Goal: Task Accomplishment & Management: Use online tool/utility

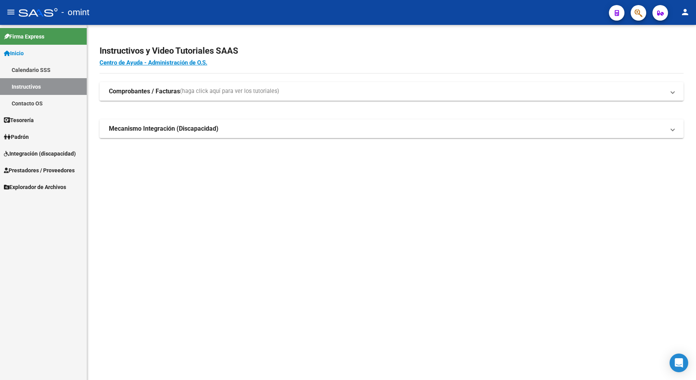
click at [16, 154] on span "Integración (discapacidad)" at bounding box center [40, 153] width 72 height 9
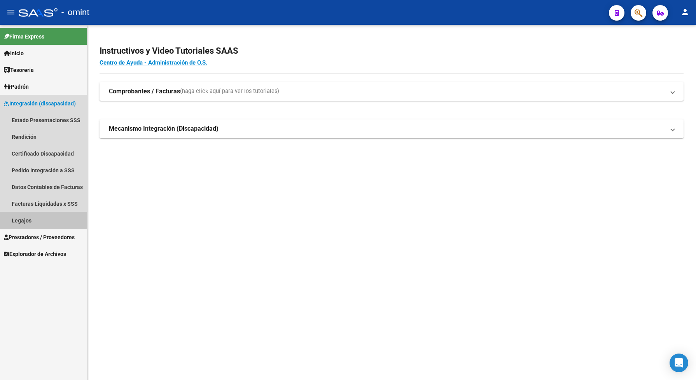
click at [32, 217] on link "Legajos" at bounding box center [43, 220] width 87 height 17
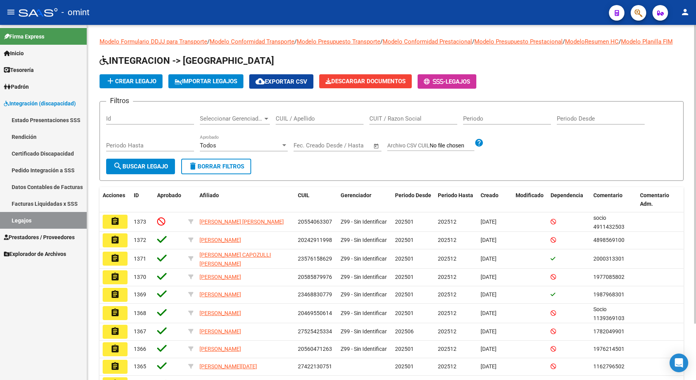
click at [298, 122] on input "CUIL / Apellido" at bounding box center [320, 118] width 88 height 7
type input "tamargo"
click at [129, 170] on span "search Buscar Legajo" at bounding box center [140, 166] width 55 height 7
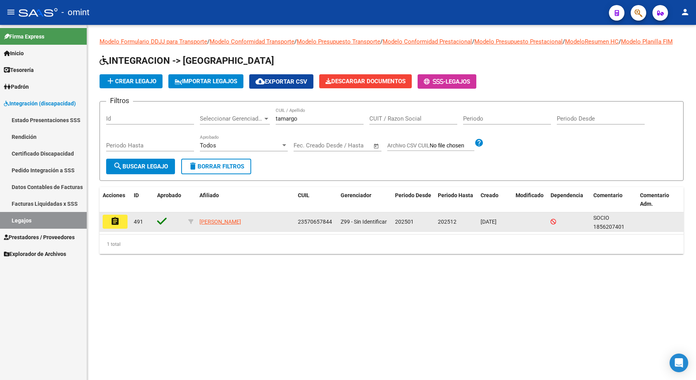
click at [113, 226] on mat-icon "assignment" at bounding box center [114, 220] width 9 height 9
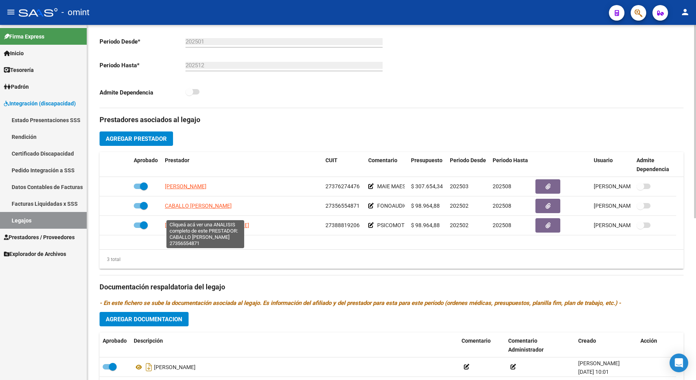
scroll to position [296, 0]
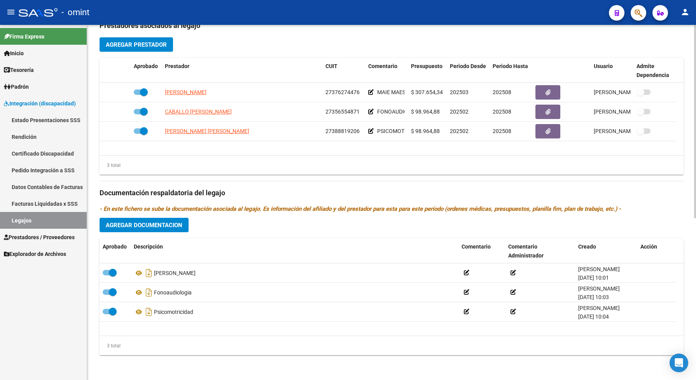
click at [175, 223] on span "Agregar Documentacion" at bounding box center [144, 225] width 77 height 7
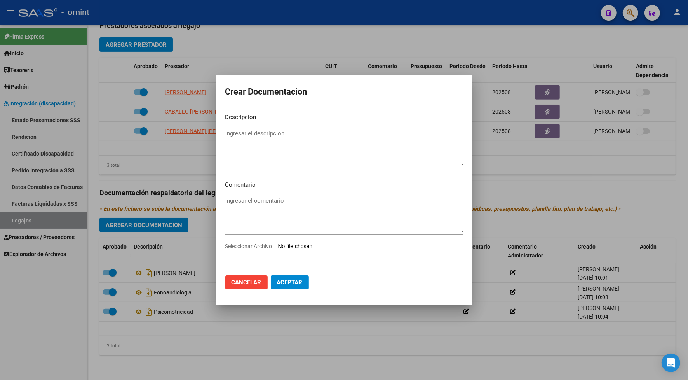
click at [265, 245] on span "Seleccionar Archivo" at bounding box center [248, 246] width 47 height 6
click at [278, 245] on input "Seleccionar Archivo" at bounding box center [329, 246] width 103 height 7
click at [224, 345] on div at bounding box center [344, 190] width 688 height 380
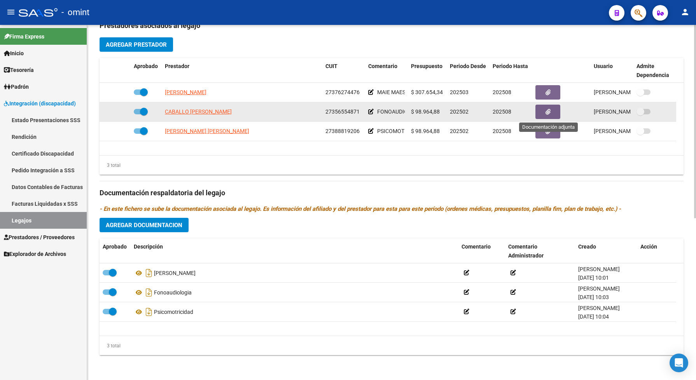
click at [554, 110] on button "button" at bounding box center [547, 112] width 25 height 14
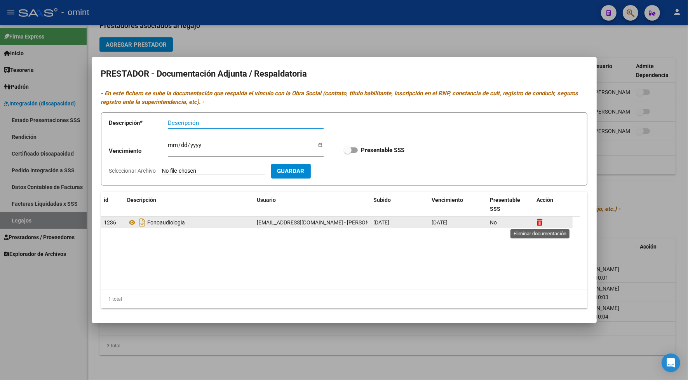
click at [539, 222] on icon at bounding box center [540, 221] width 6 height 7
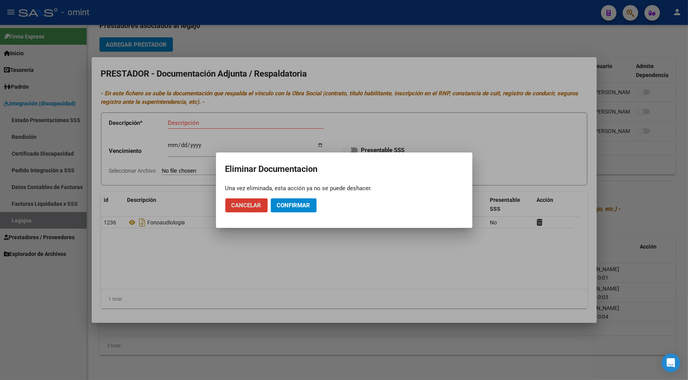
click at [300, 201] on button "Confirmar" at bounding box center [294, 205] width 46 height 14
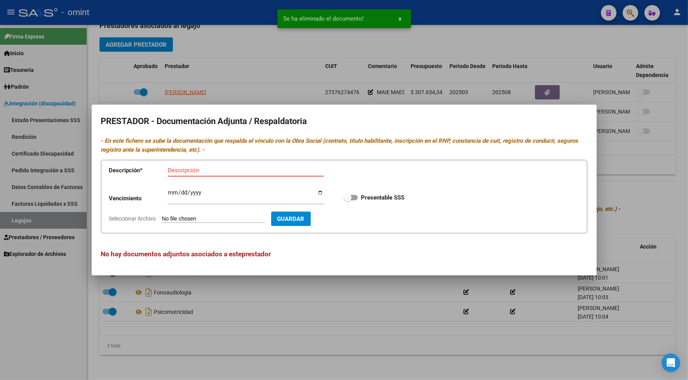
click at [238, 167] on input "Descripción" at bounding box center [246, 170] width 156 height 7
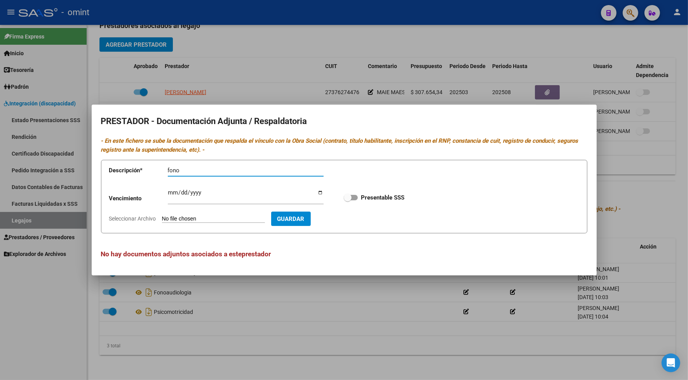
type input "fono"
click at [170, 193] on input "Ingresar vencimiento" at bounding box center [246, 195] width 156 height 12
type input "2030-03-26"
click at [354, 197] on span at bounding box center [351, 197] width 14 height 5
click at [348, 200] on input "Presentable SSS" at bounding box center [347, 200] width 0 height 0
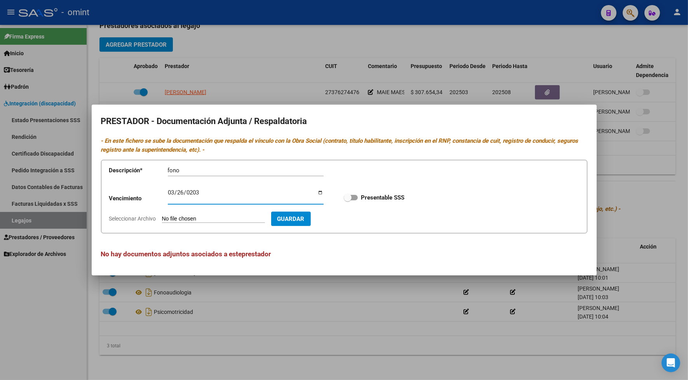
checkbox input "true"
click at [305, 216] on span "Guardar" at bounding box center [291, 218] width 27 height 7
click at [148, 220] on span "Seleccionar Archivo" at bounding box center [132, 218] width 47 height 6
click at [162, 220] on input "Seleccionar Archivo" at bounding box center [213, 218] width 103 height 7
type input "C:\fakepath\FONO PRESTADOR.pdf"
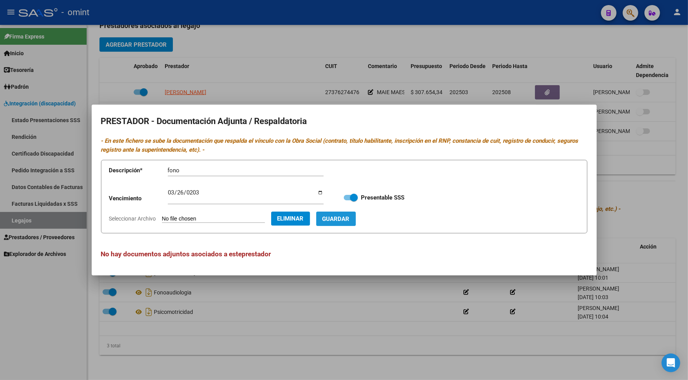
click at [356, 214] on button "Guardar" at bounding box center [336, 218] width 40 height 14
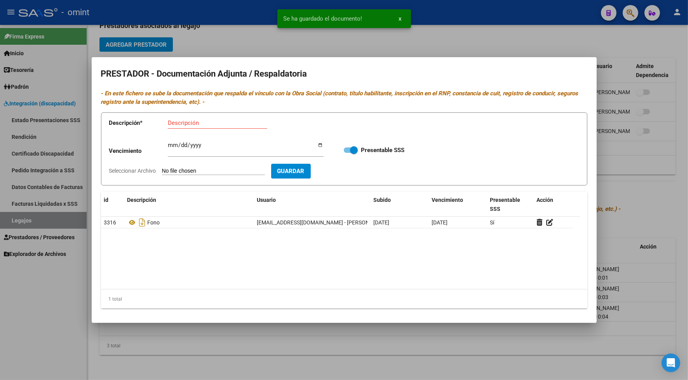
click at [426, 30] on div at bounding box center [344, 190] width 688 height 380
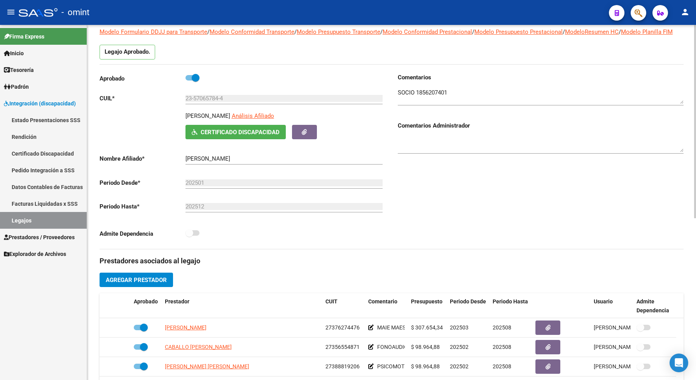
scroll to position [5, 0]
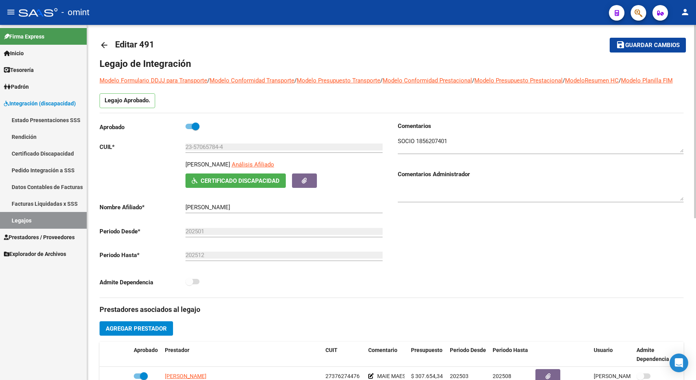
click at [646, 43] on span "Guardar cambios" at bounding box center [652, 45] width 54 height 7
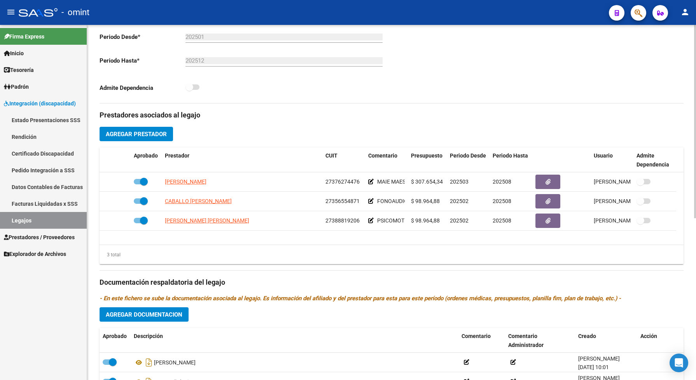
scroll to position [296, 0]
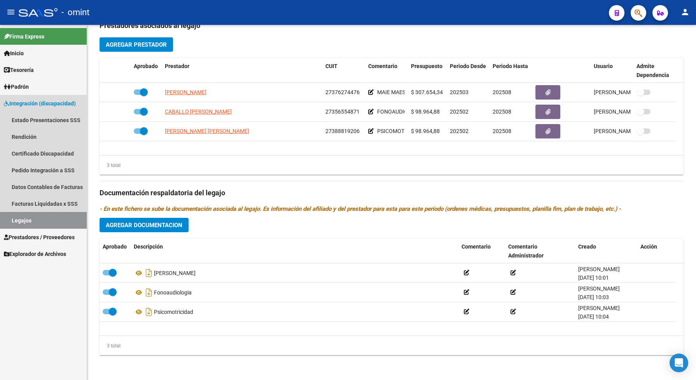
click at [53, 213] on link "Legajos" at bounding box center [43, 220] width 87 height 17
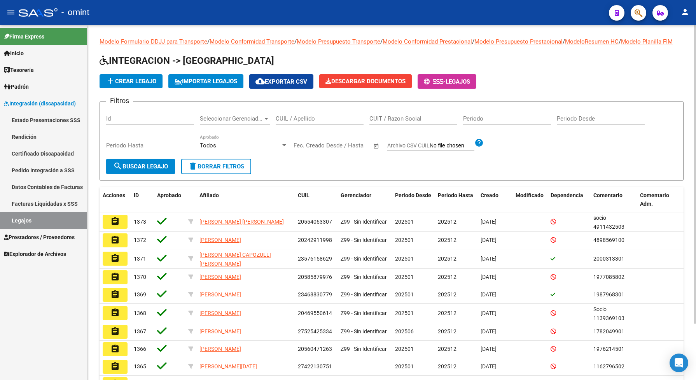
click at [407, 118] on div "CUIT / Razon Social" at bounding box center [413, 116] width 88 height 17
type input "revol"
click at [141, 170] on span "search Buscar Legajo" at bounding box center [140, 166] width 55 height 7
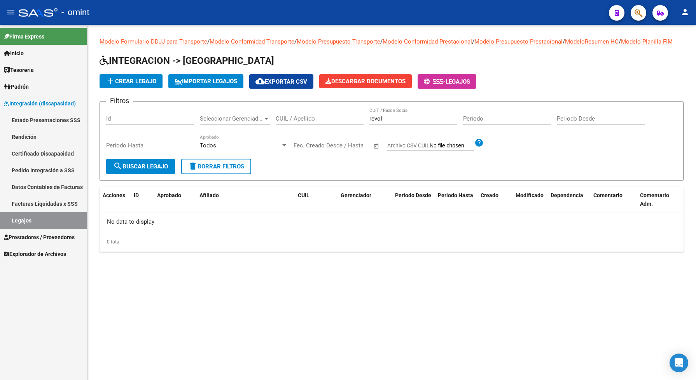
click at [52, 219] on link "Legajos" at bounding box center [43, 220] width 87 height 17
drag, startPoint x: 389, startPoint y: 126, endPoint x: 368, endPoint y: 128, distance: 20.8
click at [368, 128] on div "Filtros Id Seleccionar Gerenciador Seleccionar Gerenciador CUIL / Apellido revo…" at bounding box center [391, 133] width 571 height 51
click at [300, 122] on input "CUIL / Apellido" at bounding box center [320, 118] width 88 height 7
type input "revol"
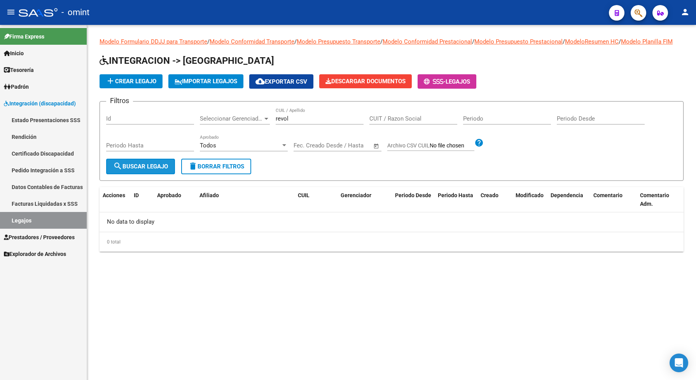
click at [164, 170] on span "search Buscar Legajo" at bounding box center [140, 166] width 55 height 7
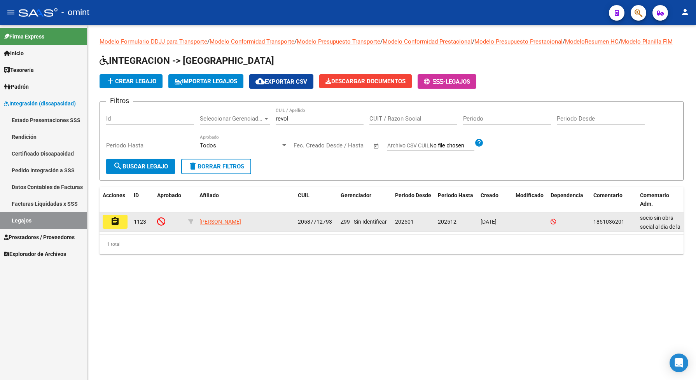
click at [109, 223] on button "assignment" at bounding box center [115, 222] width 25 height 14
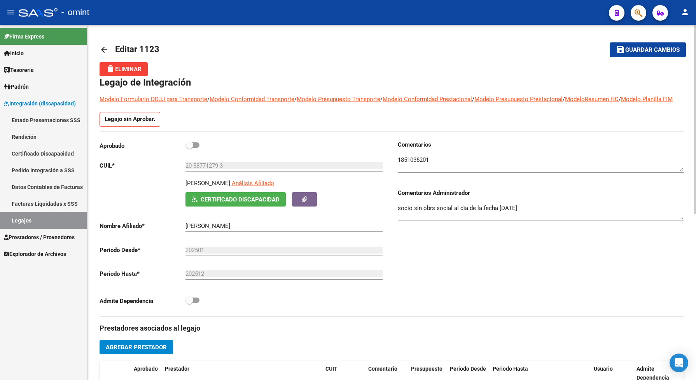
scroll to position [49, 0]
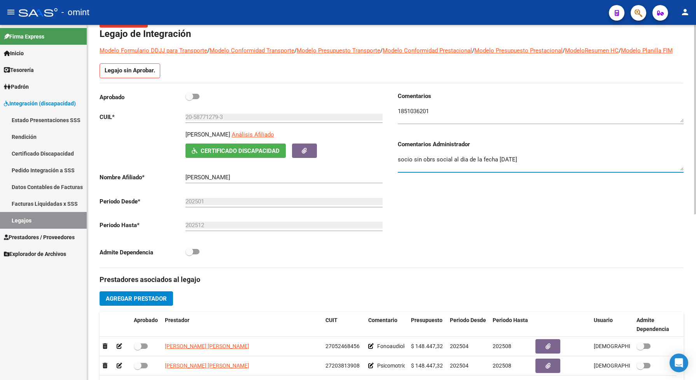
drag, startPoint x: 540, startPoint y: 170, endPoint x: 396, endPoint y: 162, distance: 144.8
click at [396, 162] on div "Comentarios Comentarios Administrador socio sin obrs social al dia de la fecha …" at bounding box center [537, 180] width 292 height 176
drag, startPoint x: 411, startPoint y: 165, endPoint x: 516, endPoint y: 139, distance: 108.6
click at [516, 131] on div at bounding box center [541, 115] width 286 height 31
drag, startPoint x: 534, startPoint y: 166, endPoint x: 397, endPoint y: 168, distance: 136.4
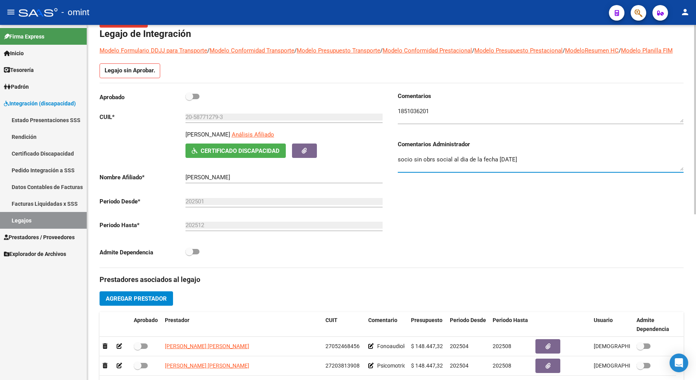
click at [398, 168] on textarea "socio sin obrs social al dia de la fecha 09/09/2025" at bounding box center [541, 163] width 286 height 16
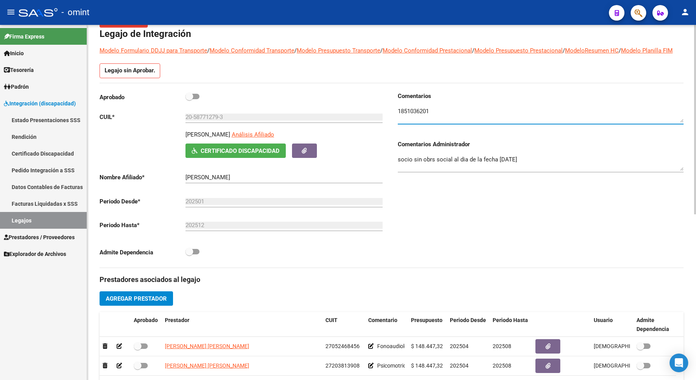
drag, startPoint x: 405, startPoint y: 166, endPoint x: 567, endPoint y: 125, distance: 167.0
click at [567, 122] on textarea at bounding box center [541, 115] width 286 height 16
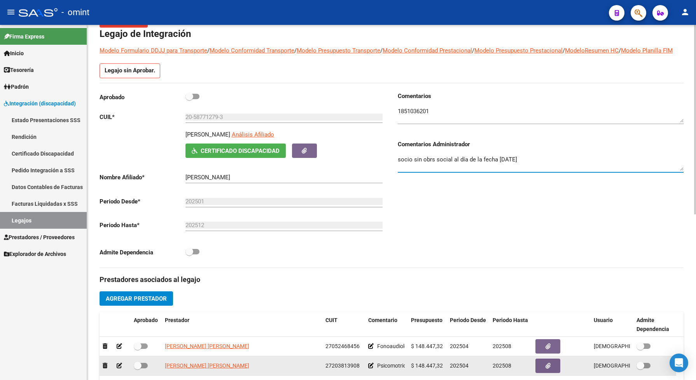
type textarea "socio sin obrs social al día de la fecha 09/09/2025"
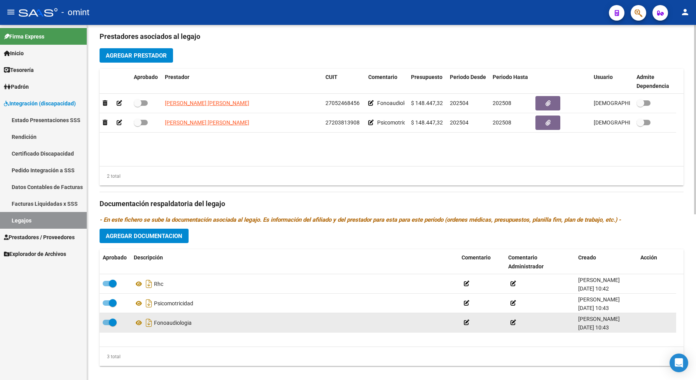
scroll to position [310, 0]
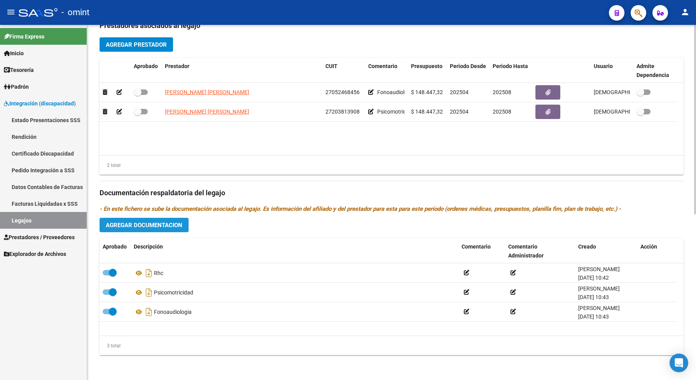
click at [160, 224] on span "Agregar Documentacion" at bounding box center [144, 225] width 77 height 7
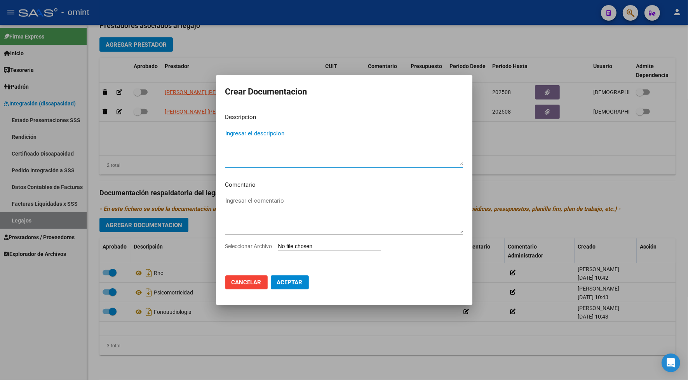
click at [265, 247] on span "Seleccionar Archivo" at bounding box center [248, 246] width 47 height 6
click at [278, 247] on input "Seleccionar Archivo" at bounding box center [329, 246] width 103 height 7
type input "C:\fakepath\2 - 044 PSM.pdf"
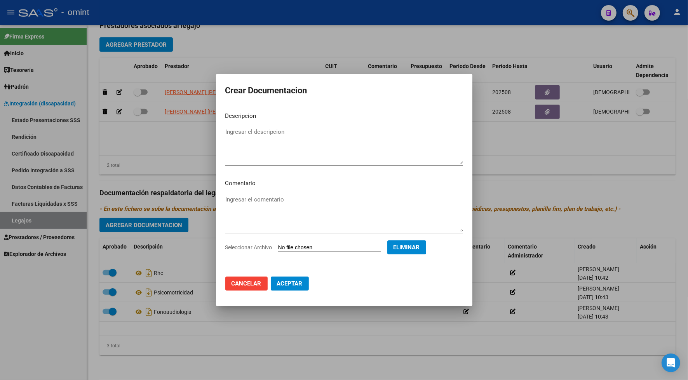
click at [255, 280] on span "Cancelar" at bounding box center [247, 283] width 30 height 7
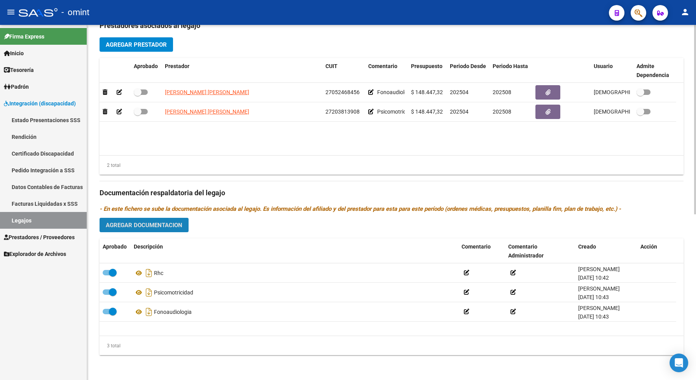
click at [129, 222] on span "Agregar Documentacion" at bounding box center [144, 225] width 77 height 7
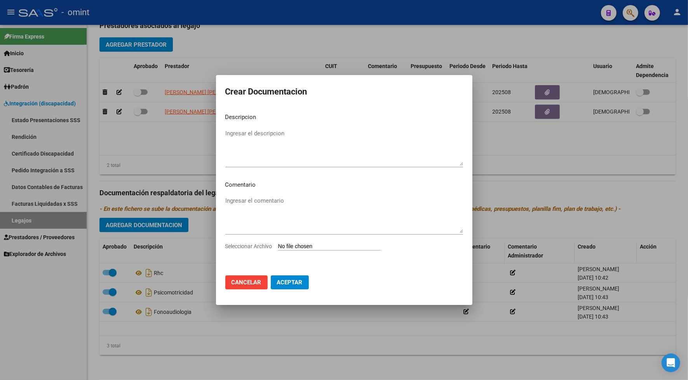
click at [255, 247] on span "Seleccionar Archivo" at bounding box center [248, 246] width 47 height 6
click at [278, 247] on input "Seleccionar Archivo" at bounding box center [329, 246] width 103 height 7
type input "C:\fakepath\PSM 015 - 044 - 049.pdf"
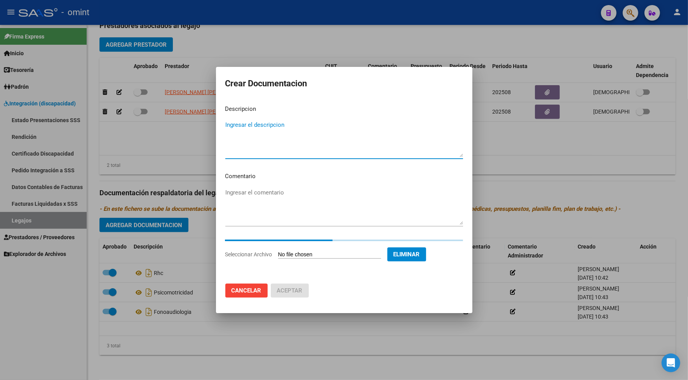
click at [267, 149] on textarea "Ingresar el descripcion" at bounding box center [344, 138] width 238 height 37
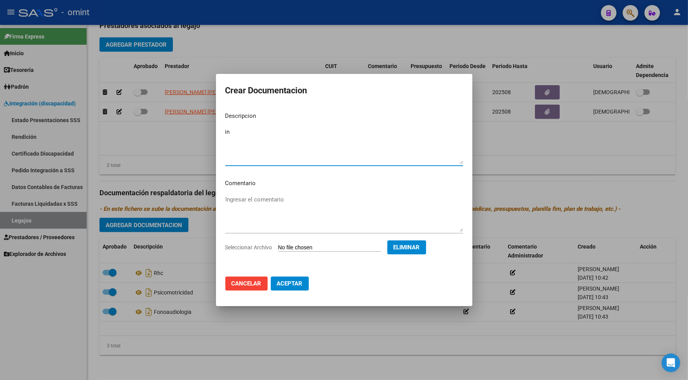
type textarea "i"
type textarea "psm plan presu inf"
click at [286, 273] on mat-dialog-actions "Cancelar Aceptar" at bounding box center [344, 283] width 238 height 26
click at [294, 283] on span "Aceptar" at bounding box center [290, 283] width 26 height 7
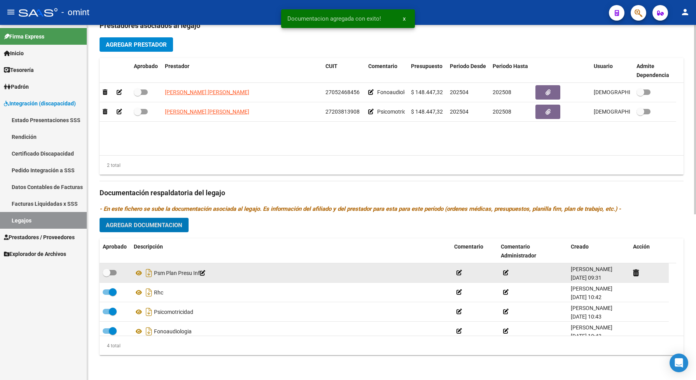
click at [113, 271] on span at bounding box center [110, 272] width 14 height 5
click at [106, 275] on input "checkbox" at bounding box center [106, 275] width 0 height 0
checkbox input "true"
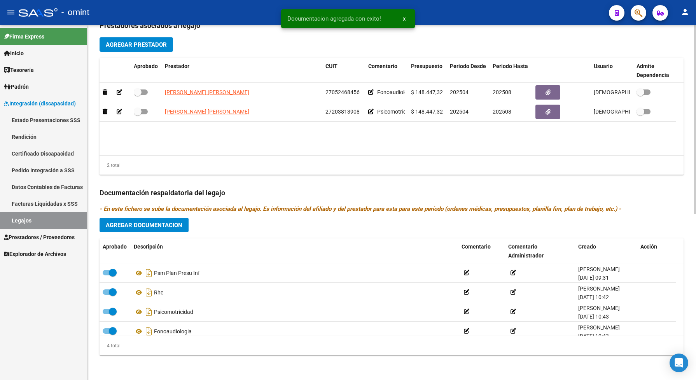
click at [134, 222] on span "Agregar Documentacion" at bounding box center [144, 225] width 77 height 7
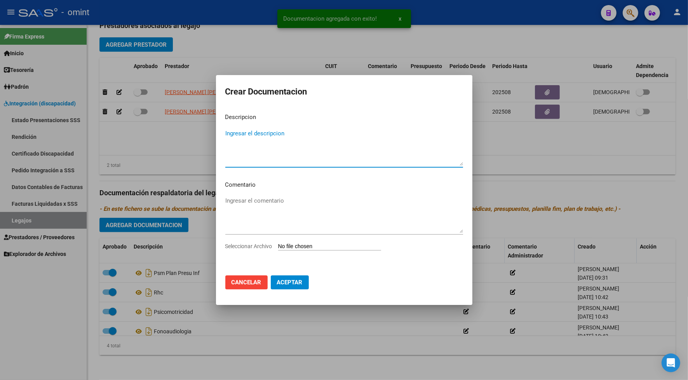
click at [268, 247] on span "Seleccionar Archivo" at bounding box center [248, 246] width 47 height 6
click at [278, 247] on input "Seleccionar Archivo" at bounding box center [329, 246] width 103 height 7
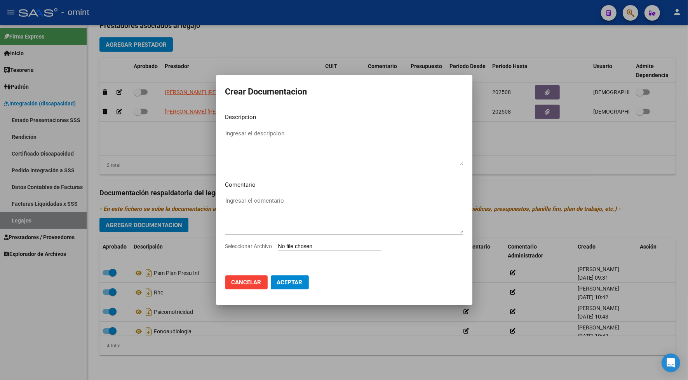
type input "C:\fakepath\psm evolutivo julio fromulario 048.pdf"
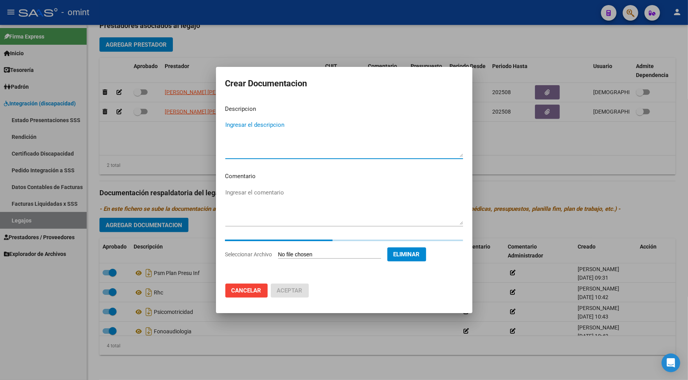
click at [260, 150] on textarea "Ingresar el descripcion" at bounding box center [344, 138] width 238 height 37
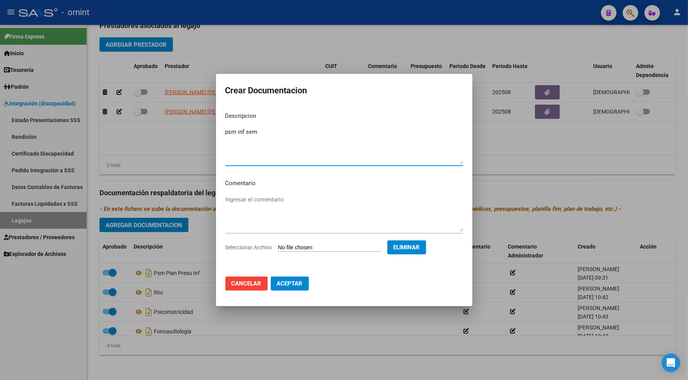
type textarea "psm inf sem"
click at [287, 282] on span "Aceptar" at bounding box center [290, 283] width 26 height 7
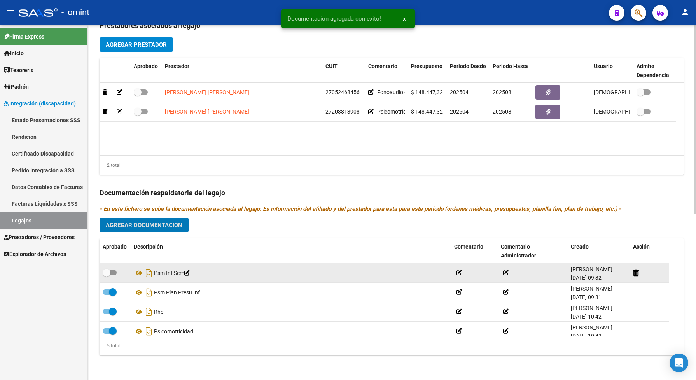
click at [115, 275] on label at bounding box center [110, 272] width 14 height 9
click at [106, 275] on input "checkbox" at bounding box center [106, 275] width 0 height 0
checkbox input "true"
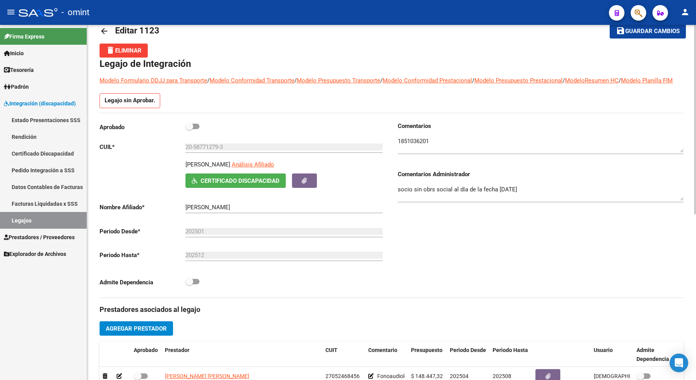
scroll to position [0, 0]
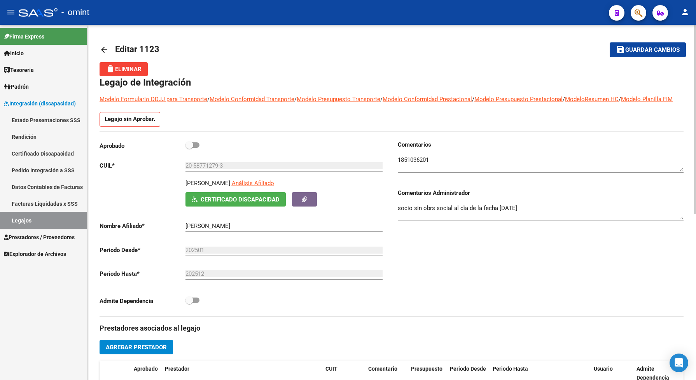
click at [666, 49] on span "Guardar cambios" at bounding box center [652, 50] width 54 height 7
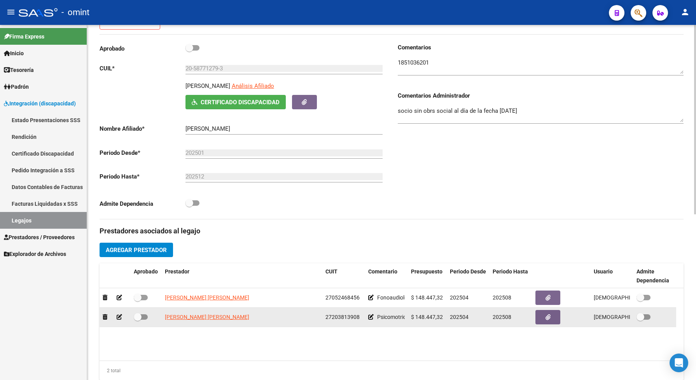
click at [119, 319] on icon at bounding box center [119, 316] width 5 height 5
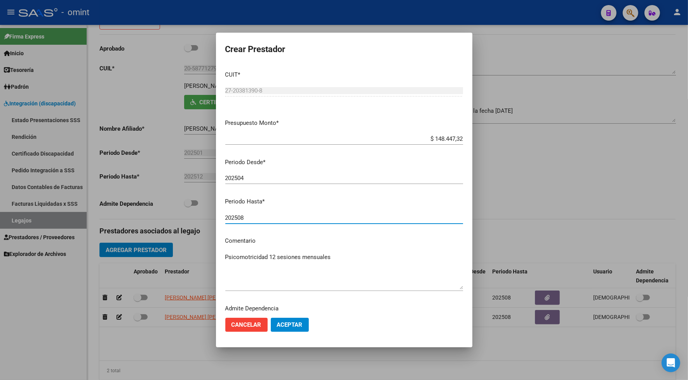
click at [250, 218] on input "202508" at bounding box center [344, 217] width 238 height 7
type input "202512"
click at [304, 325] on button "Aceptar" at bounding box center [290, 325] width 38 height 14
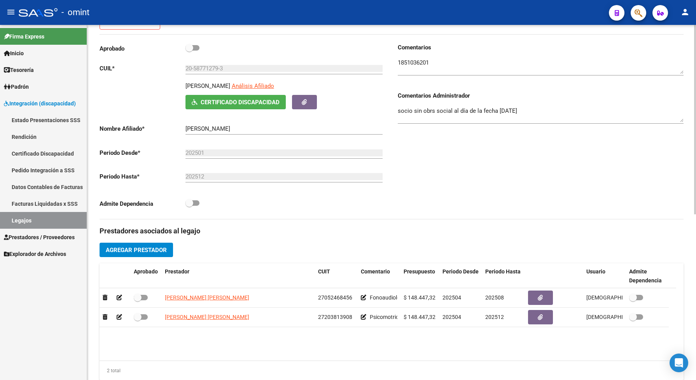
scroll to position [0, 0]
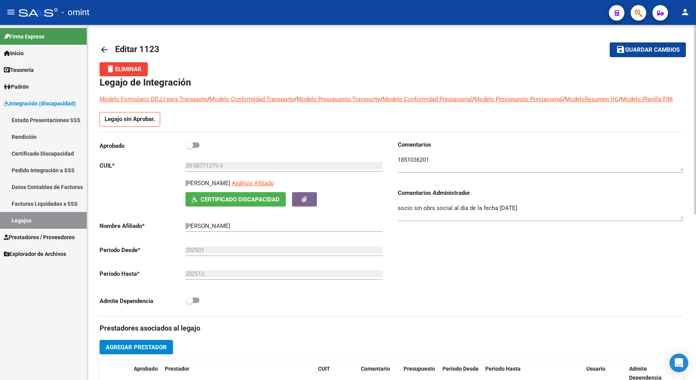
click at [646, 49] on span "Guardar cambios" at bounding box center [652, 50] width 54 height 7
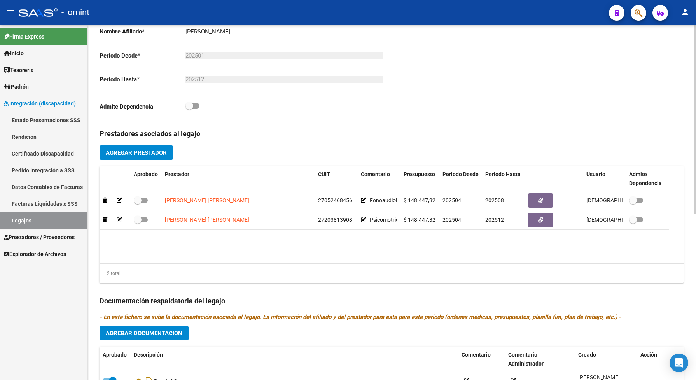
scroll to position [243, 0]
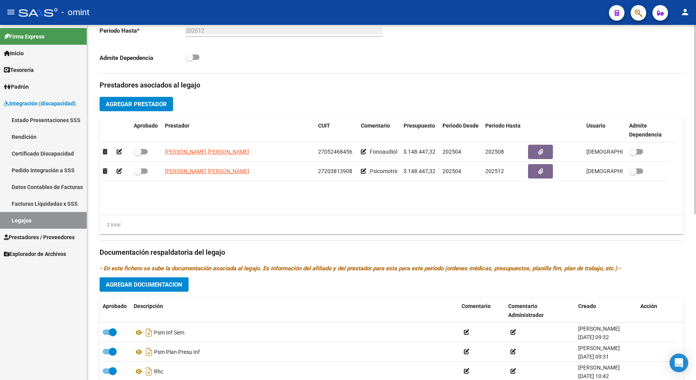
click at [160, 288] on span "Agregar Documentacion" at bounding box center [144, 284] width 77 height 7
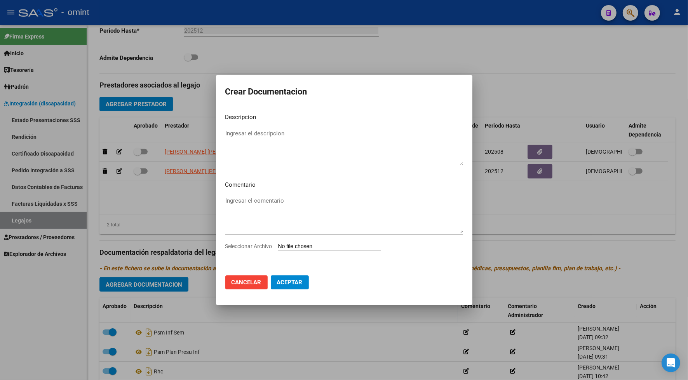
click at [263, 243] on span "Seleccionar Archivo" at bounding box center [248, 246] width 47 height 6
click at [278, 243] on input "Seleccionar Archivo" at bounding box center [329, 246] width 103 height 7
type input "C:\fakepath\FONO 015 - 044 - 049.pdf"
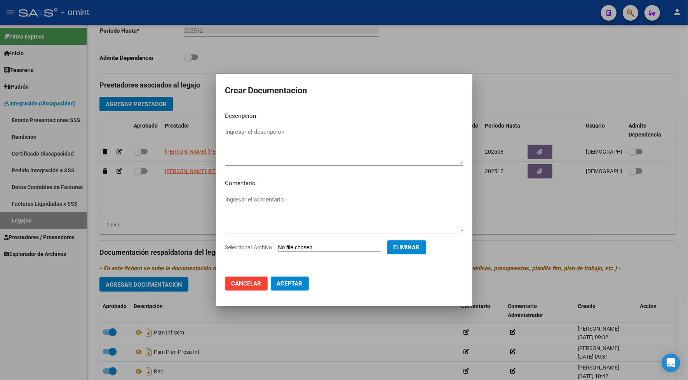
click at [270, 220] on textarea "Ingresar el comentario" at bounding box center [344, 213] width 238 height 37
type textarea "fono plan presup inf ok"
click at [223, 145] on mat-dialog-content "Descripcion Ingresar el descripcion Comentario fono plan presup inf ok Ingresar…" at bounding box center [344, 188] width 257 height 165
click at [248, 135] on textarea "Ingresar el descripcion" at bounding box center [344, 145] width 238 height 37
type textarea "fono"
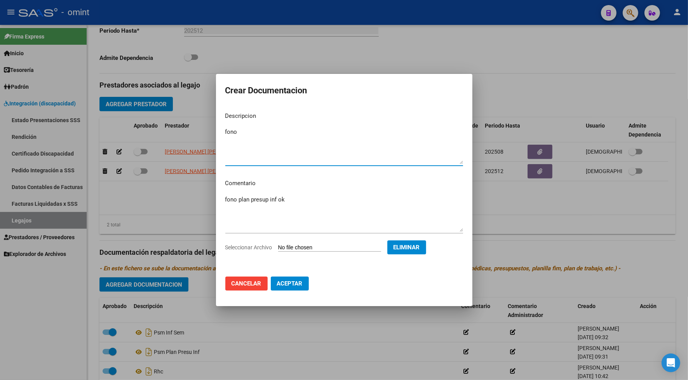
click at [298, 285] on span "Aceptar" at bounding box center [290, 283] width 26 height 7
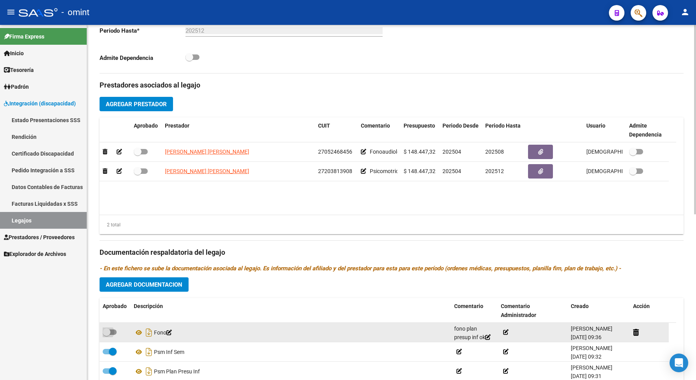
click at [113, 335] on span at bounding box center [110, 331] width 14 height 5
click at [106, 335] on input "checkbox" at bounding box center [106, 335] width 0 height 0
checkbox input "true"
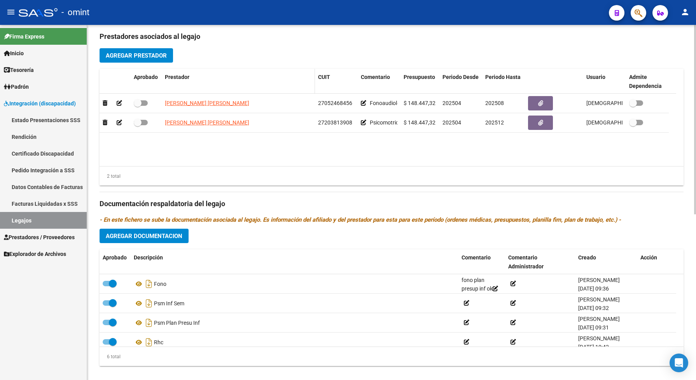
scroll to position [0, 0]
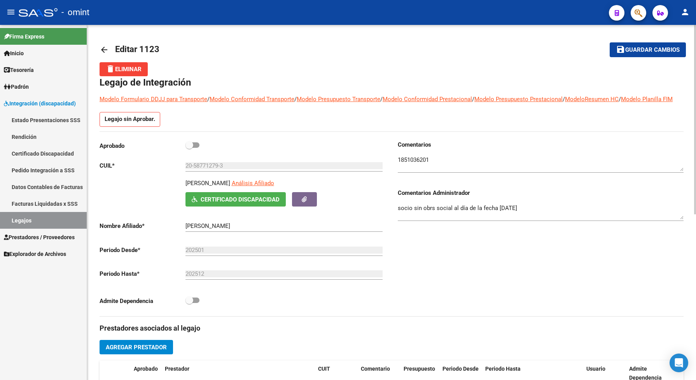
click at [660, 51] on span "Guardar cambios" at bounding box center [652, 50] width 54 height 7
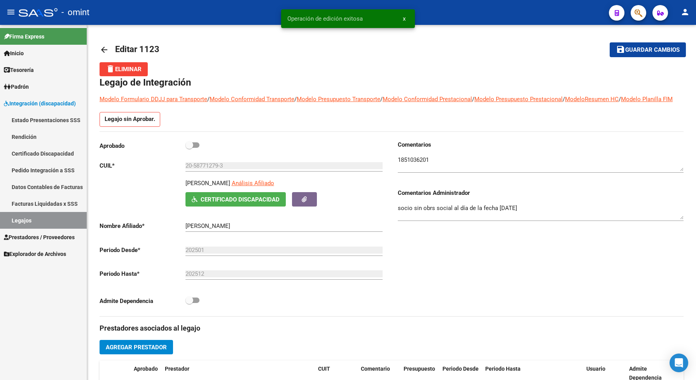
click at [42, 222] on link "Legajos" at bounding box center [43, 220] width 87 height 17
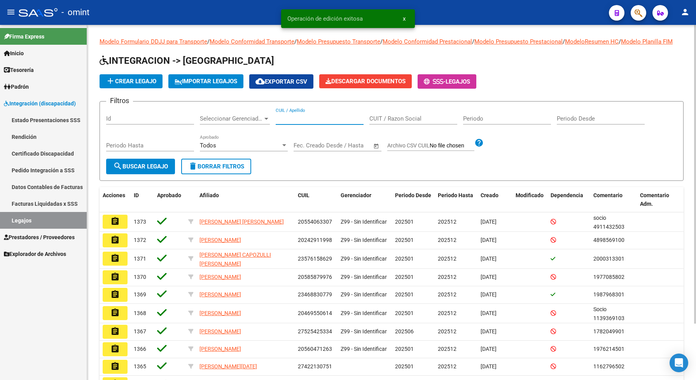
click at [286, 122] on input "CUIL / Apellido" at bounding box center [320, 118] width 88 height 7
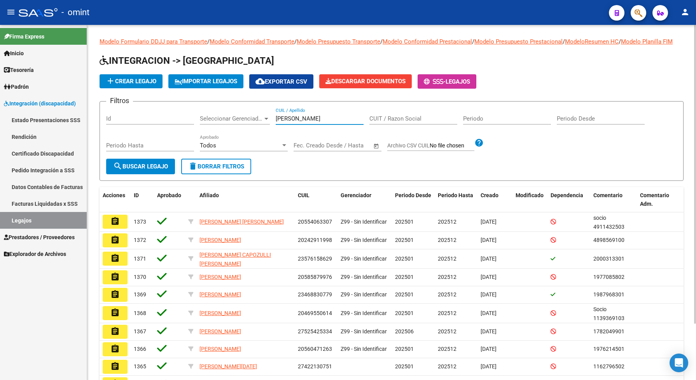
type input "romero feli"
click at [164, 170] on span "search Buscar Legajo" at bounding box center [140, 166] width 55 height 7
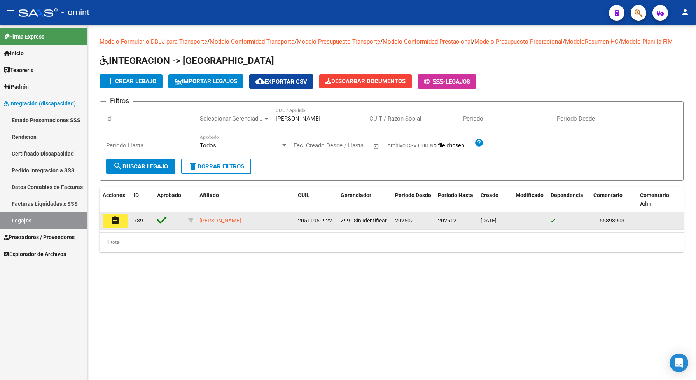
click at [122, 223] on button "assignment" at bounding box center [115, 221] width 25 height 14
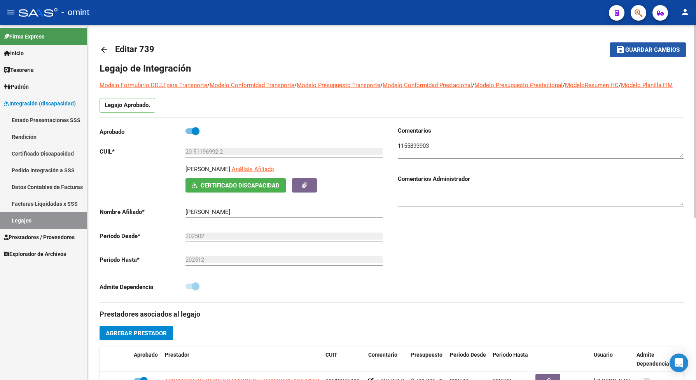
click at [617, 47] on mat-icon "save" at bounding box center [620, 49] width 9 height 9
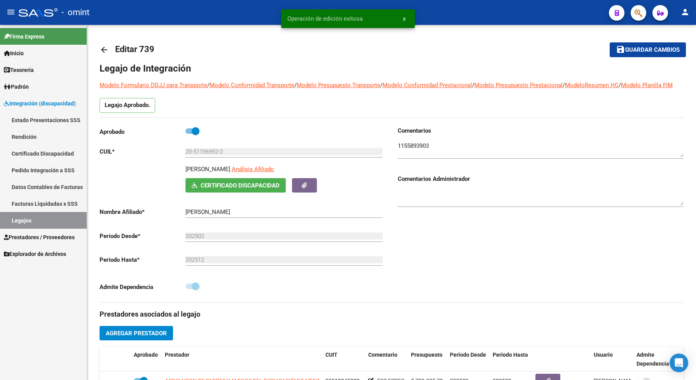
click at [44, 218] on link "Legajos" at bounding box center [43, 220] width 87 height 17
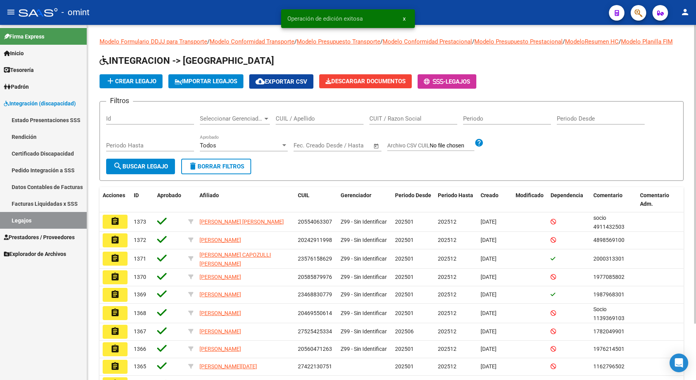
click at [306, 124] on div "CUIL / Apellido" at bounding box center [320, 116] width 88 height 17
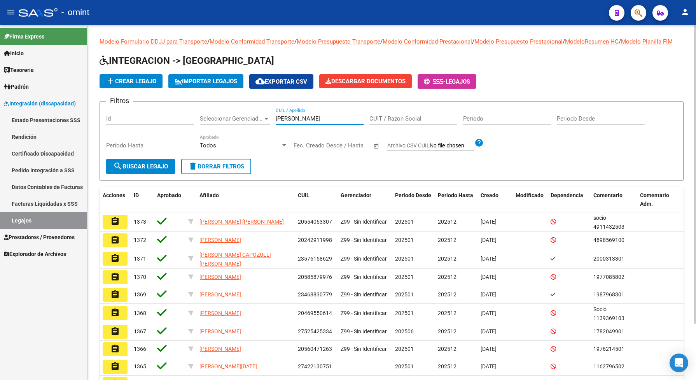
type input "rodriguez roch"
click at [123, 170] on span "search Buscar Legajo" at bounding box center [140, 166] width 55 height 7
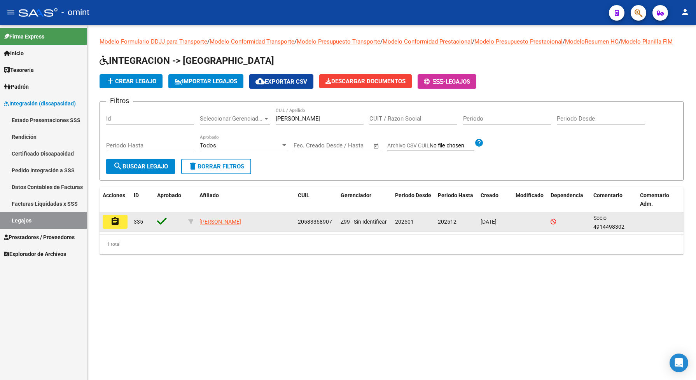
click at [110, 229] on button "assignment" at bounding box center [115, 222] width 25 height 14
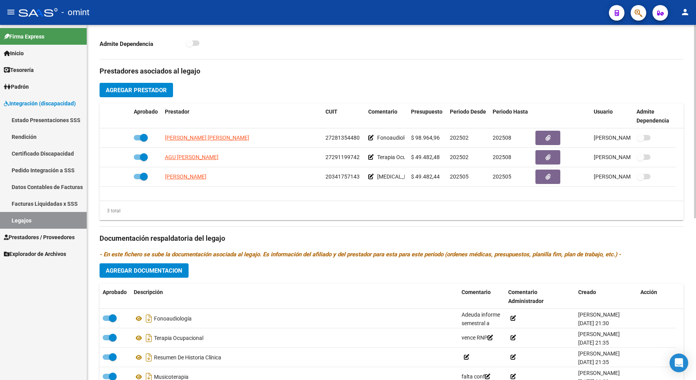
scroll to position [296, 0]
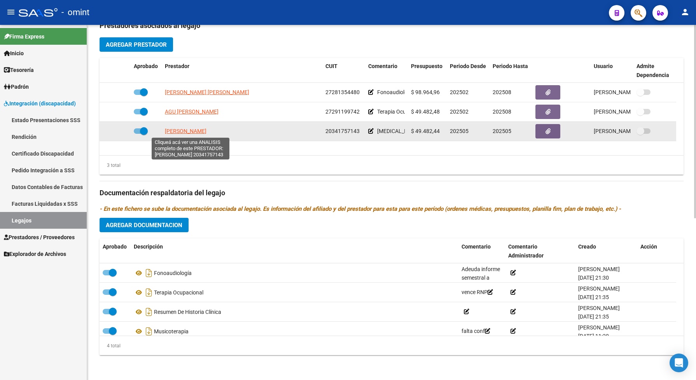
click at [187, 132] on span "MIGLIOZZI RODRIGO" at bounding box center [186, 131] width 42 height 6
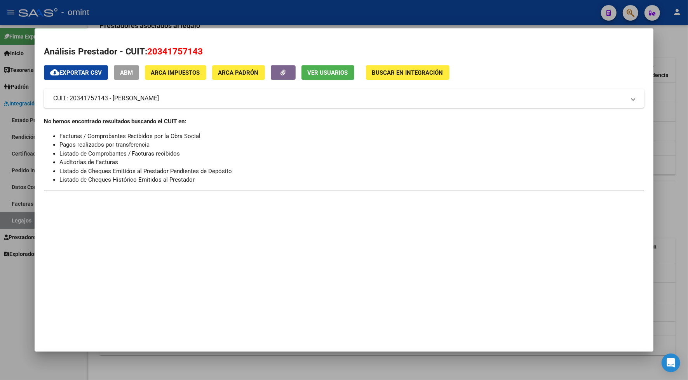
click at [219, 18] on div at bounding box center [344, 190] width 688 height 380
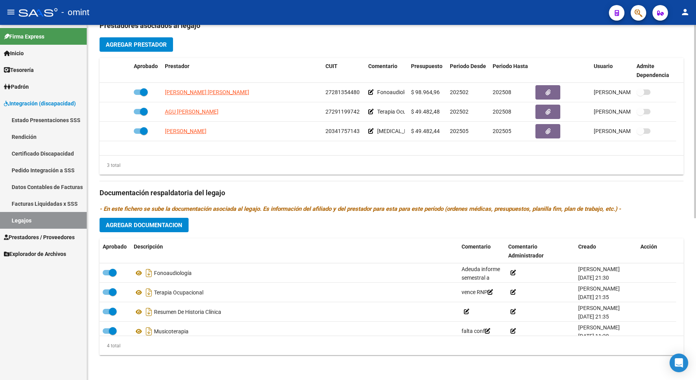
click at [172, 224] on span "Agregar Documentacion" at bounding box center [144, 225] width 77 height 7
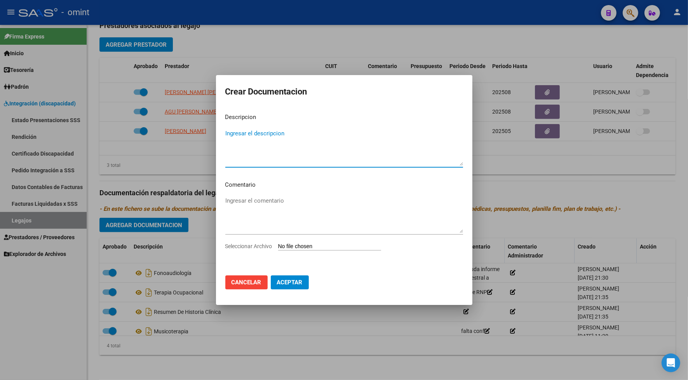
click at [261, 245] on span "Seleccionar Archivo" at bounding box center [248, 246] width 47 height 6
click at [278, 245] on input "Seleccionar Archivo" at bounding box center [329, 246] width 103 height 7
click at [258, 282] on span "Cancelar" at bounding box center [247, 282] width 30 height 7
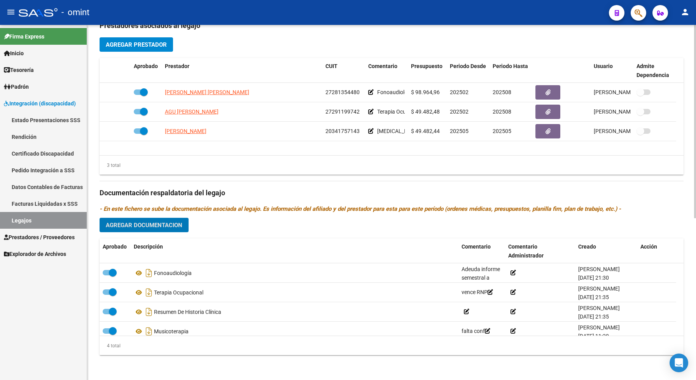
scroll to position [0, 0]
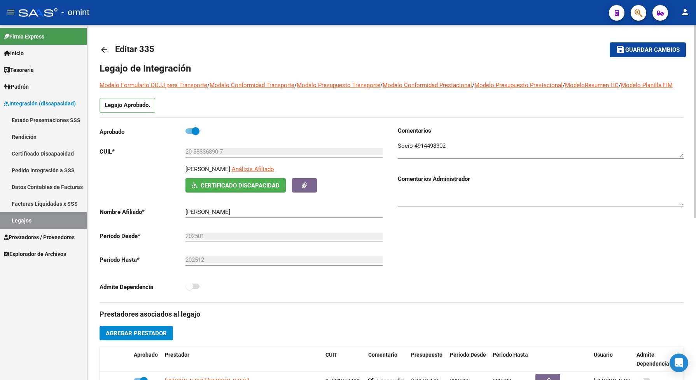
click at [654, 51] on span "Guardar cambios" at bounding box center [652, 50] width 54 height 7
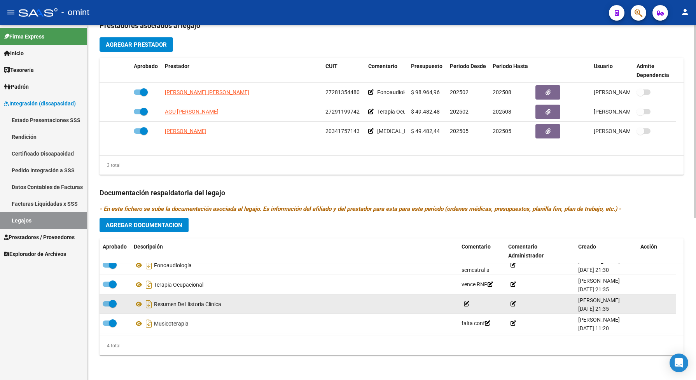
scroll to position [296, 0]
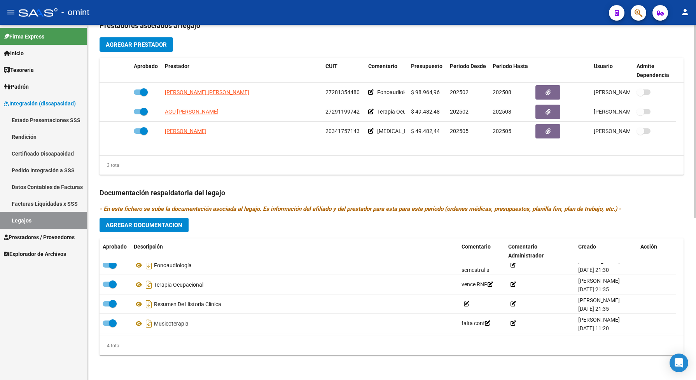
click at [168, 224] on span "Agregar Documentacion" at bounding box center [144, 225] width 77 height 7
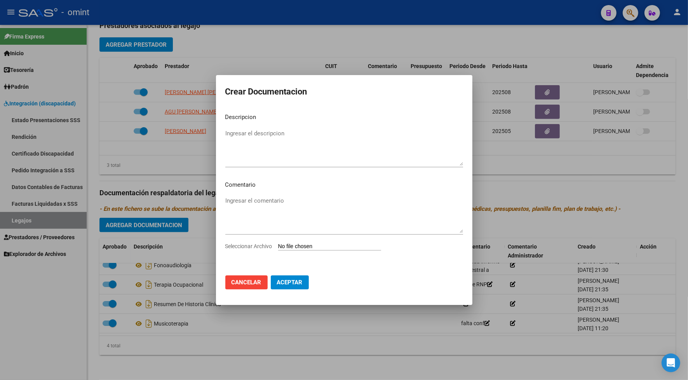
click at [264, 245] on span "Seleccionar Archivo" at bounding box center [248, 246] width 47 height 6
click at [278, 245] on input "Seleccionar Archivo" at bounding box center [329, 246] width 103 height 7
type input "C:\fakepath\MUSICOTERAPIA.pdf"
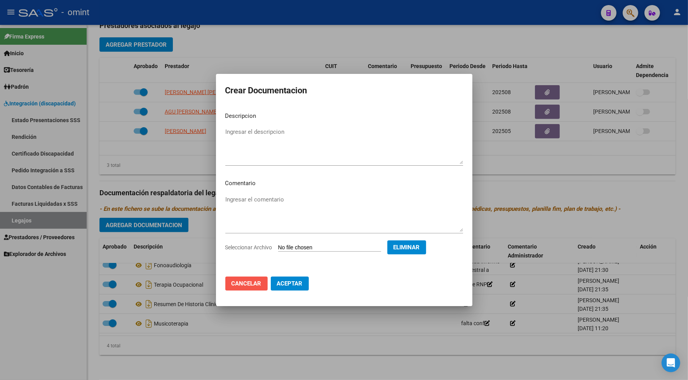
click at [248, 279] on button "Cancelar" at bounding box center [246, 283] width 42 height 14
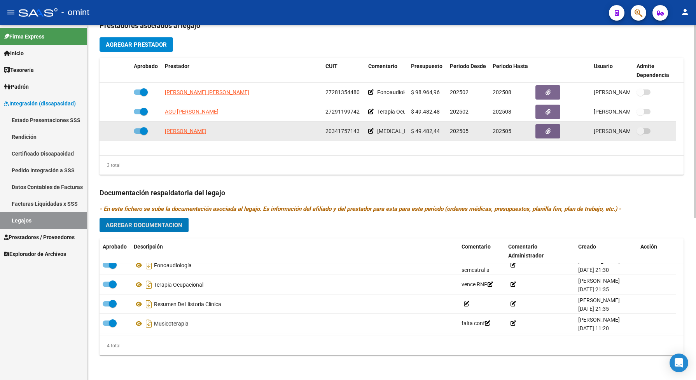
click at [136, 131] on span at bounding box center [141, 130] width 14 height 5
click at [137, 134] on input "checkbox" at bounding box center [137, 134] width 0 height 0
checkbox input "false"
click at [120, 129] on icon at bounding box center [119, 130] width 5 height 5
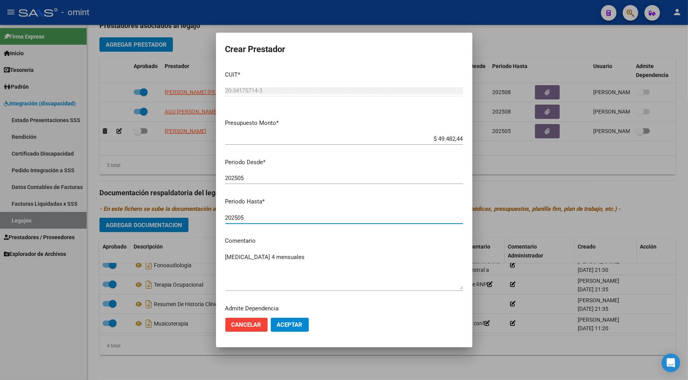
click at [246, 214] on input "202505" at bounding box center [344, 217] width 238 height 7
type input "202512"
click at [297, 324] on span "Aceptar" at bounding box center [290, 324] width 26 height 7
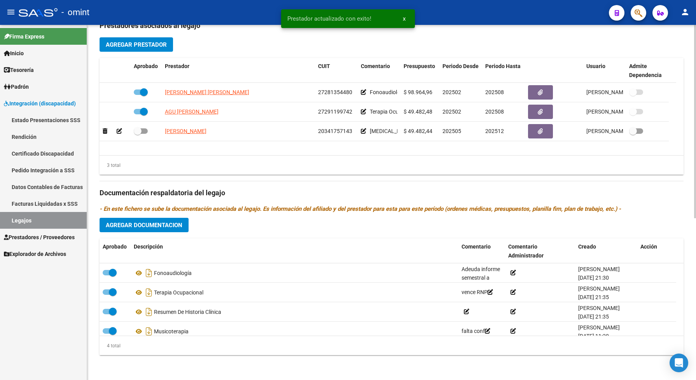
scroll to position [248, 0]
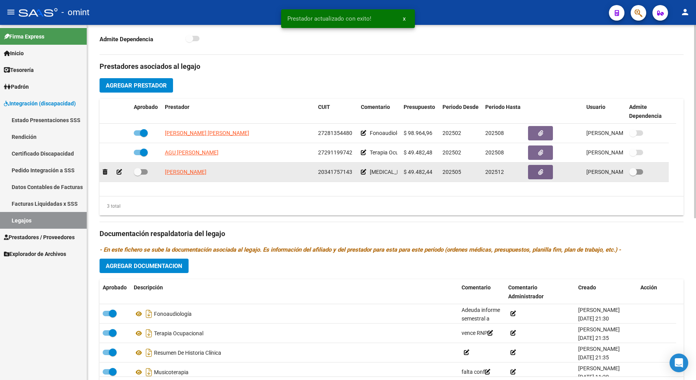
click at [143, 175] on span at bounding box center [141, 171] width 14 height 5
click at [138, 175] on input "checkbox" at bounding box center [137, 175] width 0 height 0
checkbox input "true"
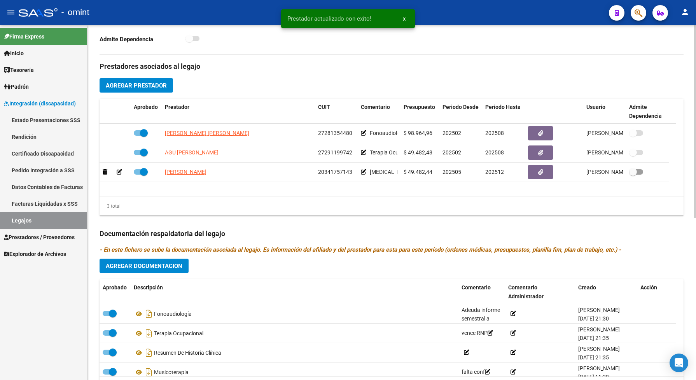
scroll to position [5, 0]
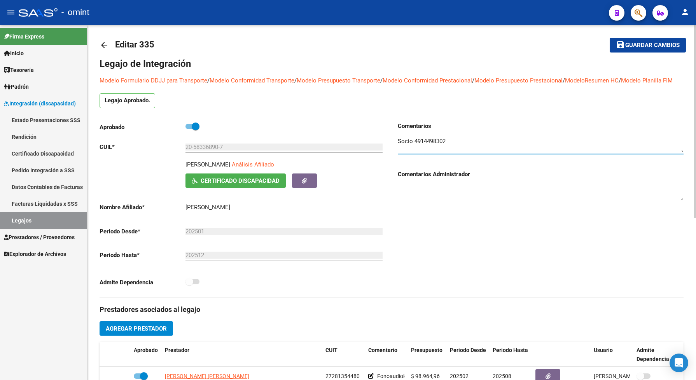
drag, startPoint x: 450, startPoint y: 147, endPoint x: 415, endPoint y: 148, distance: 35.0
click at [415, 148] on textarea at bounding box center [541, 145] width 286 height 16
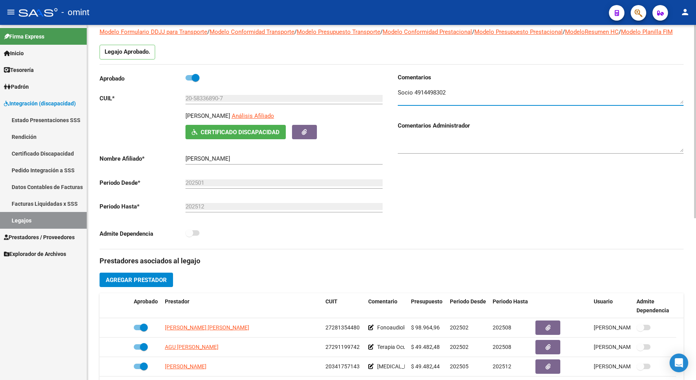
scroll to position [0, 0]
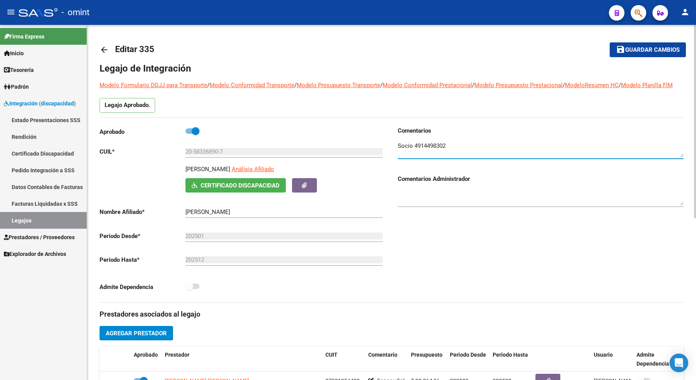
click at [634, 51] on span "Guardar cambios" at bounding box center [652, 50] width 54 height 7
click at [634, 47] on span "Guardar cambios" at bounding box center [652, 50] width 54 height 7
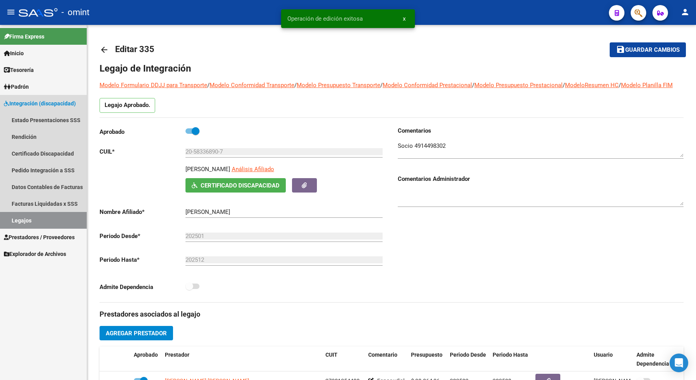
click at [44, 220] on link "Legajos" at bounding box center [43, 220] width 87 height 17
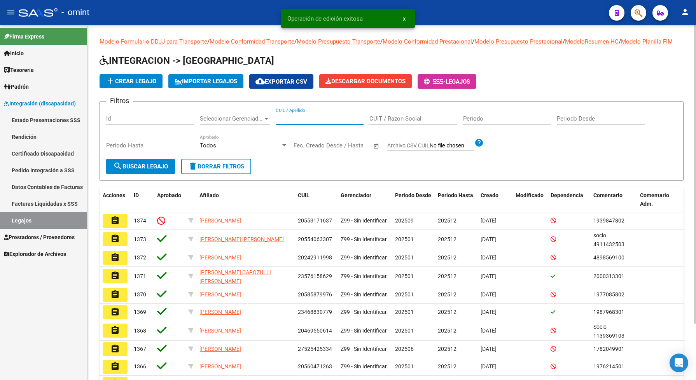
drag, startPoint x: 303, startPoint y: 125, endPoint x: 309, endPoint y: 129, distance: 7.3
click at [304, 122] on input "CUIL / Apellido" at bounding box center [320, 118] width 88 height 7
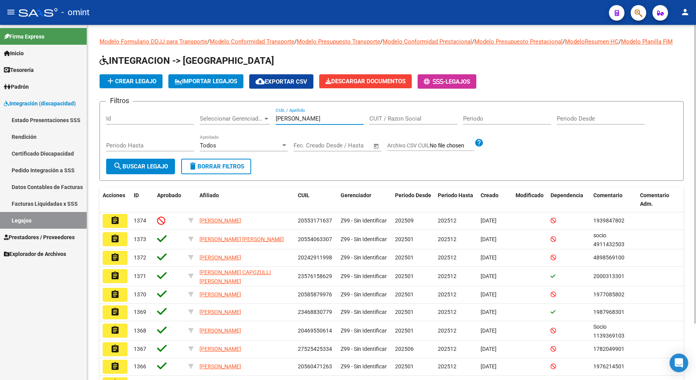
type input "rinaldi"
click at [148, 170] on span "search Buscar Legajo" at bounding box center [140, 166] width 55 height 7
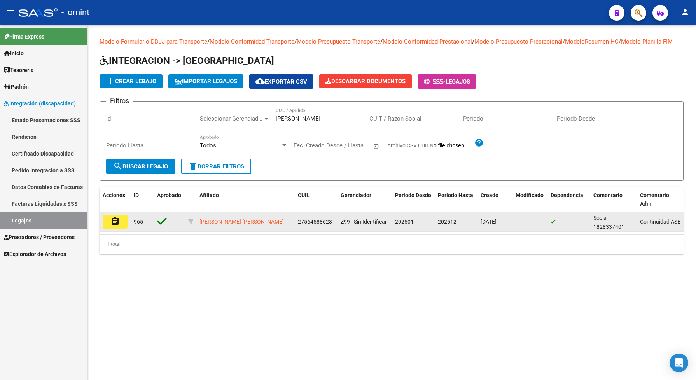
click at [110, 226] on mat-icon "assignment" at bounding box center [114, 220] width 9 height 9
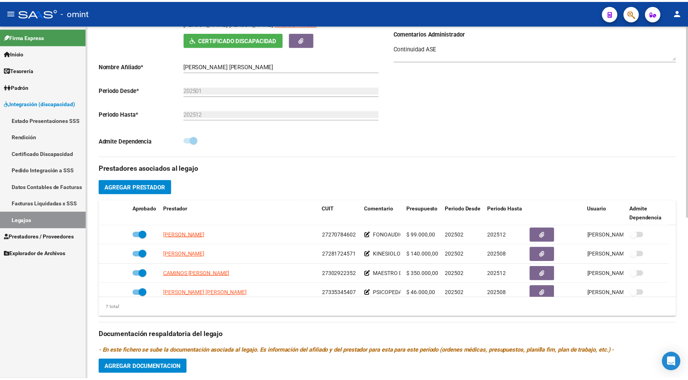
scroll to position [194, 0]
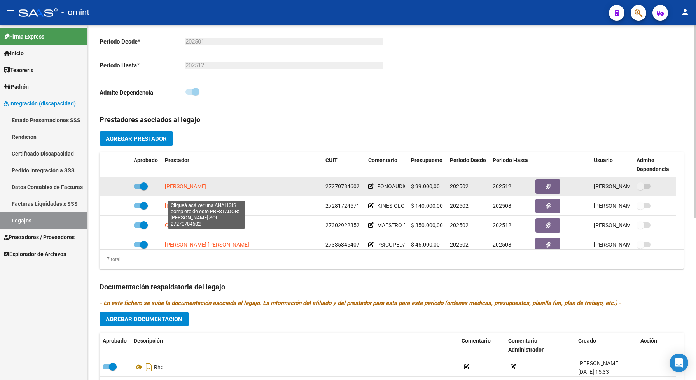
click at [206, 189] on span "SANCHEZ GONZALEZ MARIA SOL" at bounding box center [186, 186] width 42 height 6
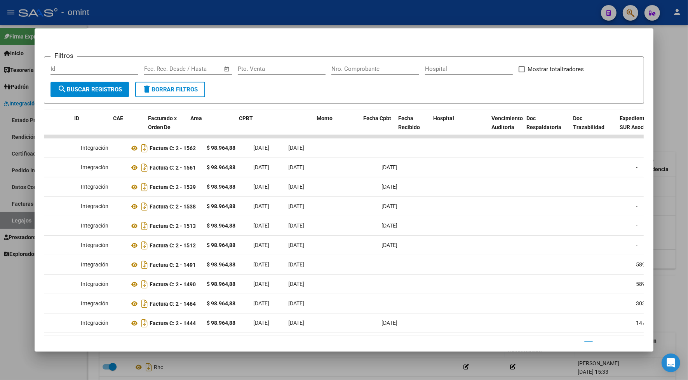
scroll to position [0, 0]
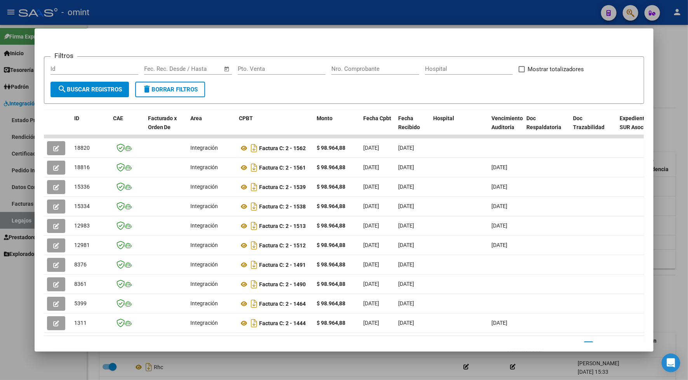
click at [201, 8] on div at bounding box center [344, 190] width 688 height 380
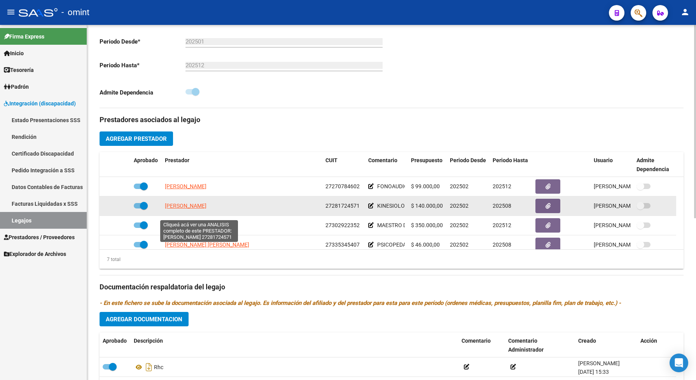
click at [206, 209] on span "VEGA VERONICA CAROLINA" at bounding box center [186, 206] width 42 height 6
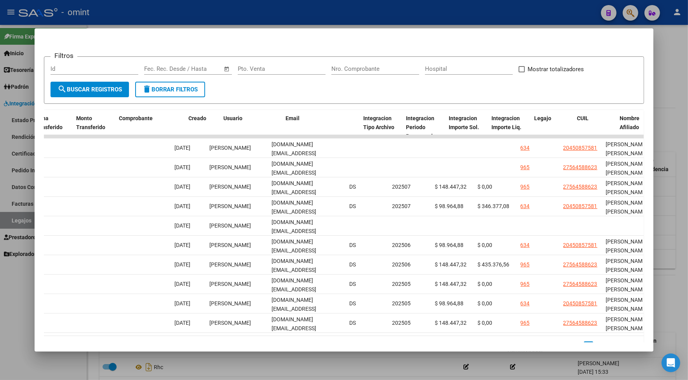
scroll to position [0, 741]
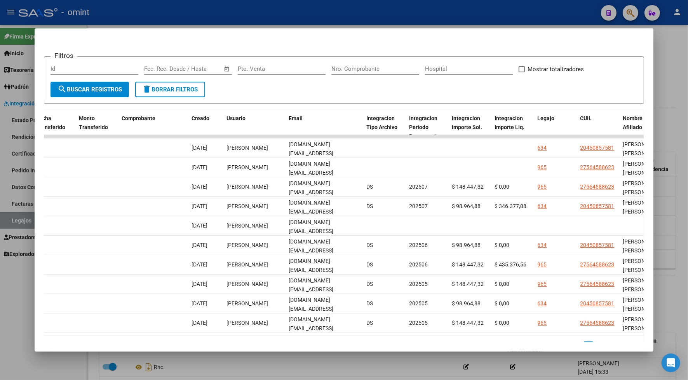
click at [302, 16] on div at bounding box center [344, 190] width 688 height 380
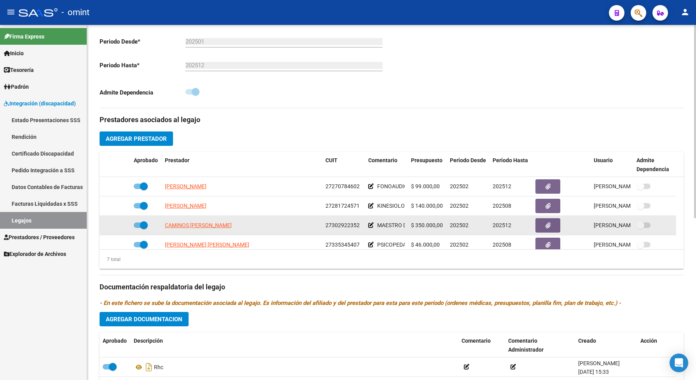
click at [220, 230] on app-link-go-to "CAMINOS GISELA BARBARA" at bounding box center [198, 225] width 67 height 9
click at [220, 228] on span "CAMINOS GISELA BARBARA" at bounding box center [198, 225] width 67 height 6
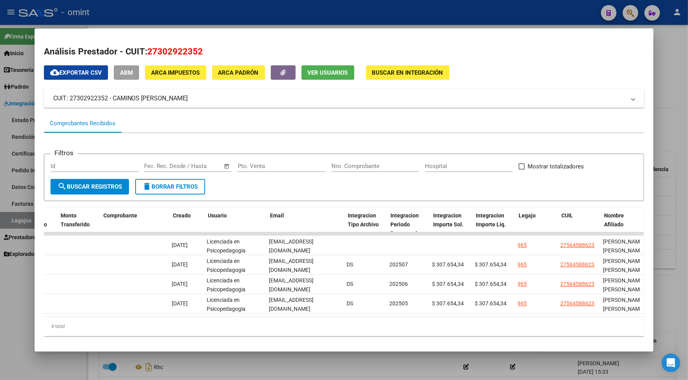
scroll to position [0, 68]
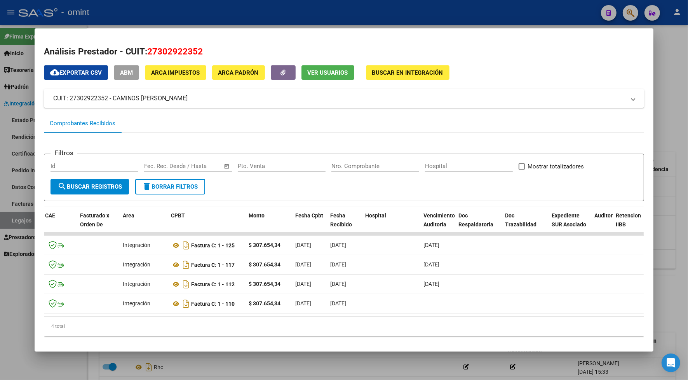
click at [280, 9] on div at bounding box center [344, 190] width 688 height 380
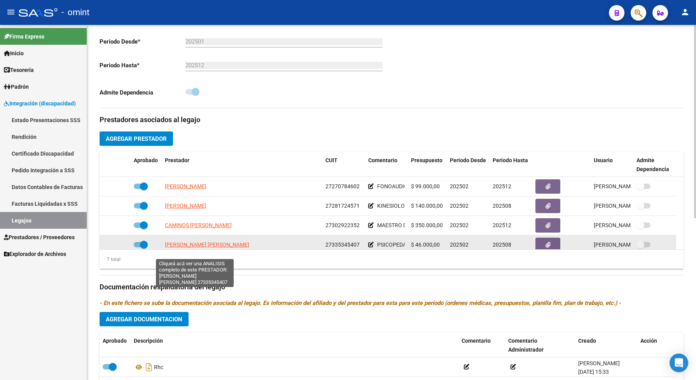
click at [211, 248] on span "TORTI MARIA ANGELICA" at bounding box center [207, 244] width 84 height 6
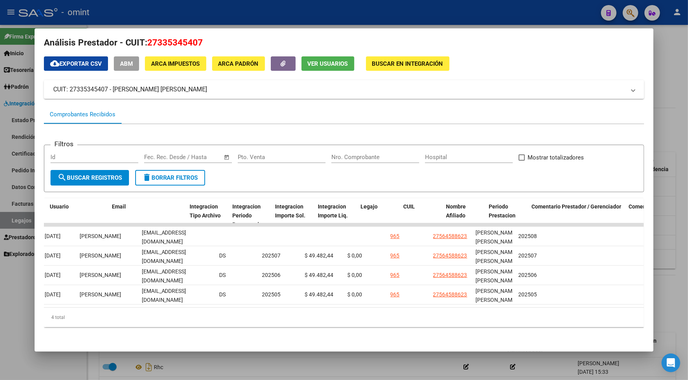
scroll to position [0, 920]
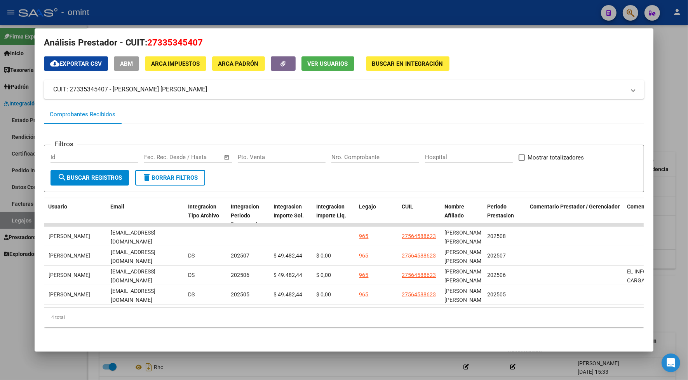
click at [360, 0] on div at bounding box center [344, 190] width 688 height 380
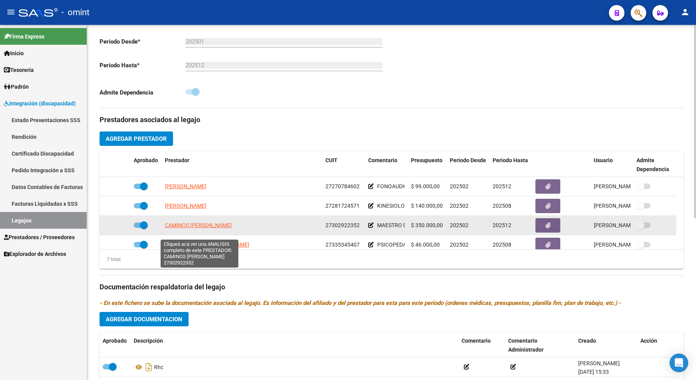
click at [218, 228] on span "CAMINOS GISELA BARBARA" at bounding box center [198, 225] width 67 height 6
type textarea "27302922352"
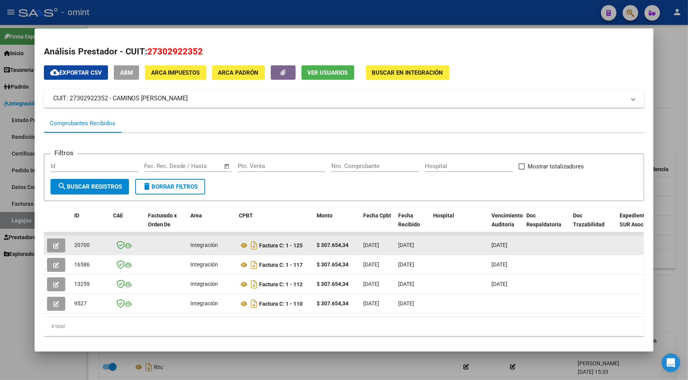
scroll to position [16, 0]
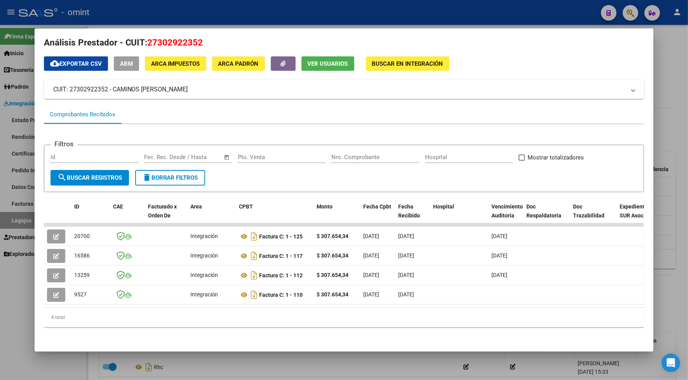
click at [259, 9] on div at bounding box center [344, 190] width 688 height 380
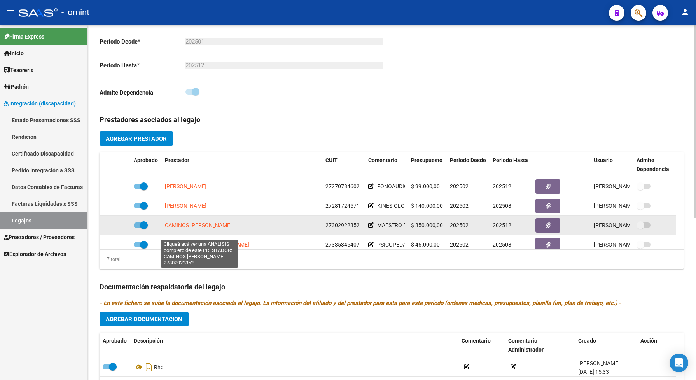
click at [224, 228] on span "CAMINOS GISELA BARBARA" at bounding box center [198, 225] width 67 height 6
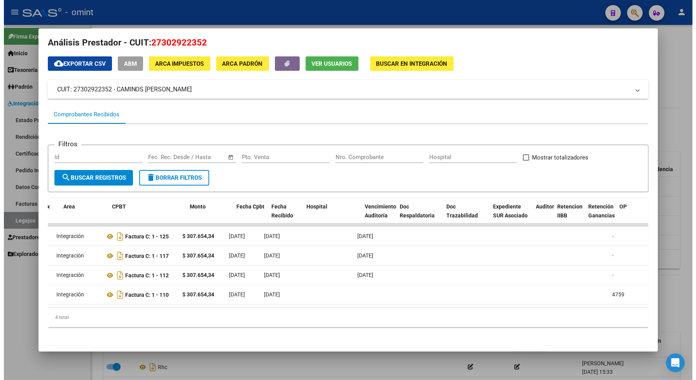
scroll to position [0, 121]
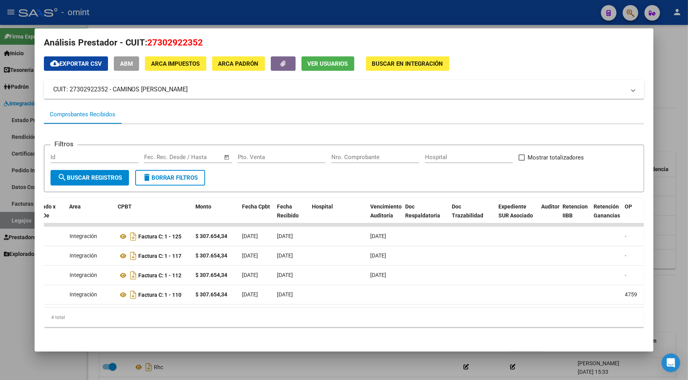
click at [281, 3] on div at bounding box center [344, 190] width 688 height 380
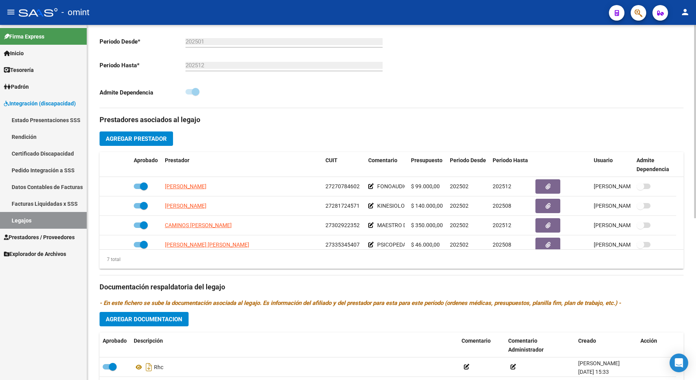
scroll to position [0, 0]
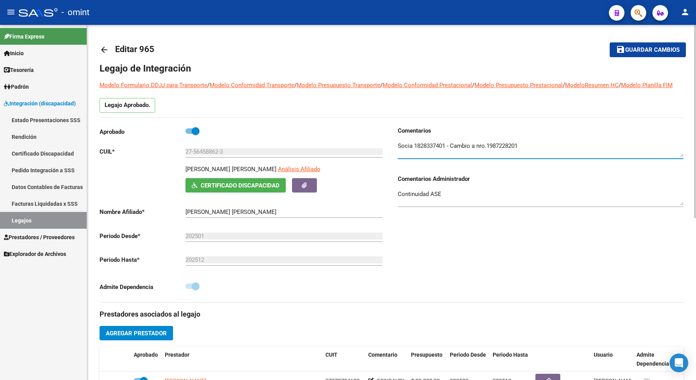
drag, startPoint x: 447, startPoint y: 150, endPoint x: 414, endPoint y: 154, distance: 33.2
click at [414, 154] on textarea at bounding box center [541, 149] width 286 height 16
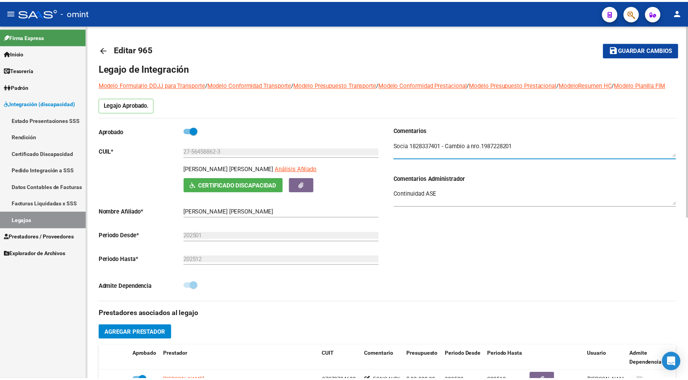
scroll to position [296, 0]
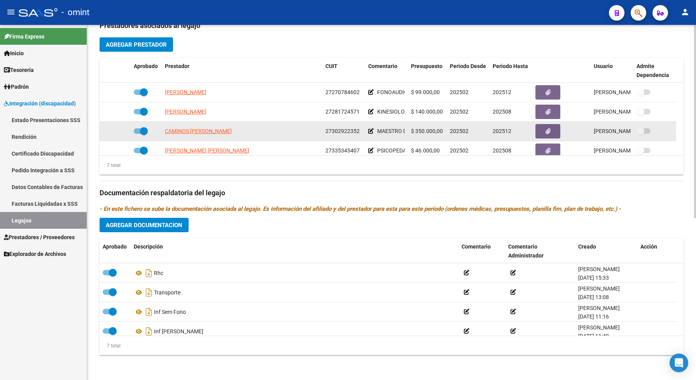
drag, startPoint x: 360, startPoint y: 127, endPoint x: 324, endPoint y: 125, distance: 36.6
click at [324, 125] on datatable-body-cell "27302922352" at bounding box center [343, 131] width 43 height 19
drag, startPoint x: 324, startPoint y: 125, endPoint x: 333, endPoint y: 131, distance: 11.1
copy span "27302922352"
click at [222, 134] on app-link-go-to "CAMINOS GISELA BARBARA" at bounding box center [198, 131] width 67 height 9
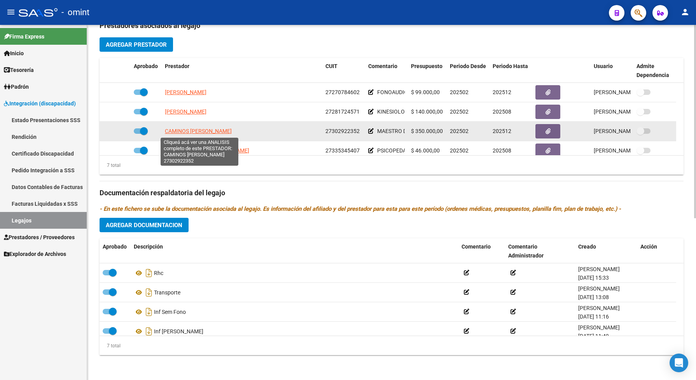
click at [222, 131] on span "CAMINOS GISELA BARBARA" at bounding box center [198, 131] width 67 height 6
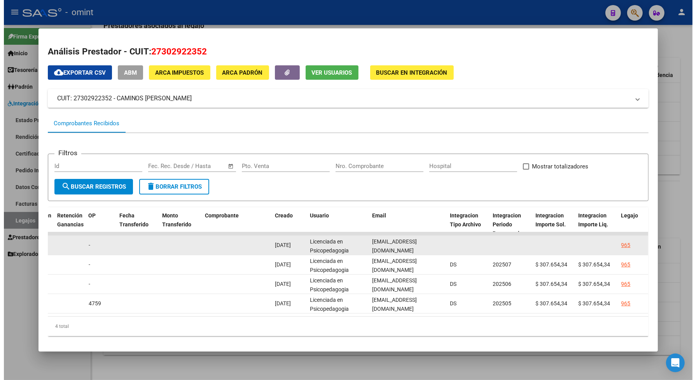
scroll to position [0, 5]
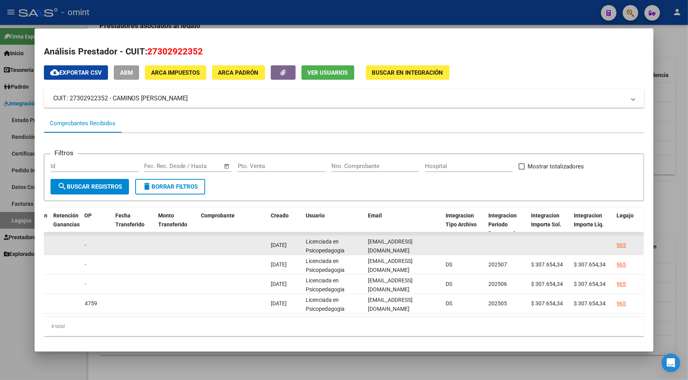
drag, startPoint x: 364, startPoint y: 244, endPoint x: 438, endPoint y: 249, distance: 74.8
click at [438, 249] on datatable-body-cell "giselacaminos83@hotmail.com" at bounding box center [404, 245] width 78 height 19
drag, startPoint x: 438, startPoint y: 249, endPoint x: 424, endPoint y: 244, distance: 15.0
copy span "giselacaminos83@hotmail.com"
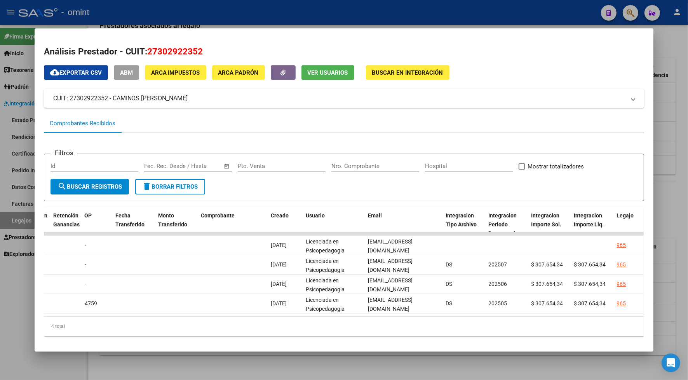
click at [272, 4] on div at bounding box center [344, 190] width 688 height 380
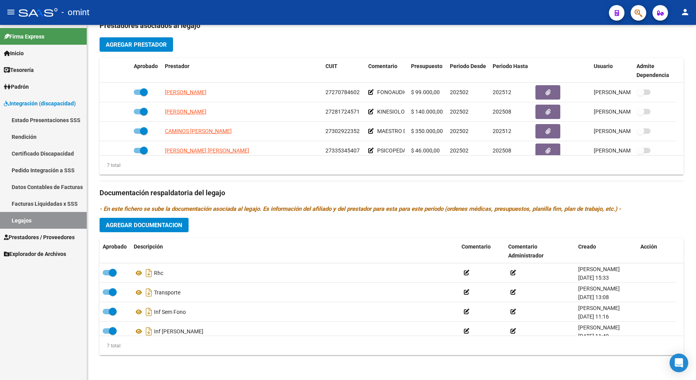
click at [60, 237] on span "Prestadores / Proveedores" at bounding box center [39, 237] width 71 height 9
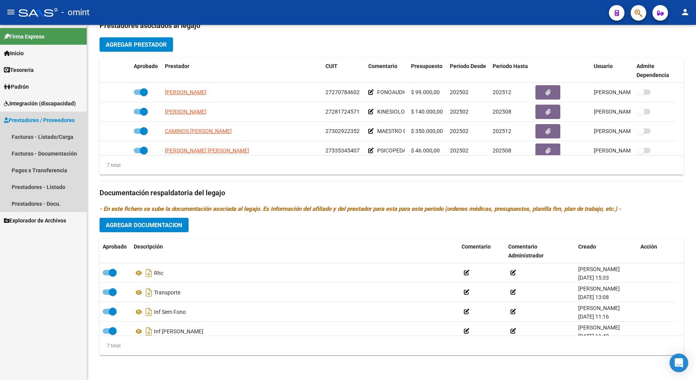
click at [54, 116] on span "Prestadores / Proveedores" at bounding box center [39, 120] width 71 height 9
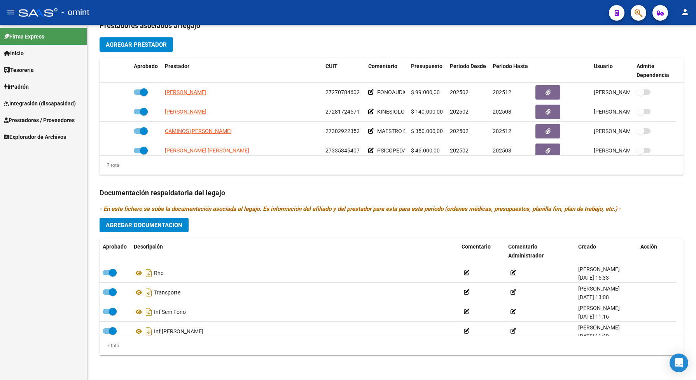
click at [59, 121] on span "Prestadores / Proveedores" at bounding box center [39, 120] width 71 height 9
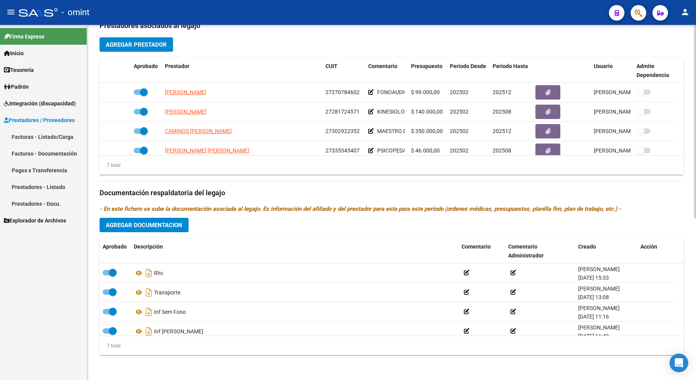
scroll to position [53, 0]
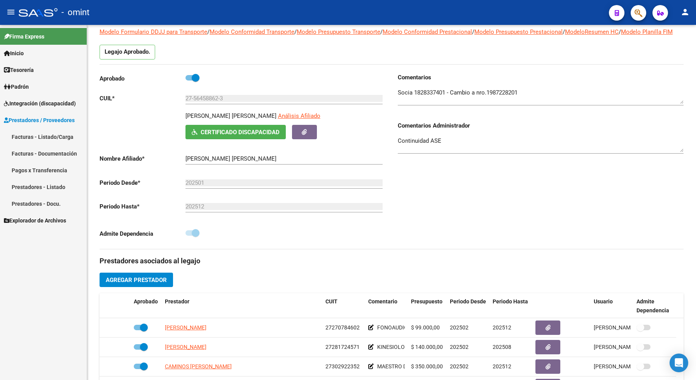
click at [56, 101] on span "Integración (discapacidad)" at bounding box center [40, 103] width 72 height 9
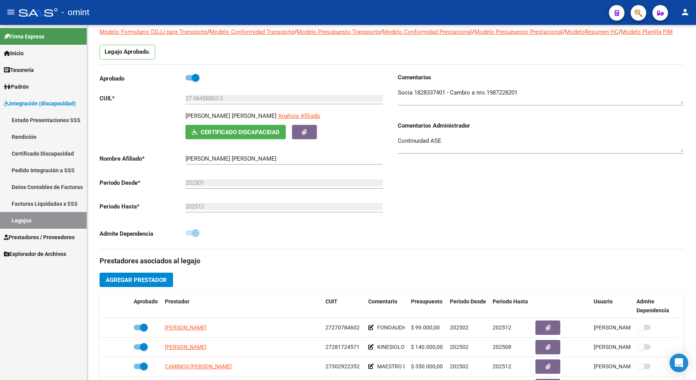
click at [23, 221] on link "Legajos" at bounding box center [43, 220] width 87 height 17
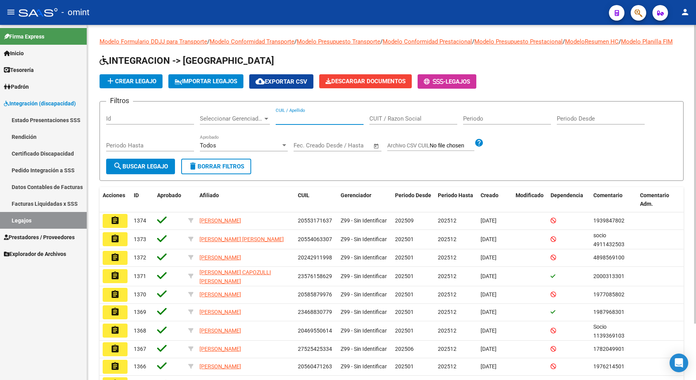
click at [305, 122] on input "CUIL / Apellido" at bounding box center [320, 118] width 88 height 7
type input "sba"
click at [157, 170] on span "search Buscar Legajo" at bounding box center [140, 166] width 55 height 7
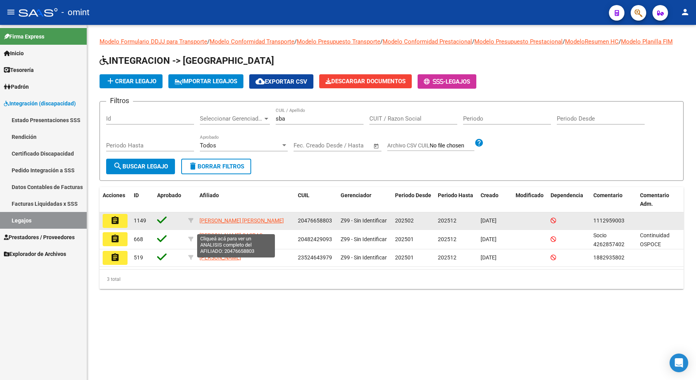
click at [240, 223] on span "[PERSON_NAME] [PERSON_NAME]" at bounding box center [241, 220] width 84 height 6
type textarea "20476658803"
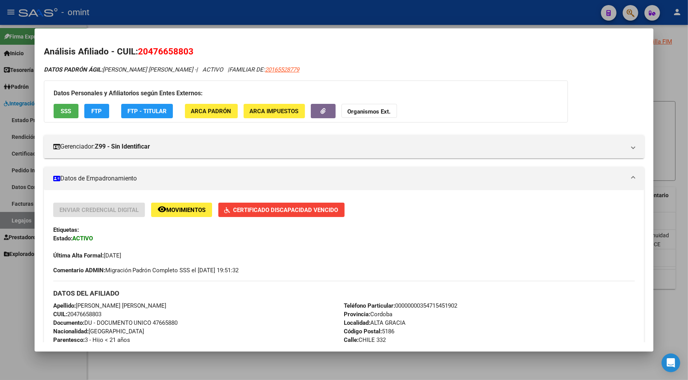
click at [227, 24] on div at bounding box center [344, 190] width 688 height 380
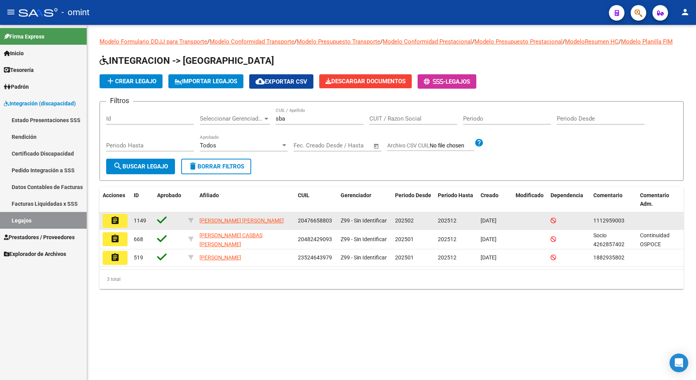
click at [113, 225] on mat-icon "assignment" at bounding box center [114, 220] width 9 height 9
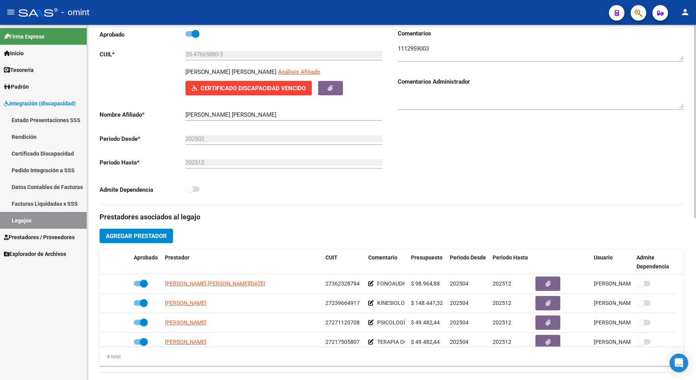
click at [422, 194] on div "Comentarios Comentarios Administrador" at bounding box center [537, 117] width 292 height 176
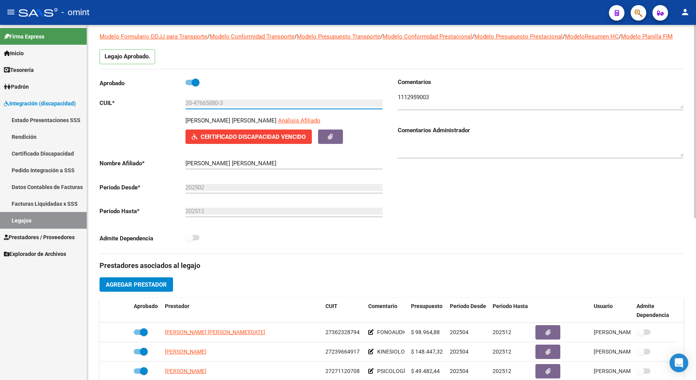
drag, startPoint x: 225, startPoint y: 111, endPoint x: 177, endPoint y: 115, distance: 47.9
click at [177, 106] on app-form-text-field "CUIL * 20-47665880-3 Ingresar CUIL" at bounding box center [241, 103] width 283 height 7
drag, startPoint x: 177, startPoint y: 115, endPoint x: 198, endPoint y: 110, distance: 22.0
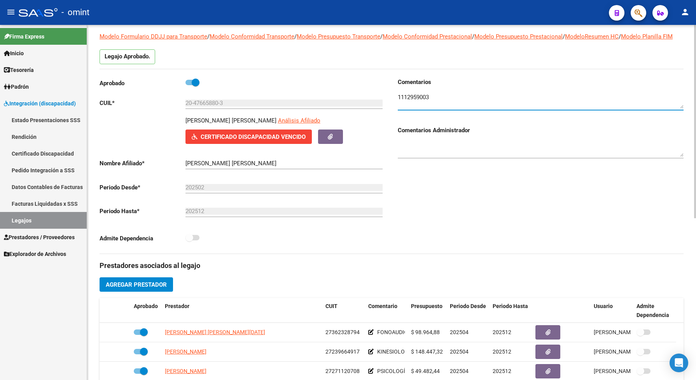
drag, startPoint x: 436, startPoint y: 106, endPoint x: 396, endPoint y: 98, distance: 40.2
click at [396, 98] on div "Comentarios Comentarios Administrador" at bounding box center [537, 166] width 292 height 176
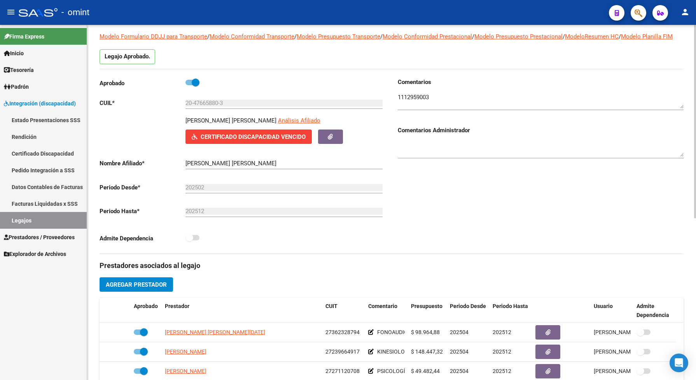
click at [453, 227] on div "Comentarios Comentarios Administrador" at bounding box center [537, 166] width 292 height 176
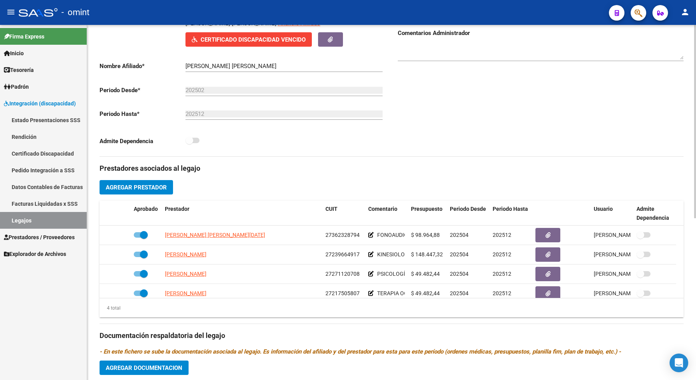
scroll to position [0, 0]
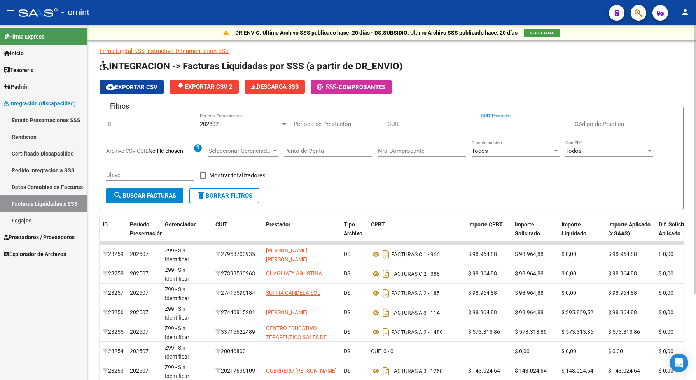
click at [491, 121] on input "CUIT Prestador" at bounding box center [525, 123] width 88 height 7
paste input "27-30292235-2"
type input "27-30292235-2"
click at [395, 119] on div "CUIL" at bounding box center [431, 121] width 88 height 17
drag, startPoint x: 395, startPoint y: 119, endPoint x: 385, endPoint y: 119, distance: 10.5
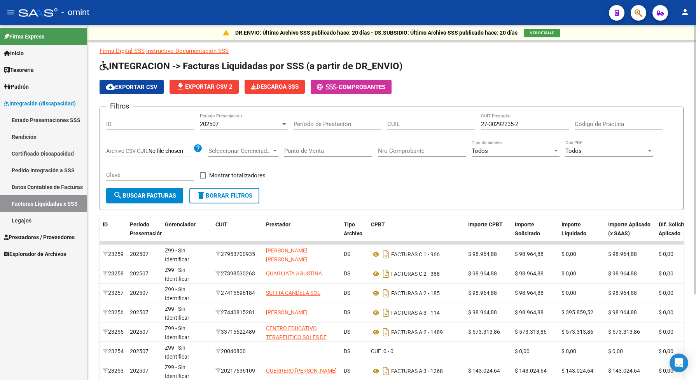
drag, startPoint x: 385, startPoint y: 119, endPoint x: 407, endPoint y: 108, distance: 24.2
click at [407, 108] on form "Filtros ID 202507 Período Presentación Período de Prestación CUIL 27-30292235-2…" at bounding box center [392, 157] width 584 height 103
click at [405, 119] on div "CUIL" at bounding box center [431, 121] width 88 height 17
drag, startPoint x: 405, startPoint y: 119, endPoint x: 403, endPoint y: 113, distance: 6.3
click at [403, 113] on div "CUIL" at bounding box center [431, 121] width 88 height 17
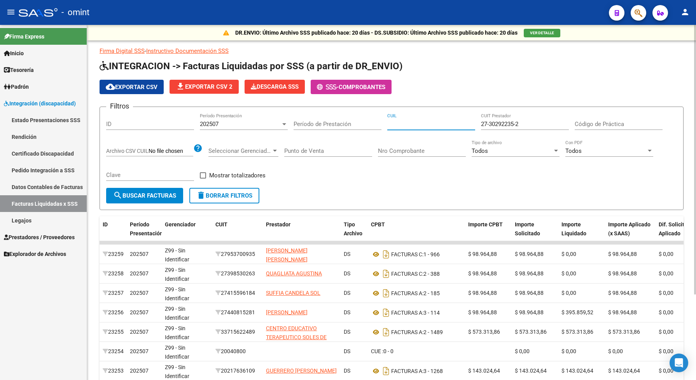
paste input "27-56458862-3"
type input "27-56458862-3"
click at [316, 121] on input "Período de Prestación" at bounding box center [337, 123] width 88 height 7
click at [222, 117] on div "202507 Período Presentación" at bounding box center [244, 121] width 88 height 17
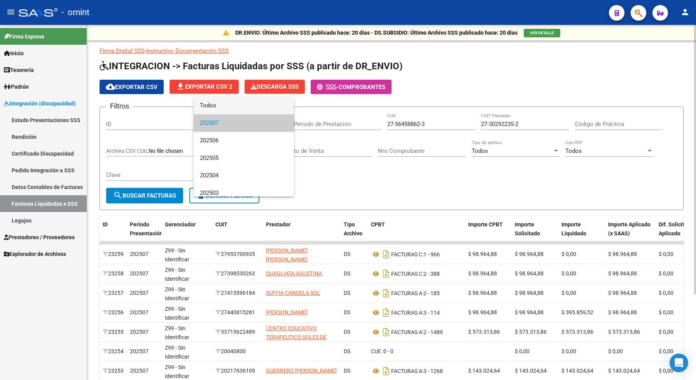
click at [216, 105] on span "Todos" at bounding box center [244, 105] width 88 height 17
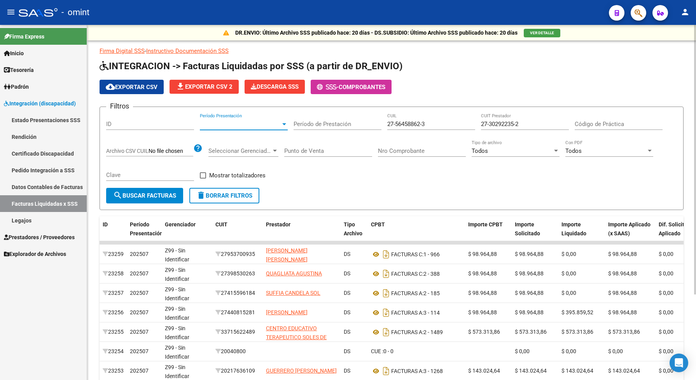
click at [154, 197] on button "search Buscar Facturas" at bounding box center [144, 196] width 77 height 16
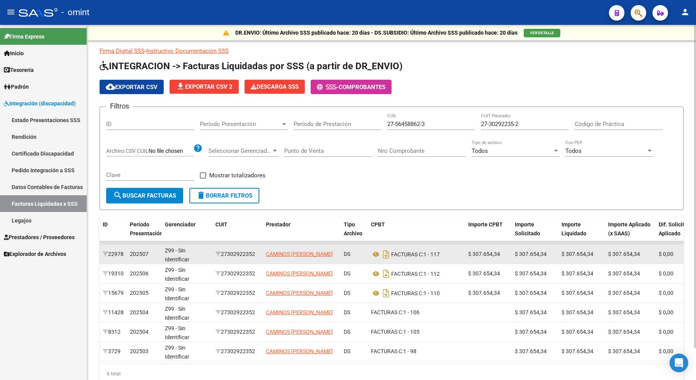
drag, startPoint x: 257, startPoint y: 250, endPoint x: 225, endPoint y: 249, distance: 32.3
click at [225, 250] on div "27302922352" at bounding box center [237, 254] width 44 height 9
drag, startPoint x: 225, startPoint y: 249, endPoint x: 228, endPoint y: 252, distance: 4.4
copy div "27302922352"
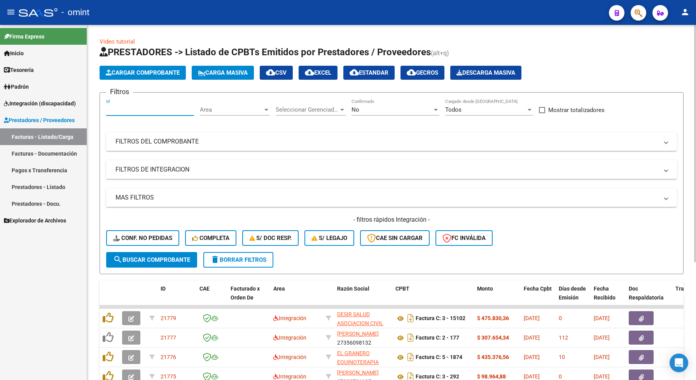
click at [148, 110] on input "Id" at bounding box center [150, 109] width 88 height 7
paste input "18893"
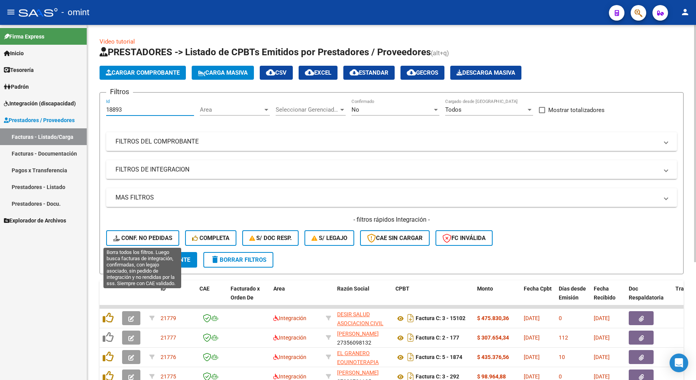
type input "18893"
click at [147, 240] on span "Conf. no pedidas" at bounding box center [142, 237] width 59 height 7
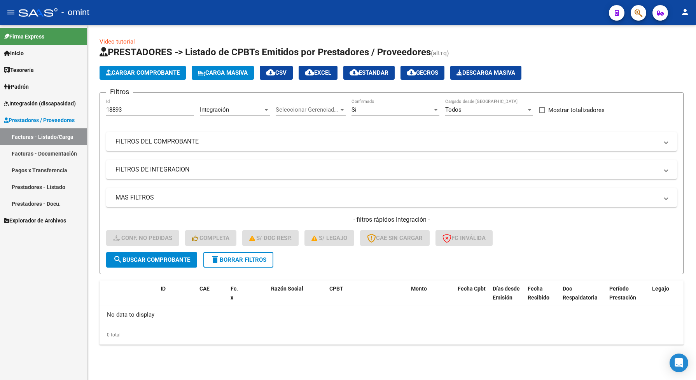
click at [358, 109] on div "Si" at bounding box center [391, 109] width 81 height 7
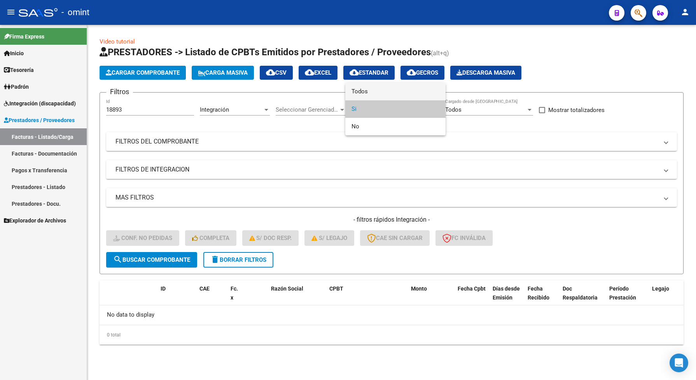
click at [359, 91] on span "Todos" at bounding box center [395, 91] width 88 height 17
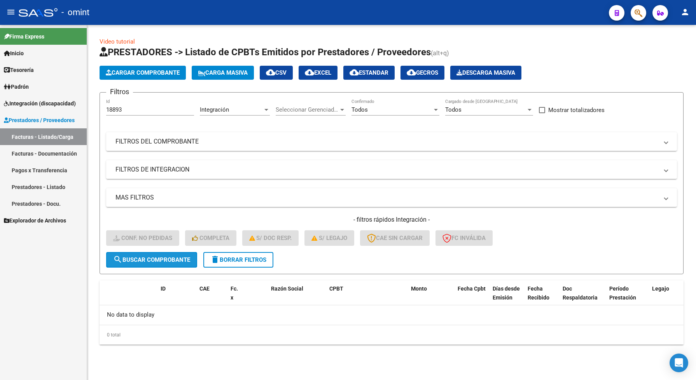
click at [158, 256] on span "search Buscar Comprobante" at bounding box center [151, 259] width 77 height 7
click at [315, 104] on div "Seleccionar Gerenciador Seleccionar Gerenciador" at bounding box center [311, 107] width 70 height 17
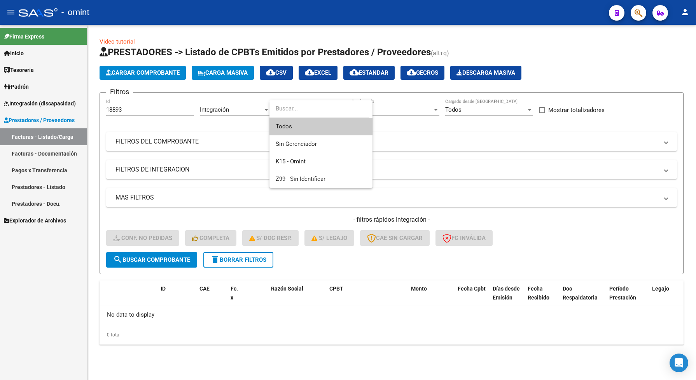
click at [306, 124] on span "Todos" at bounding box center [321, 126] width 91 height 17
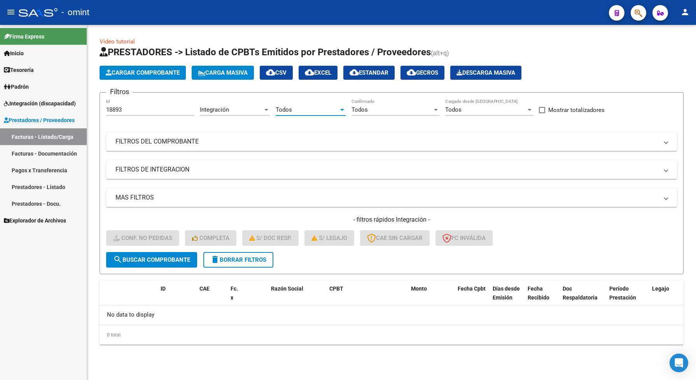
click at [187, 253] on button "search Buscar Comprobante" at bounding box center [151, 260] width 91 height 16
click at [240, 260] on span "delete Borrar Filtros" at bounding box center [238, 259] width 56 height 7
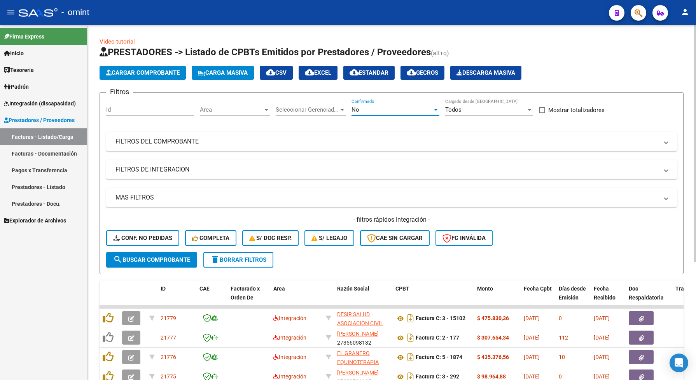
click at [356, 106] on span "No" at bounding box center [355, 109] width 8 height 7
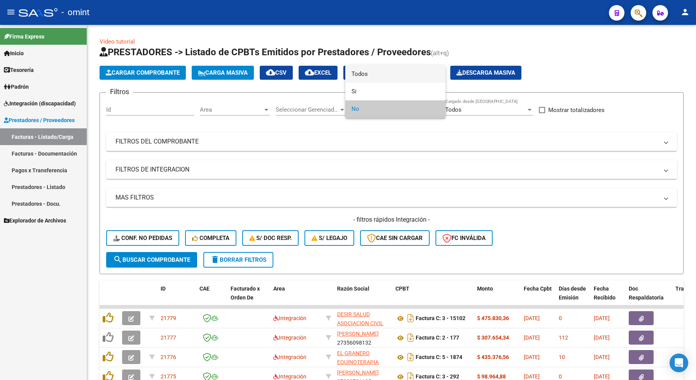
click at [361, 72] on span "Todos" at bounding box center [395, 73] width 88 height 17
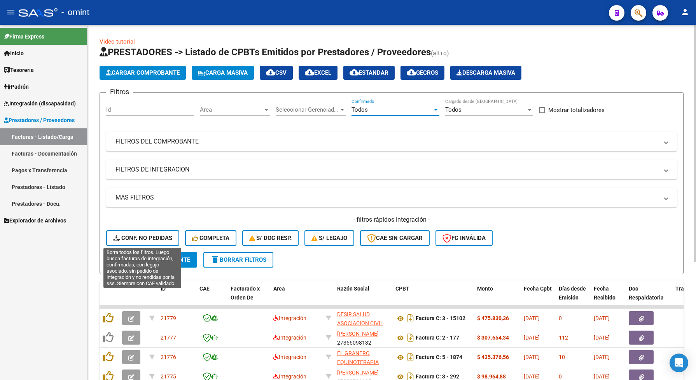
click at [156, 236] on span "Conf. no pedidas" at bounding box center [142, 237] width 59 height 7
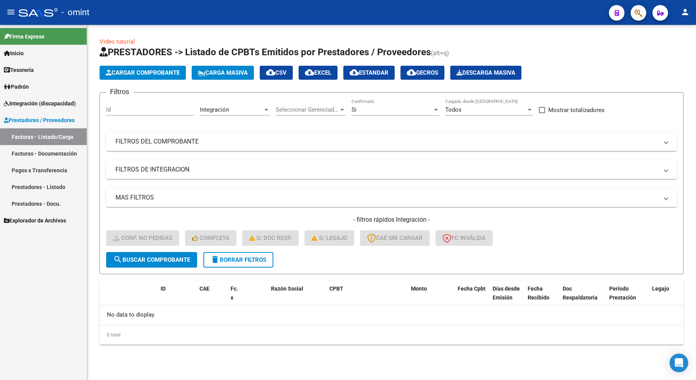
click at [173, 260] on span "search Buscar Comprobante" at bounding box center [151, 259] width 77 height 7
click at [393, 106] on div "Si" at bounding box center [391, 109] width 81 height 7
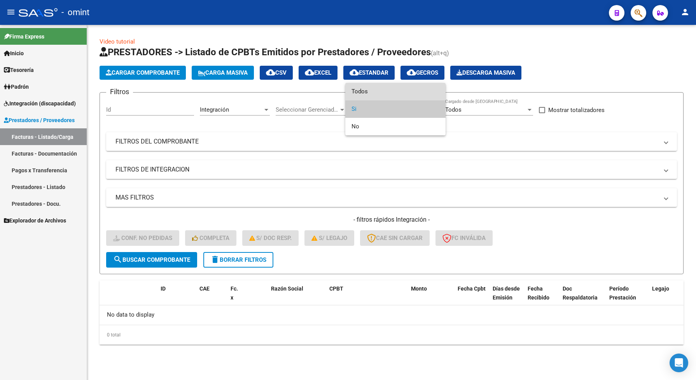
click at [383, 93] on span "Todos" at bounding box center [395, 91] width 88 height 17
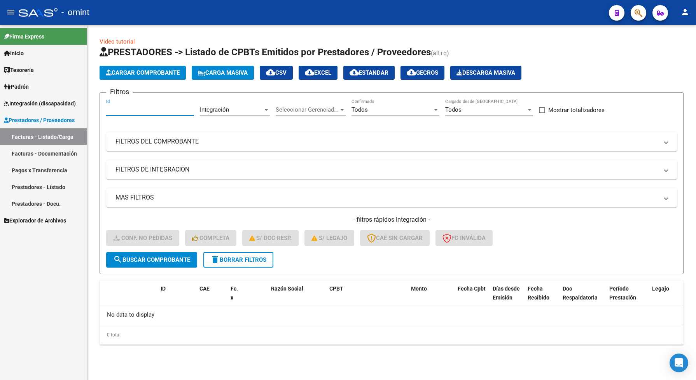
click at [108, 109] on input "Id" at bounding box center [150, 109] width 88 height 7
paste input "18893"
type input "18893"
click at [179, 259] on span "search Buscar Comprobante" at bounding box center [151, 259] width 77 height 7
click at [234, 258] on span "delete Borrar Filtros" at bounding box center [238, 259] width 56 height 7
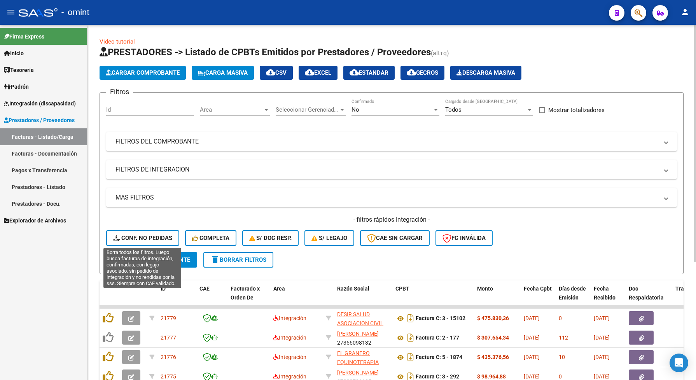
click at [159, 240] on span "Conf. no pedidas" at bounding box center [142, 237] width 59 height 7
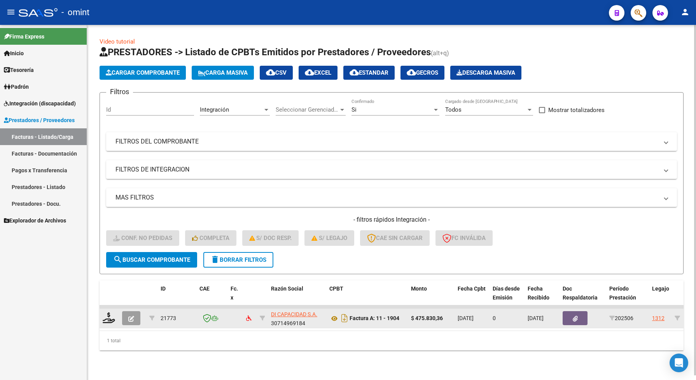
click at [134, 319] on button "button" at bounding box center [131, 318] width 18 height 14
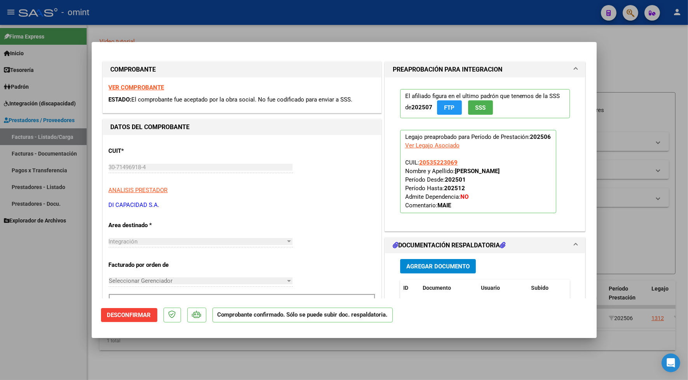
click at [135, 87] on strong "VER COMPROBANTE" at bounding box center [137, 87] width 56 height 7
click at [115, 87] on strong "VER COMPROBANTE" at bounding box center [137, 87] width 56 height 7
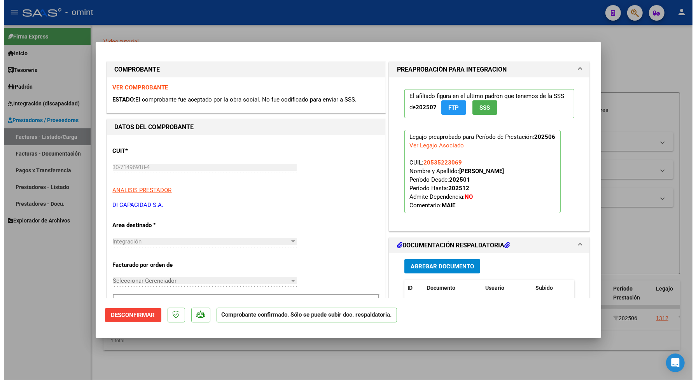
scroll to position [49, 0]
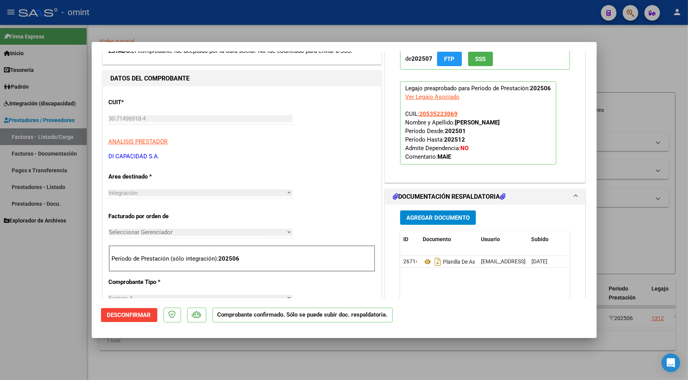
drag, startPoint x: 212, startPoint y: 26, endPoint x: 206, endPoint y: 47, distance: 21.3
click at [211, 26] on div at bounding box center [344, 190] width 688 height 380
type input "$ 0,00"
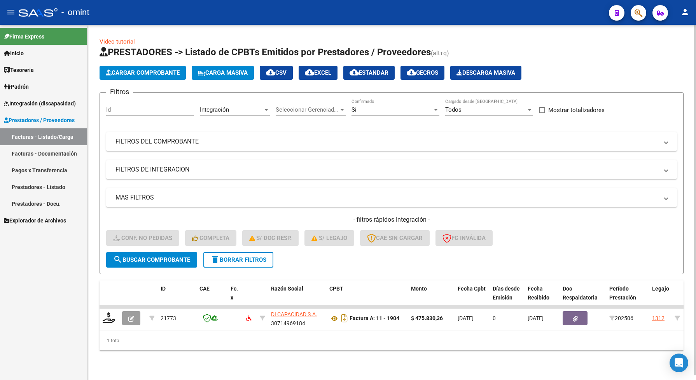
click at [125, 104] on div "Id" at bounding box center [150, 107] width 88 height 17
paste input "18893"
type input "18893"
click at [134, 263] on button "search Buscar Comprobante" at bounding box center [151, 260] width 91 height 16
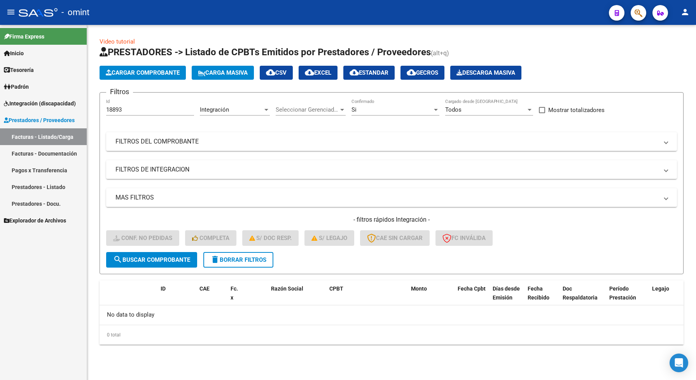
click at [360, 111] on div "Si" at bounding box center [391, 109] width 81 height 7
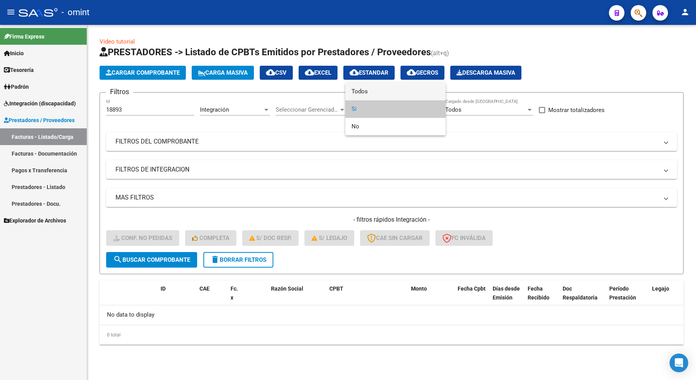
click at [364, 93] on span "Todos" at bounding box center [395, 91] width 88 height 17
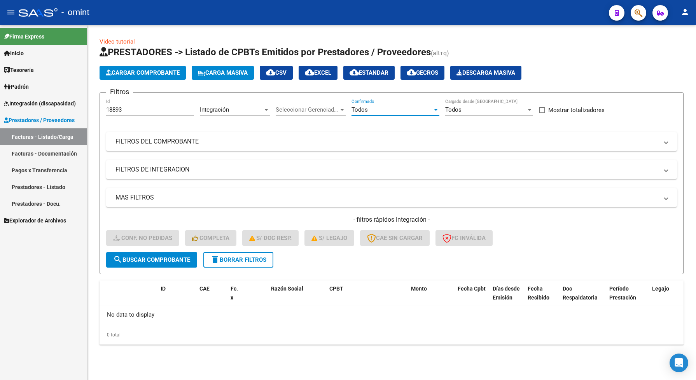
click at [175, 259] on span "search Buscar Comprobante" at bounding box center [151, 259] width 77 height 7
click at [234, 256] on span "delete Borrar Filtros" at bounding box center [238, 259] width 56 height 7
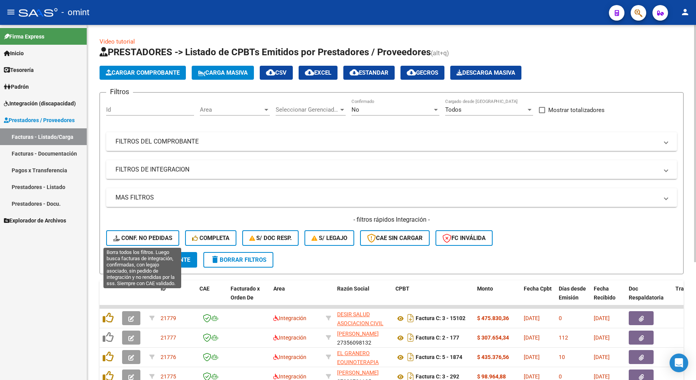
click at [162, 234] on span "Conf. no pedidas" at bounding box center [142, 237] width 59 height 7
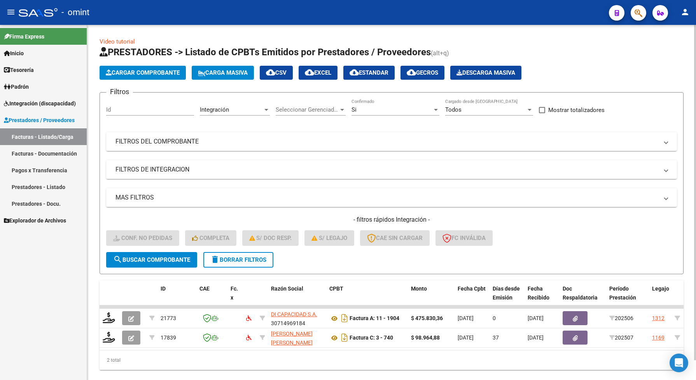
scroll to position [21, 0]
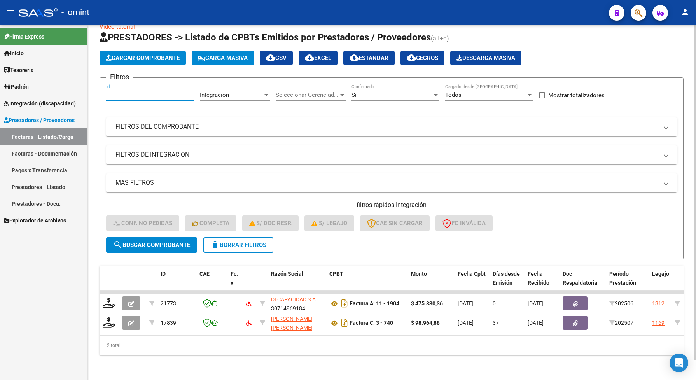
click at [127, 91] on input "Id" at bounding box center [150, 94] width 88 height 7
paste input "18893"
click at [154, 241] on span "search Buscar Comprobante" at bounding box center [151, 244] width 77 height 7
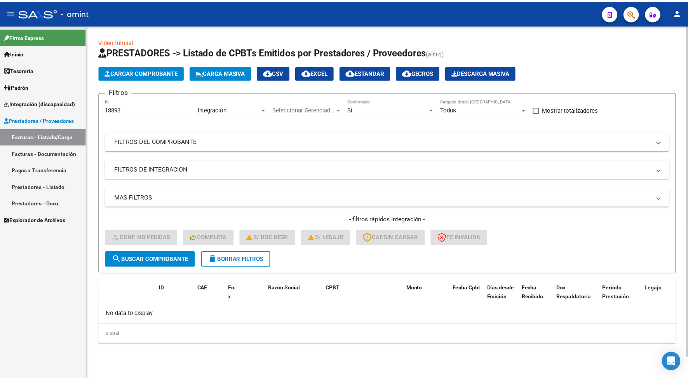
scroll to position [0, 0]
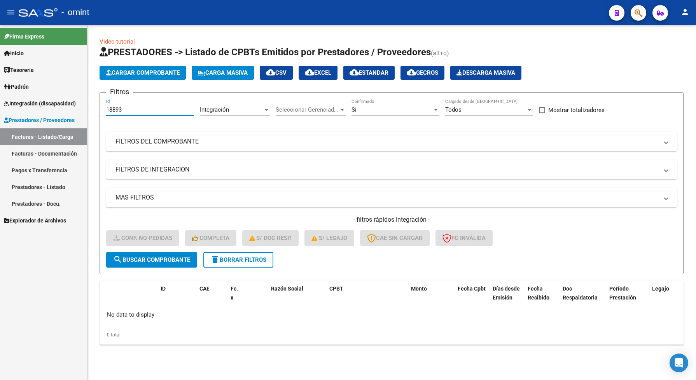
drag, startPoint x: 125, startPoint y: 108, endPoint x: 98, endPoint y: 103, distance: 26.8
click at [98, 103] on div "Video tutorial PRESTADORES -> Listado de CPBTs Emitidos por Prestadores / Prove…" at bounding box center [391, 197] width 609 height 344
paste input "9802"
type input "19802"
click at [173, 257] on span "search Buscar Comprobante" at bounding box center [151, 259] width 77 height 7
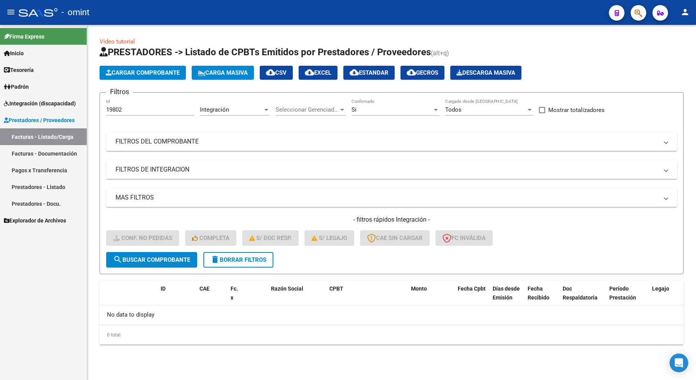
click at [364, 110] on div "Si" at bounding box center [391, 109] width 81 height 7
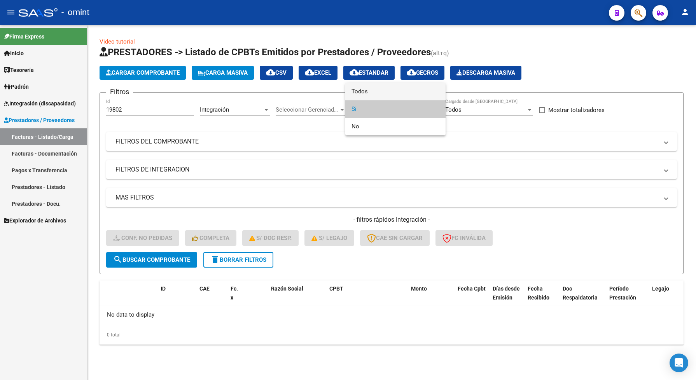
click at [364, 92] on span "Todos" at bounding box center [395, 91] width 88 height 17
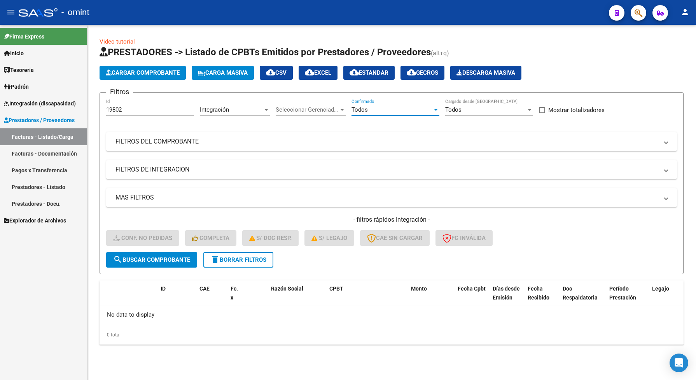
click at [127, 260] on span "search Buscar Comprobante" at bounding box center [151, 259] width 77 height 7
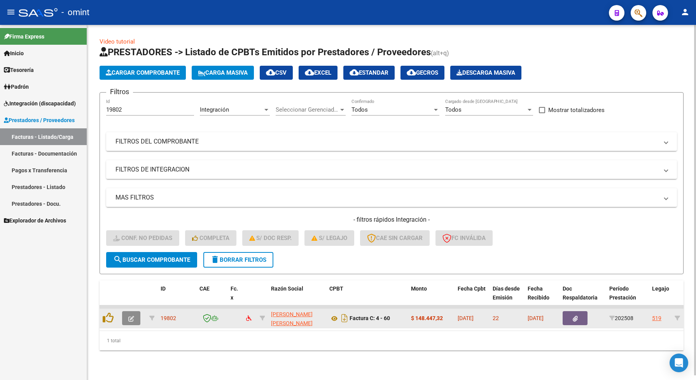
click at [127, 315] on button "button" at bounding box center [131, 318] width 18 height 14
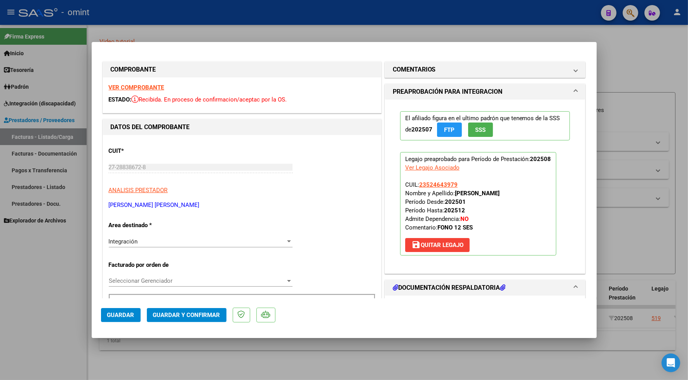
click at [122, 84] on div "VER COMPROBANTE ESTADO: Recibida. En proceso de confirmacion/aceptac por la OS." at bounding box center [242, 94] width 278 height 35
click at [115, 85] on strong "VER COMPROBANTE" at bounding box center [137, 87] width 56 height 7
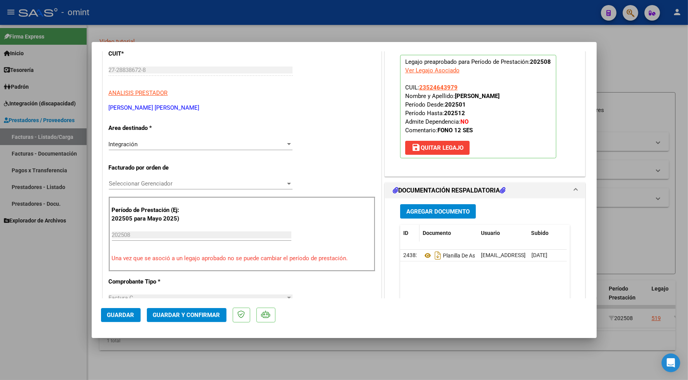
scroll to position [146, 0]
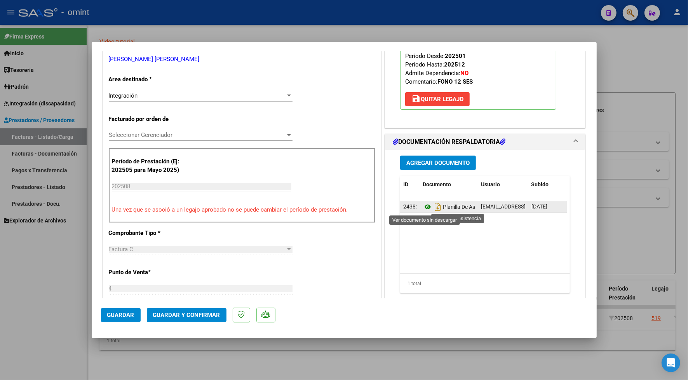
click at [426, 207] on icon at bounding box center [428, 206] width 10 height 9
click at [174, 316] on span "Guardar y Confirmar" at bounding box center [186, 314] width 67 height 7
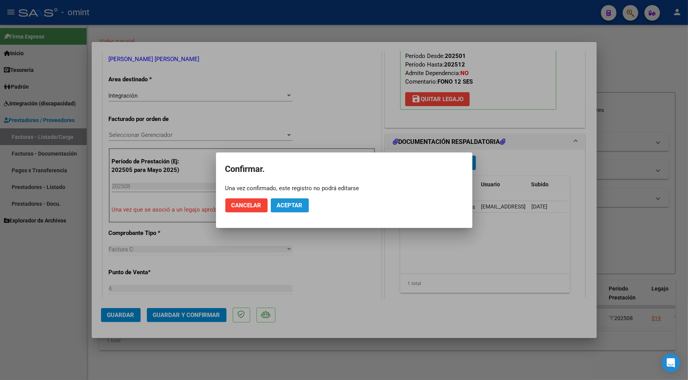
click at [284, 200] on button "Aceptar" at bounding box center [290, 205] width 38 height 14
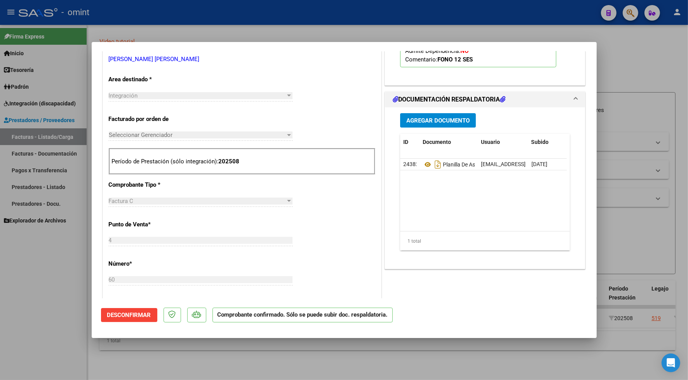
click at [291, 35] on div at bounding box center [344, 190] width 688 height 380
type input "$ 0,00"
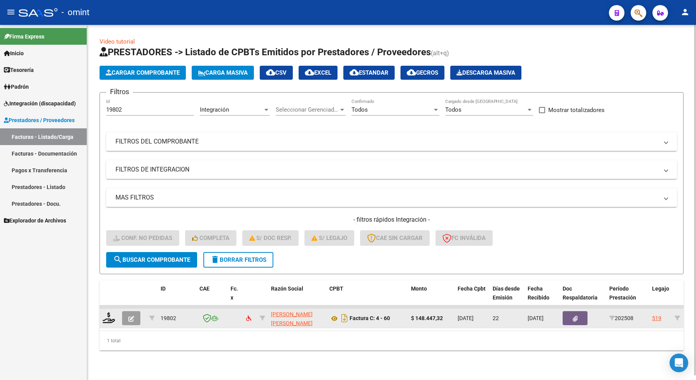
drag, startPoint x: 177, startPoint y: 315, endPoint x: 162, endPoint y: 314, distance: 15.6
click at [162, 314] on div "19802" at bounding box center [177, 318] width 33 height 9
drag, startPoint x: 162, startPoint y: 314, endPoint x: 170, endPoint y: 316, distance: 8.5
copy span "19802"
click at [126, 314] on button "button" at bounding box center [131, 318] width 18 height 14
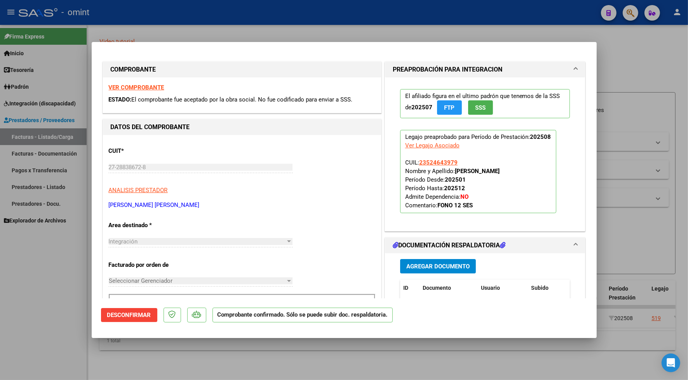
click at [148, 363] on div at bounding box center [344, 190] width 688 height 380
type input "$ 0,00"
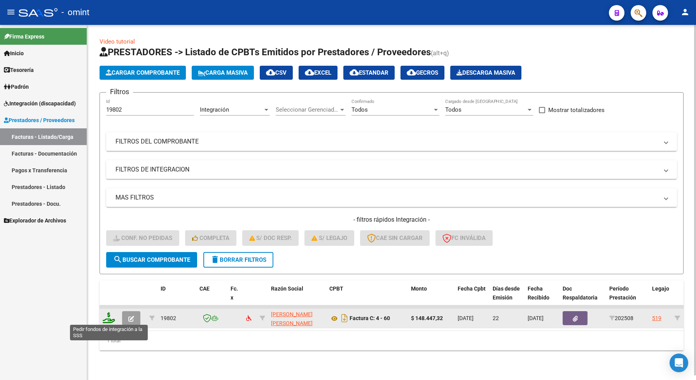
click at [108, 316] on icon at bounding box center [109, 317] width 12 height 11
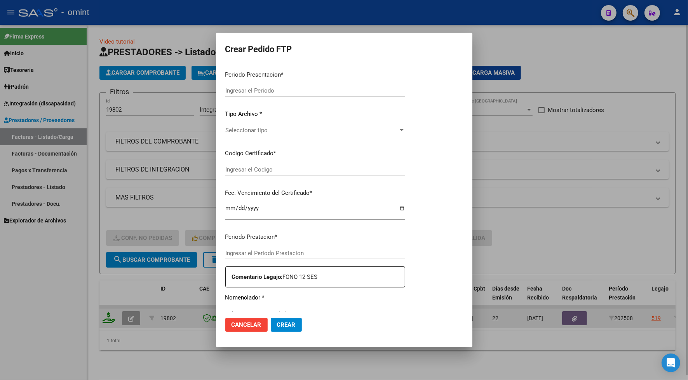
type input "202508"
type input "$ 148.447,32"
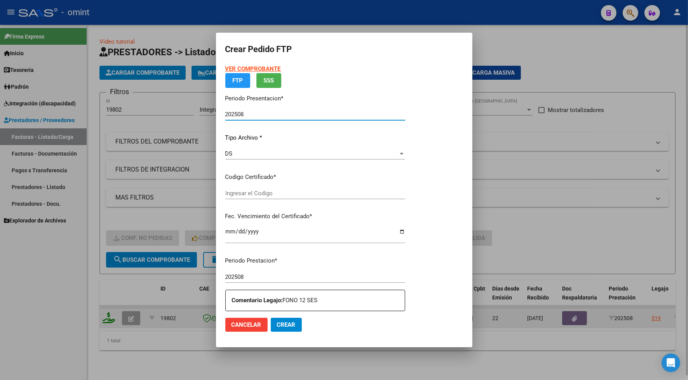
type input "411167862"
type input "[DATE]"
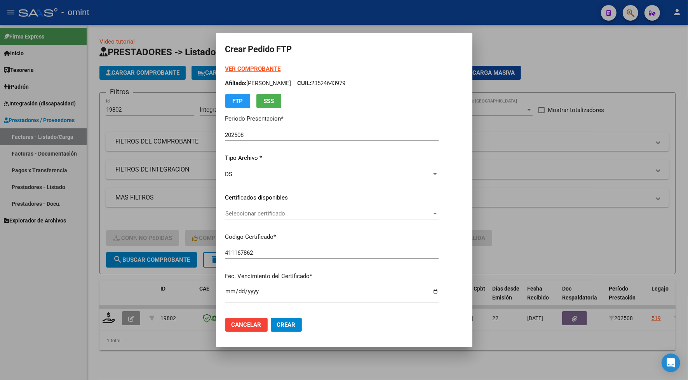
click at [244, 209] on div "Seleccionar certificado Seleccionar certificado" at bounding box center [331, 214] width 213 height 12
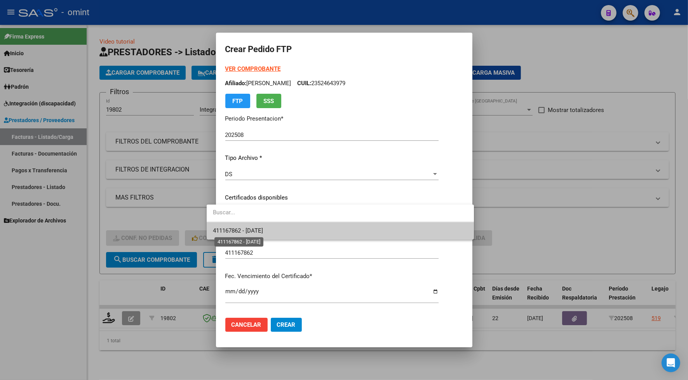
click at [249, 230] on span "411167862 - [DATE]" at bounding box center [238, 230] width 50 height 7
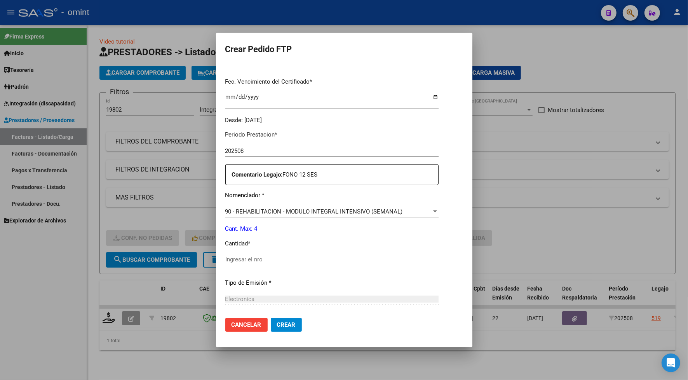
scroll to position [273, 0]
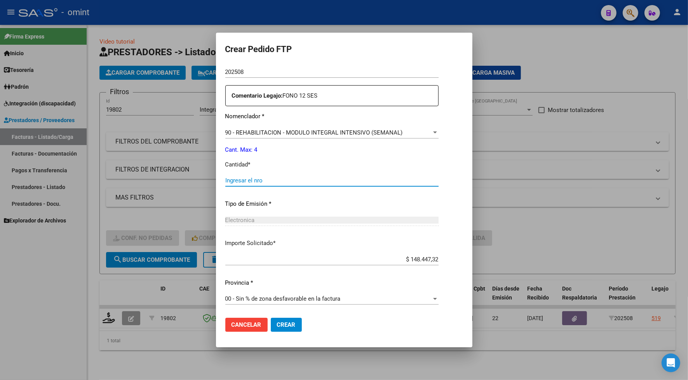
click at [242, 181] on input "Ingresar el nro" at bounding box center [331, 180] width 213 height 7
type input "4"
click at [283, 322] on span "Crear" at bounding box center [286, 324] width 19 height 7
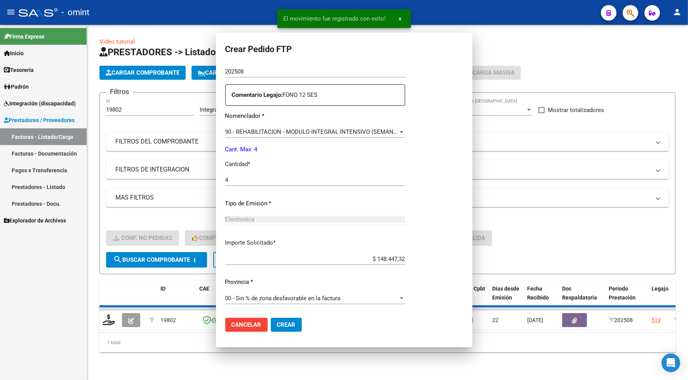
scroll to position [0, 0]
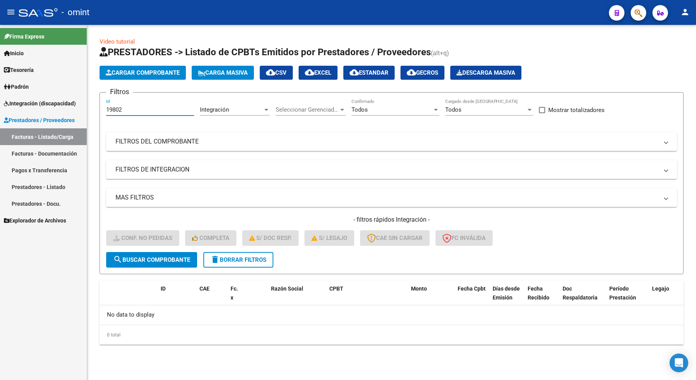
drag, startPoint x: 125, startPoint y: 108, endPoint x: 105, endPoint y: 108, distance: 20.2
click at [105, 108] on form "Filtros 19802 Id Integración Area Seleccionar Gerenciador Seleccionar Gerenciad…" at bounding box center [392, 183] width 584 height 182
drag, startPoint x: 113, startPoint y: 113, endPoint x: 119, endPoint y: 103, distance: 10.6
click at [119, 103] on div "19802 Id" at bounding box center [150, 107] width 88 height 17
paste input "8893"
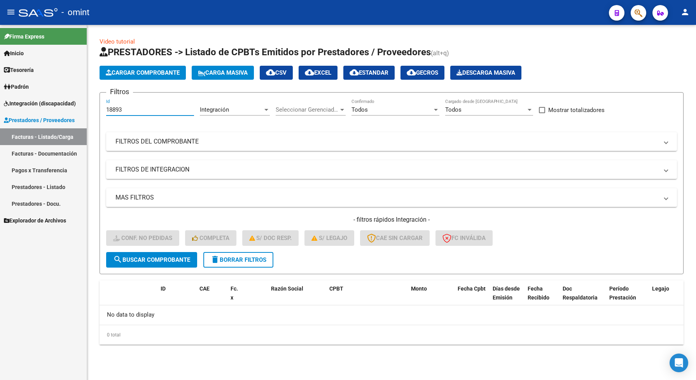
click at [182, 258] on span "search Buscar Comprobante" at bounding box center [151, 259] width 77 height 7
drag, startPoint x: 125, startPoint y: 112, endPoint x: 104, endPoint y: 109, distance: 21.5
click at [104, 109] on form "Filtros 18893 Id Integración Area Seleccionar Gerenciador Seleccionar Gerenciad…" at bounding box center [392, 183] width 584 height 182
paste input "20156"
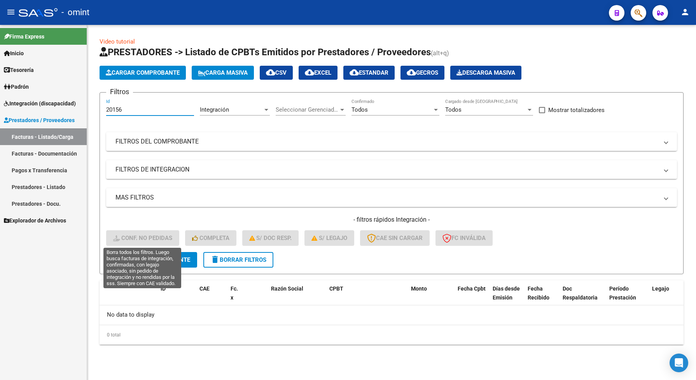
type input "20156"
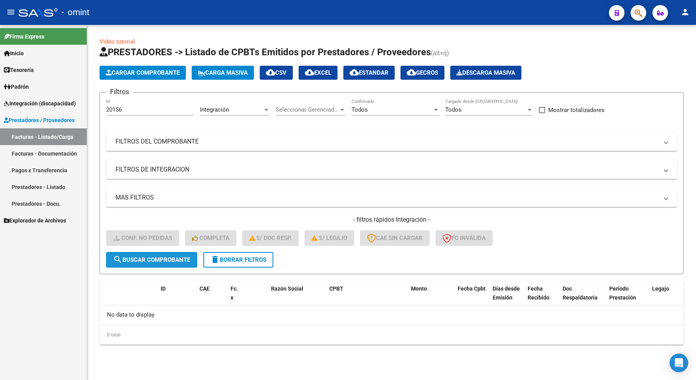
click at [177, 253] on button "search Buscar Comprobante" at bounding box center [151, 260] width 91 height 16
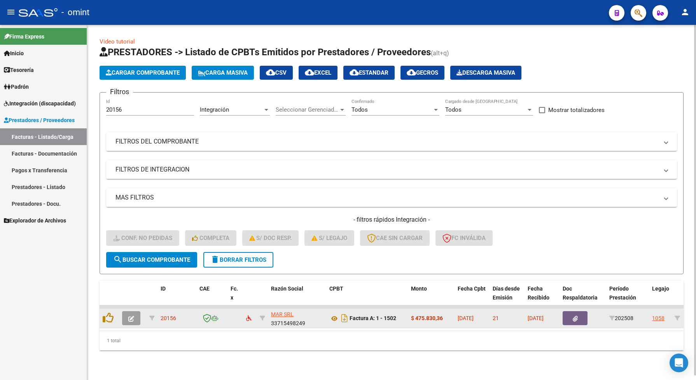
click at [131, 321] on button "button" at bounding box center [131, 318] width 18 height 14
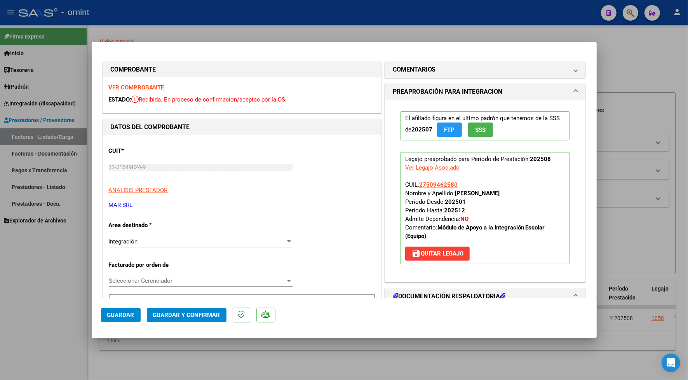
scroll to position [97, 0]
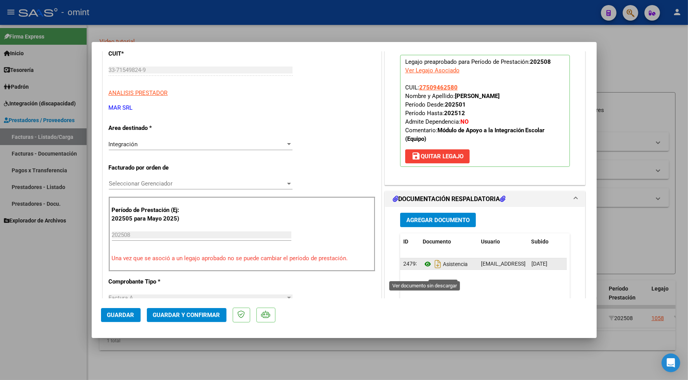
click at [423, 269] on icon at bounding box center [428, 263] width 10 height 9
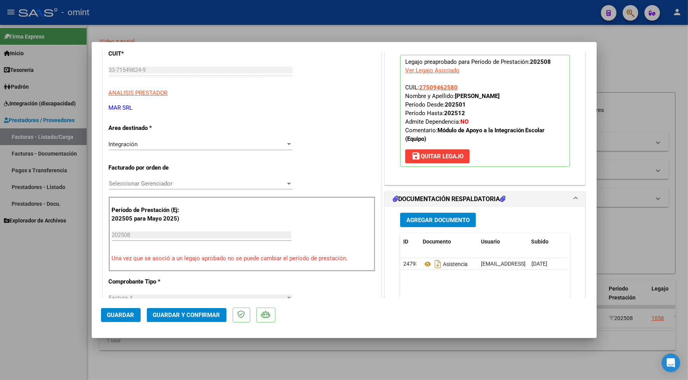
scroll to position [0, 0]
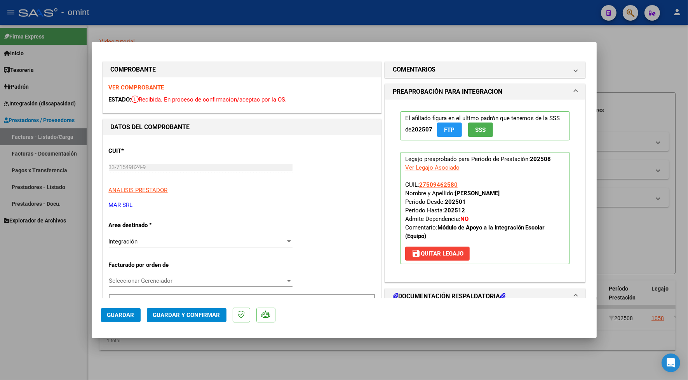
click at [124, 86] on strong "VER COMPROBANTE" at bounding box center [137, 87] width 56 height 7
click at [152, 88] on strong "VER COMPROBANTE" at bounding box center [137, 87] width 56 height 7
click at [201, 316] on span "Guardar y Confirmar" at bounding box center [186, 314] width 67 height 7
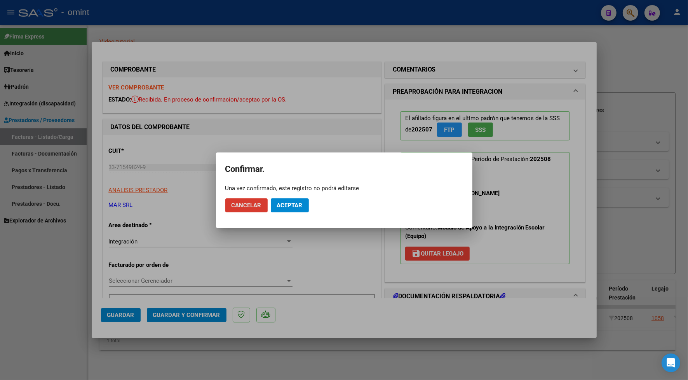
click at [292, 203] on span "Aceptar" at bounding box center [290, 205] width 26 height 7
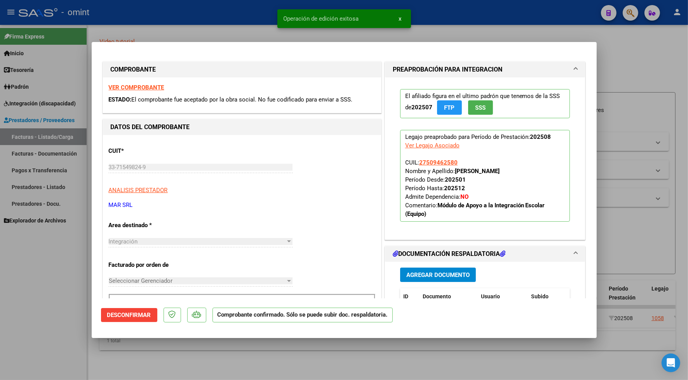
click at [224, 26] on div at bounding box center [344, 190] width 688 height 380
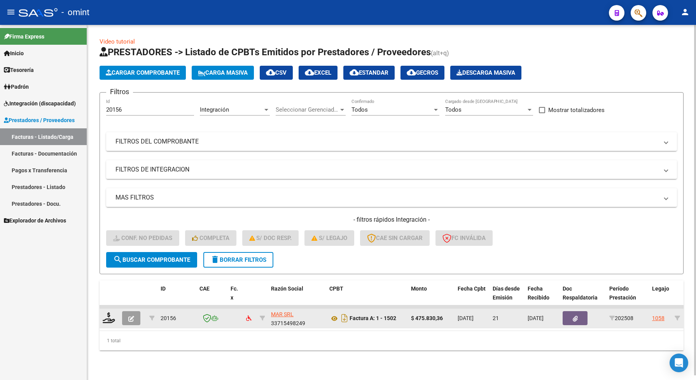
drag, startPoint x: 176, startPoint y: 317, endPoint x: 160, endPoint y: 314, distance: 15.9
click at [161, 314] on div "20156" at bounding box center [177, 318] width 33 height 9
copy span "20156"
click at [103, 313] on icon at bounding box center [109, 317] width 12 height 11
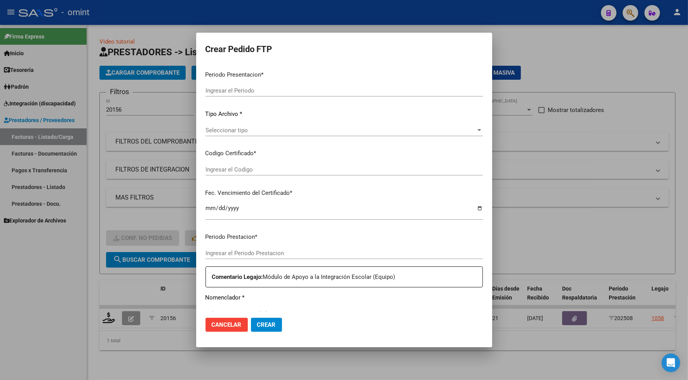
type input "202508"
type input "$ 475.830,36"
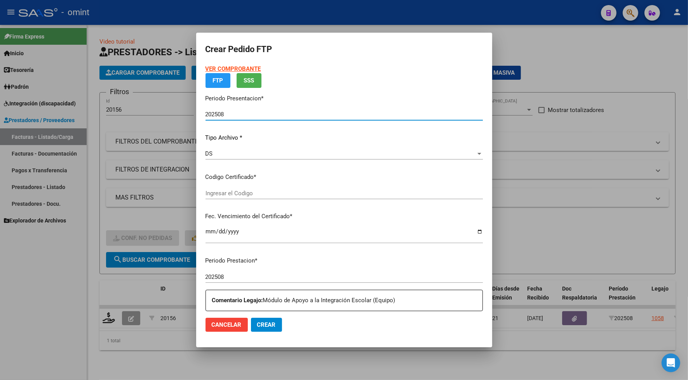
type input "3366842259"
type input "[DATE]"
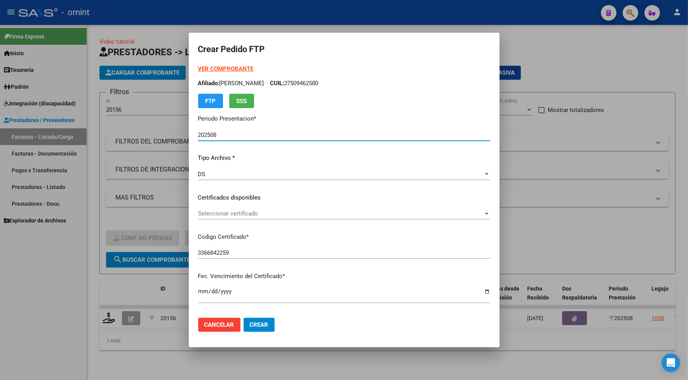
click at [207, 218] on div "Seleccionar certificado Seleccionar certificado" at bounding box center [344, 214] width 292 height 12
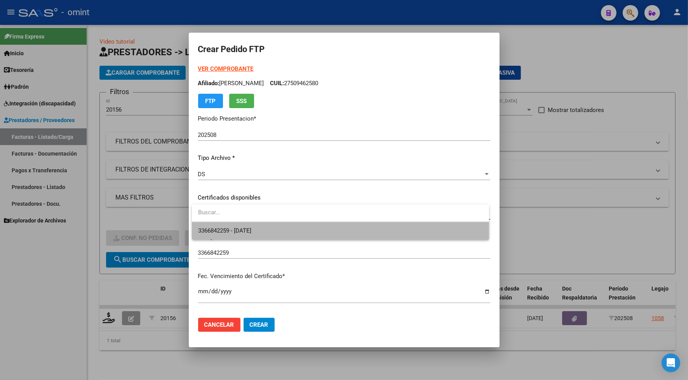
click at [206, 226] on span "3366842259 - [DATE]" at bounding box center [340, 230] width 285 height 17
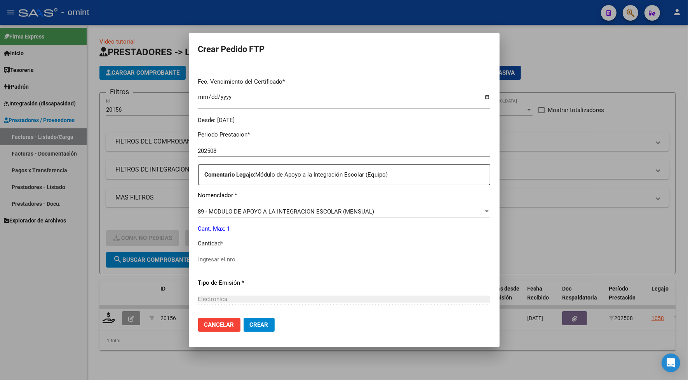
scroll to position [243, 0]
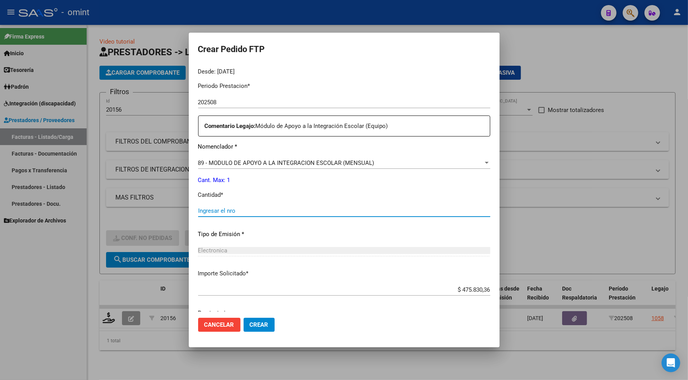
click at [220, 210] on input "Ingresar el nro" at bounding box center [344, 210] width 292 height 7
type input "1"
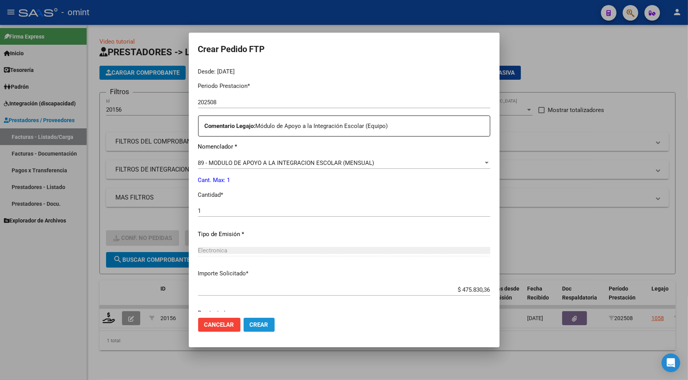
click at [257, 326] on span "Crear" at bounding box center [259, 324] width 19 height 7
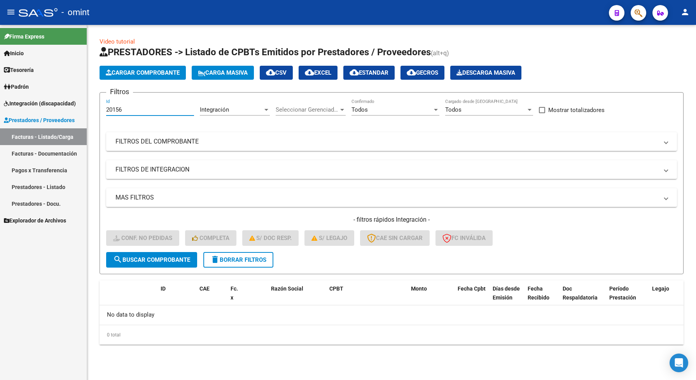
drag, startPoint x: 127, startPoint y: 108, endPoint x: 105, endPoint y: 115, distance: 23.4
click at [105, 115] on form "Filtros 20156 Id Integración Area Seleccionar Gerenciador Seleccionar Gerenciad…" at bounding box center [392, 183] width 584 height 182
paste input "3"
type input "20153"
click at [170, 257] on span "search Buscar Comprobante" at bounding box center [151, 259] width 77 height 7
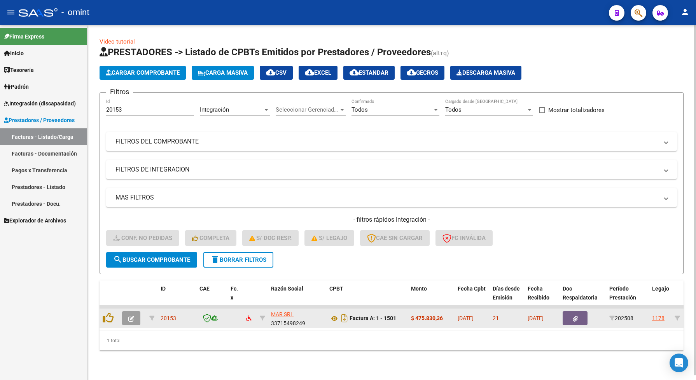
click at [128, 317] on icon "button" at bounding box center [131, 319] width 6 height 6
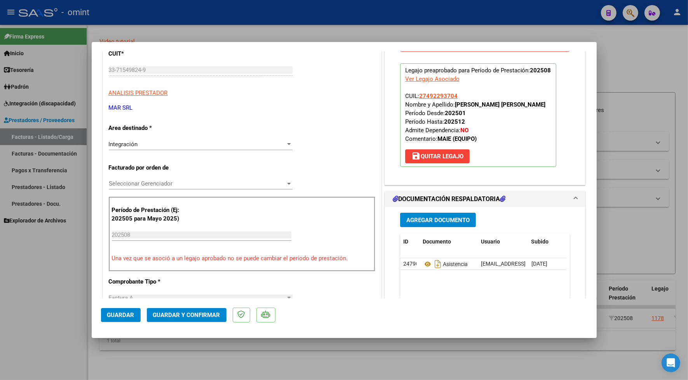
scroll to position [146, 0]
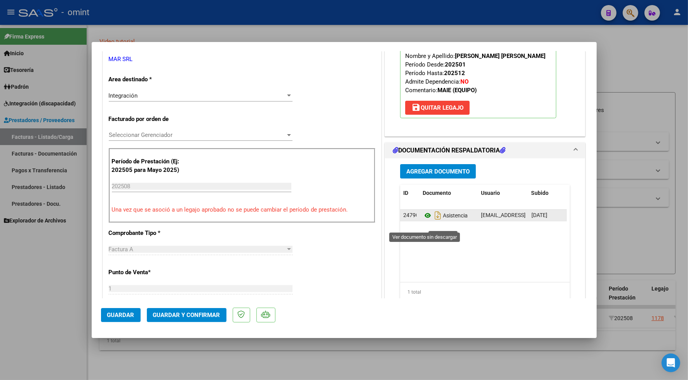
click at [423, 220] on icon at bounding box center [428, 215] width 10 height 9
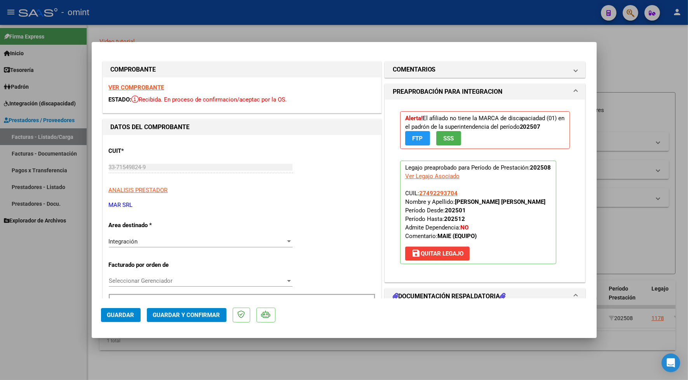
click at [152, 90] on strong "VER COMPROBANTE" at bounding box center [137, 87] width 56 height 7
click at [189, 313] on span "Guardar y Confirmar" at bounding box center [186, 314] width 67 height 7
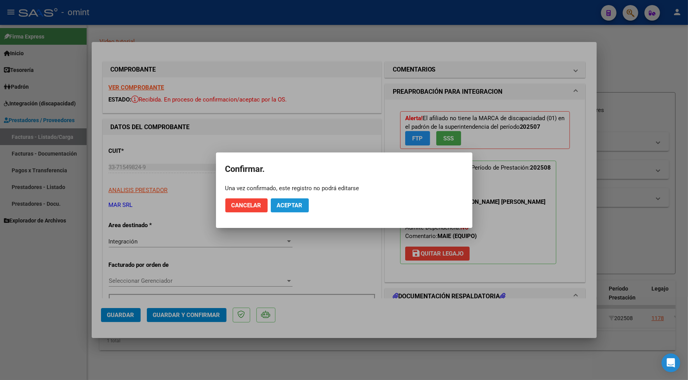
click at [288, 199] on button "Aceptar" at bounding box center [290, 205] width 38 height 14
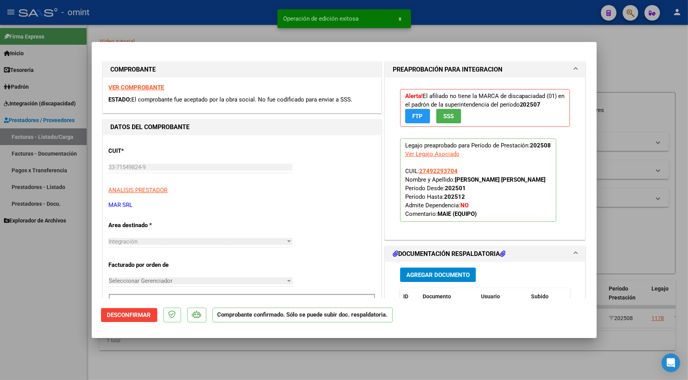
click at [236, 35] on div at bounding box center [344, 190] width 688 height 380
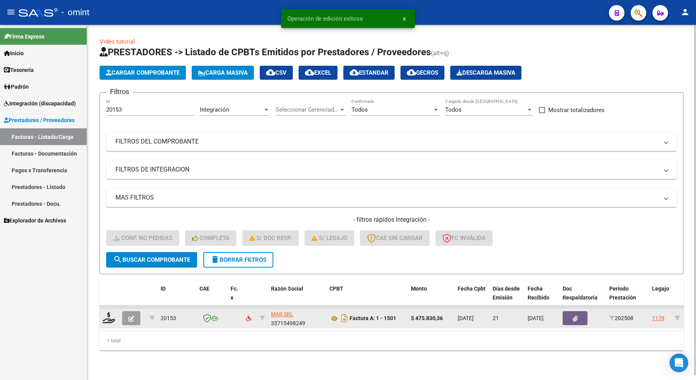
click at [176, 315] on div "20153" at bounding box center [177, 318] width 33 height 9
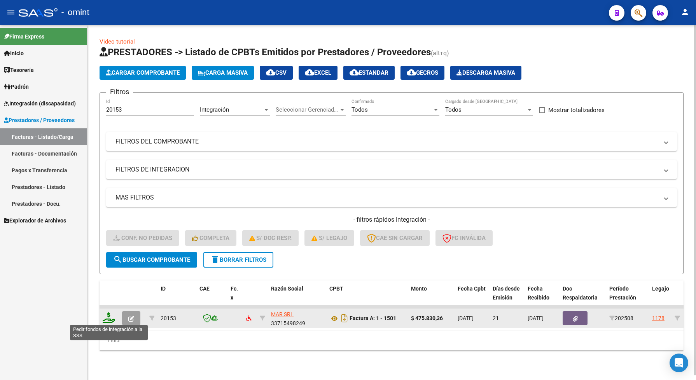
click at [104, 317] on icon at bounding box center [109, 317] width 12 height 11
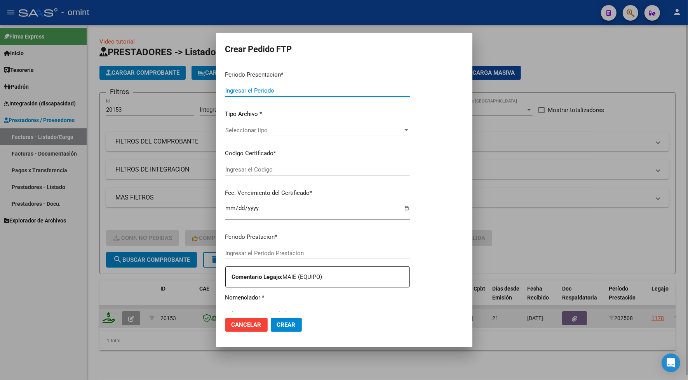
type input "202508"
type input "$ 475.830,36"
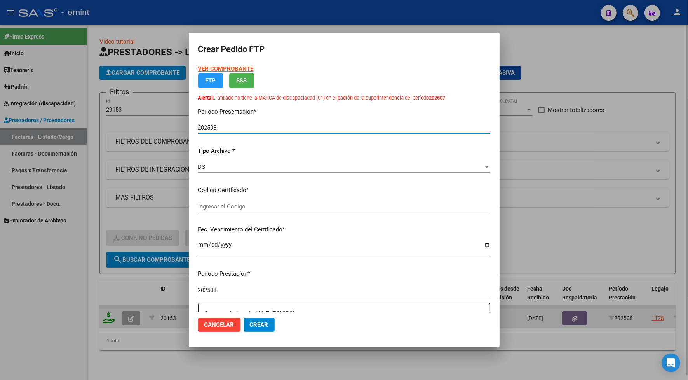
type input "3934801011"
type input "[DATE]"
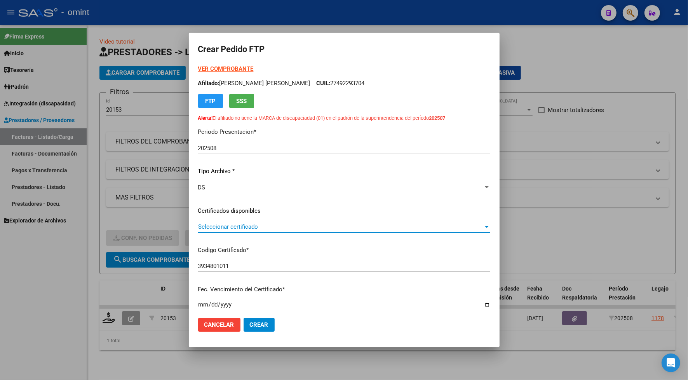
click at [236, 224] on span "Seleccionar certificado" at bounding box center [340, 226] width 285 height 7
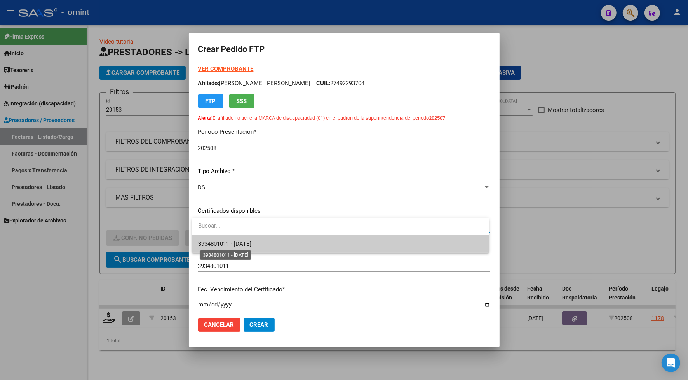
click at [241, 244] on span "3934801011 - [DATE]" at bounding box center [224, 243] width 53 height 7
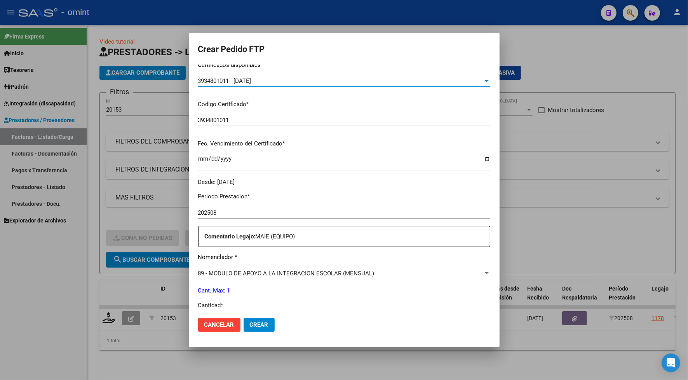
scroll to position [194, 0]
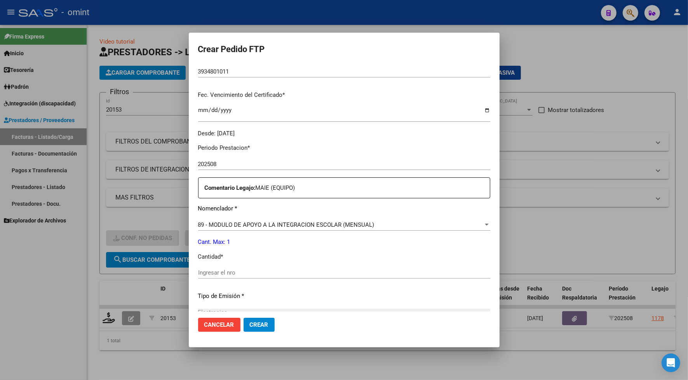
click at [247, 272] on input "Ingresar el nro" at bounding box center [344, 272] width 292 height 7
type input "1"
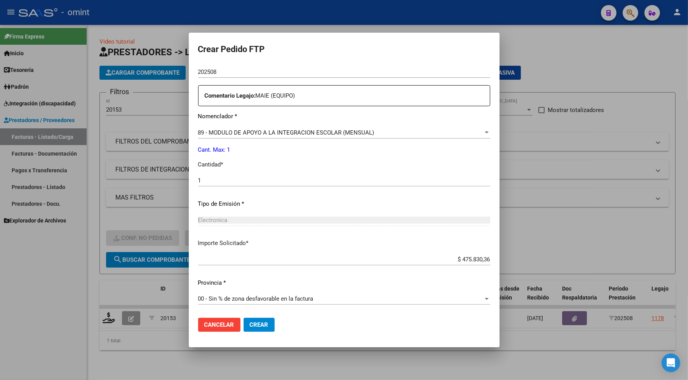
click at [266, 325] on span "Crear" at bounding box center [259, 324] width 19 height 7
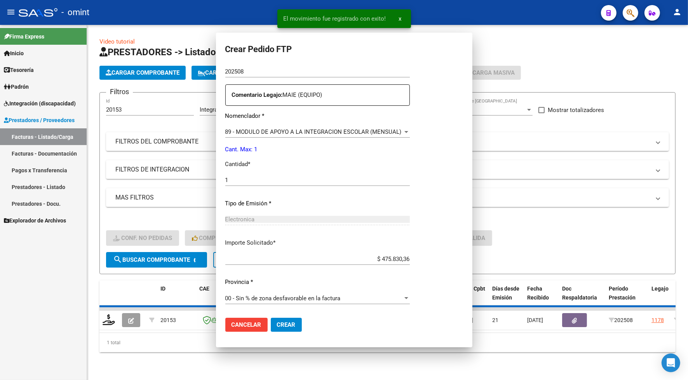
scroll to position [0, 0]
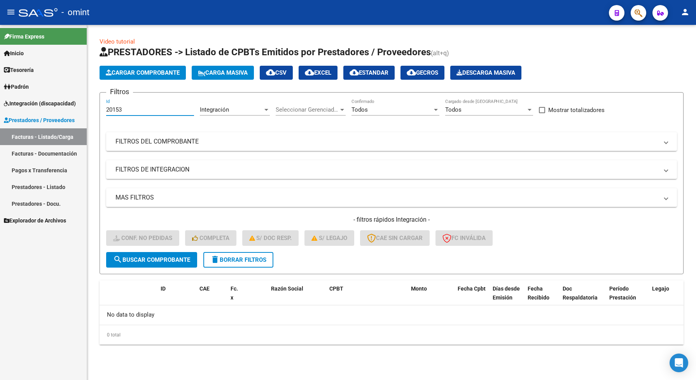
drag, startPoint x: 127, startPoint y: 111, endPoint x: 101, endPoint y: 108, distance: 26.2
click at [101, 108] on form "Filtros 20153 Id Integración Area Seleccionar Gerenciador Seleccionar Gerenciad…" at bounding box center [392, 183] width 584 height 182
paste input "1735"
type input "21735"
click at [166, 253] on button "search Buscar Comprobante" at bounding box center [151, 260] width 91 height 16
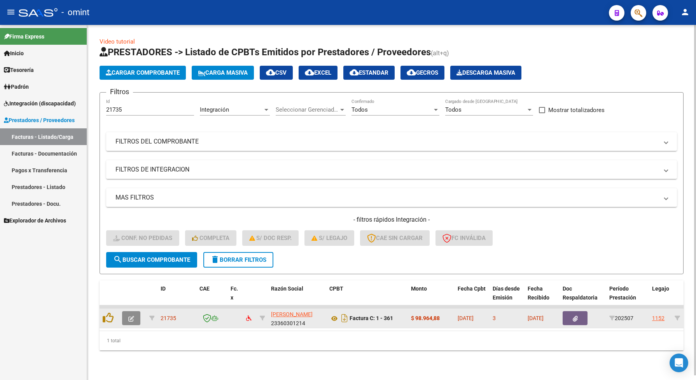
click at [130, 317] on icon "button" at bounding box center [131, 319] width 6 height 6
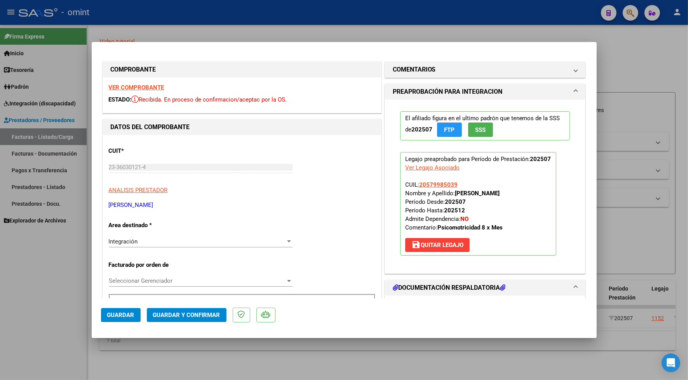
scroll to position [97, 0]
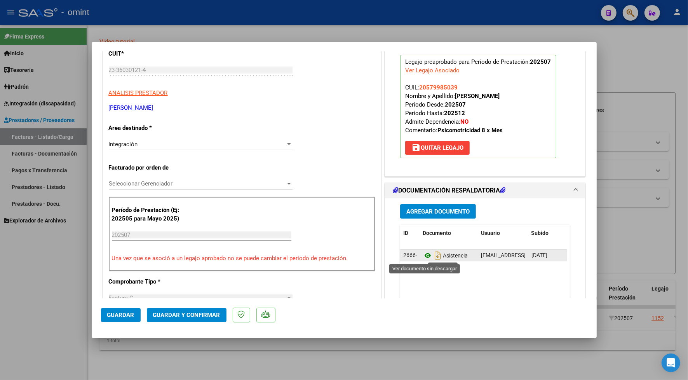
click at [423, 255] on icon at bounding box center [428, 255] width 10 height 9
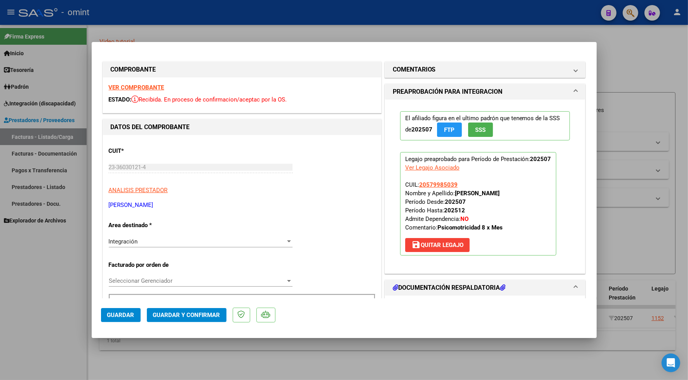
click at [152, 89] on strong "VER COMPROBANTE" at bounding box center [137, 87] width 56 height 7
click at [200, 316] on span "Guardar y Confirmar" at bounding box center [186, 314] width 67 height 7
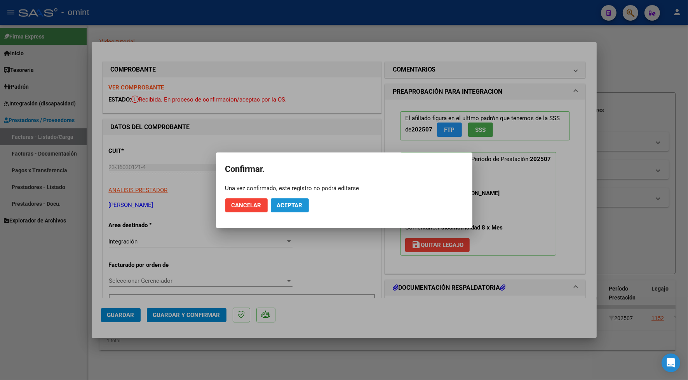
click at [294, 203] on span "Aceptar" at bounding box center [290, 205] width 26 height 7
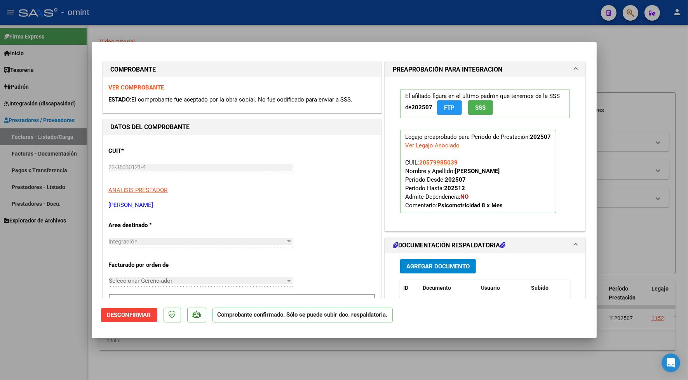
click at [230, 26] on div at bounding box center [344, 190] width 688 height 380
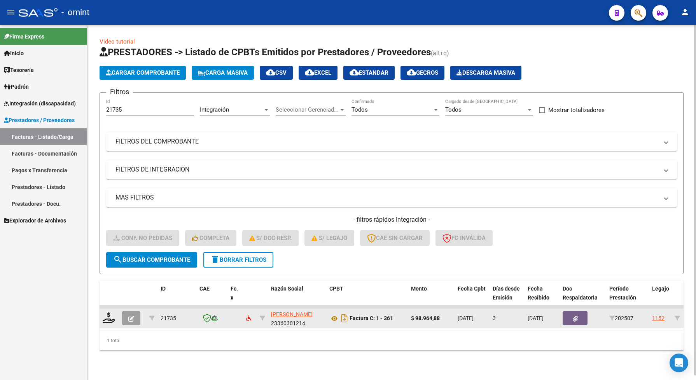
drag, startPoint x: 177, startPoint y: 318, endPoint x: 160, endPoint y: 314, distance: 17.1
click at [161, 314] on div "21735" at bounding box center [177, 318] width 33 height 9
copy span "21735"
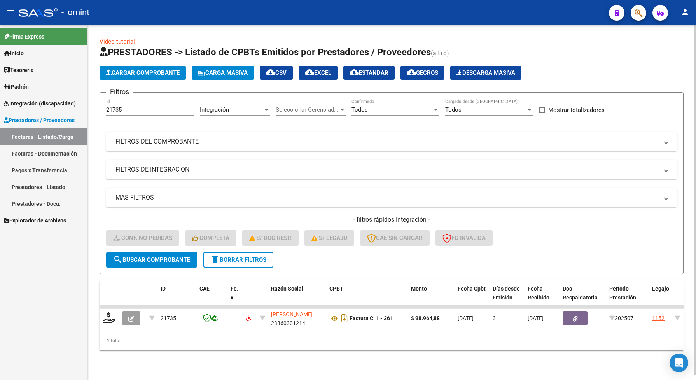
click at [170, 337] on div "1 total" at bounding box center [392, 340] width 584 height 19
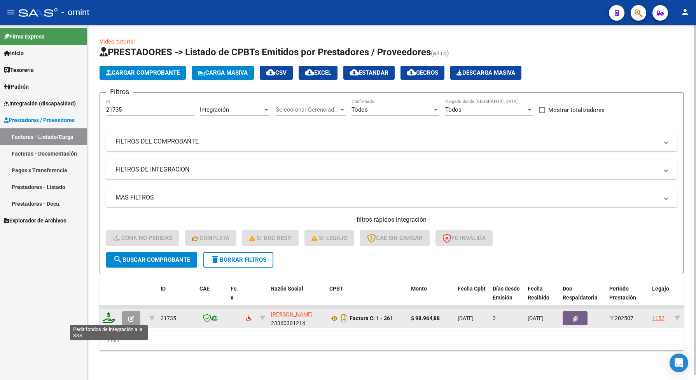
click at [107, 317] on icon at bounding box center [109, 317] width 12 height 11
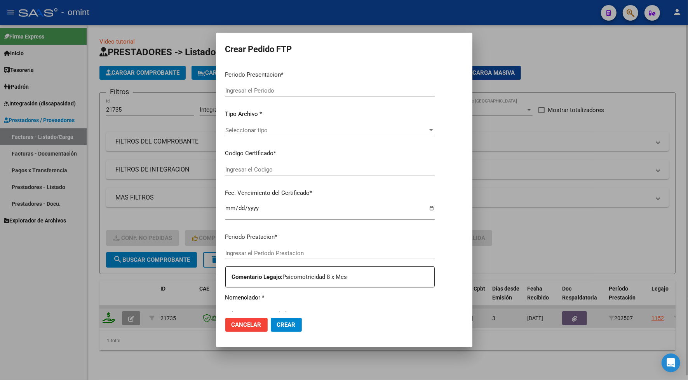
type input "202508"
type input "202507"
type input "$ 98.964,88"
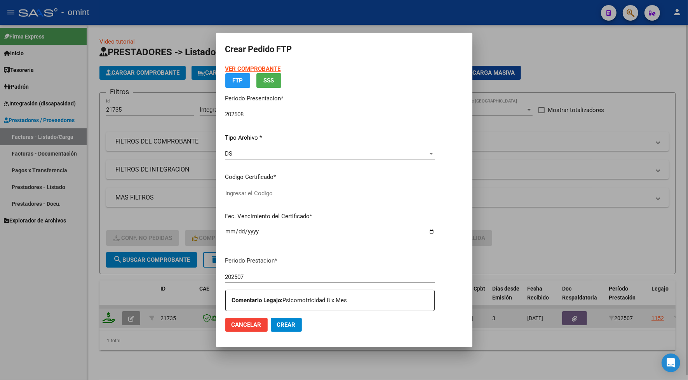
type input "4529466565"
type input "[DATE]"
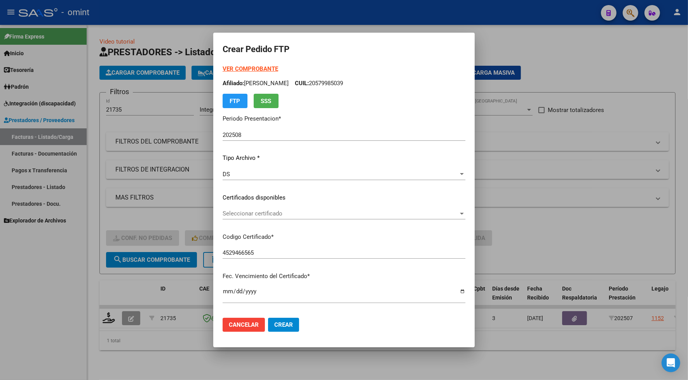
click at [241, 211] on span "Seleccionar certificado" at bounding box center [341, 213] width 236 height 7
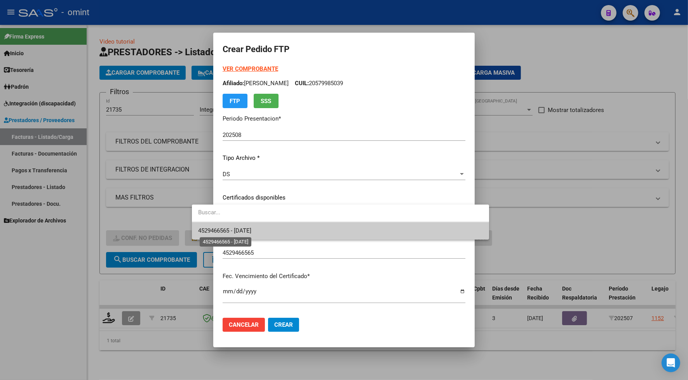
click at [242, 230] on span "4529466565 - [DATE]" at bounding box center [224, 230] width 53 height 7
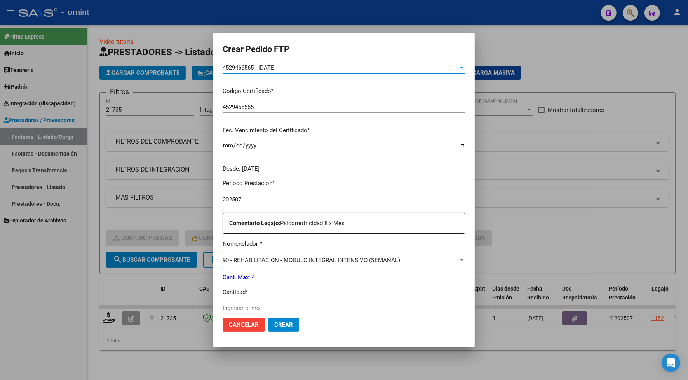
scroll to position [194, 0]
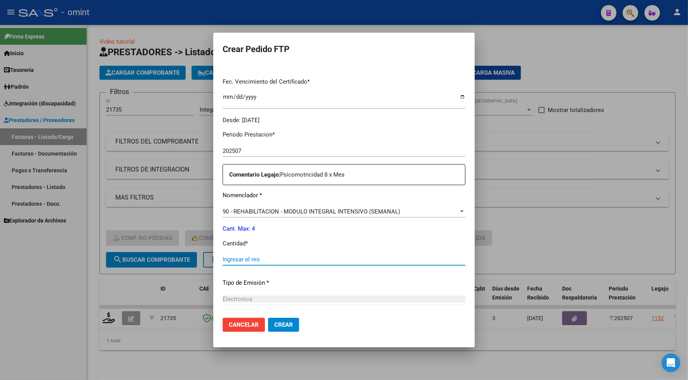
click at [231, 257] on input "Ingresar el nro" at bounding box center [344, 259] width 243 height 7
type input "4"
click at [274, 323] on span "Crear" at bounding box center [283, 324] width 19 height 7
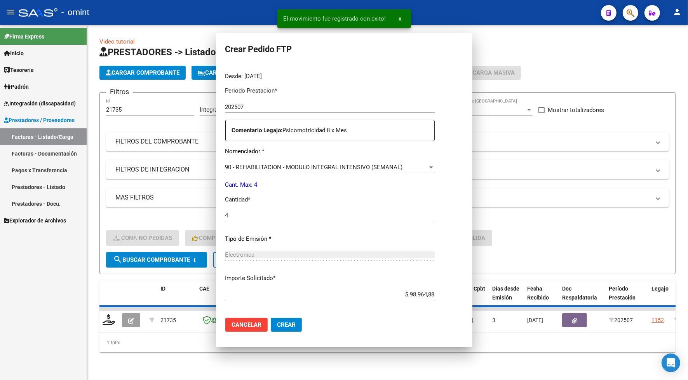
scroll to position [150, 0]
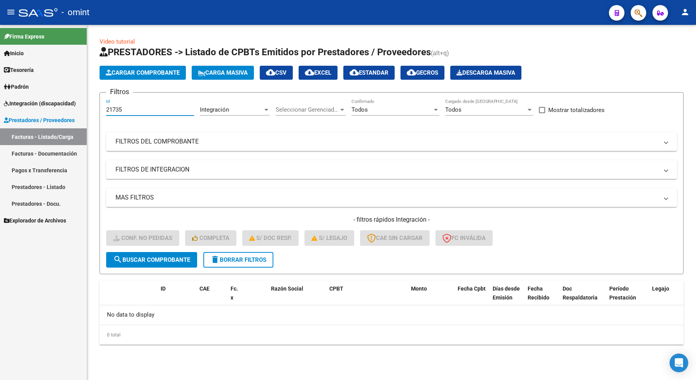
drag, startPoint x: 129, startPoint y: 108, endPoint x: 98, endPoint y: 105, distance: 31.2
click at [100, 109] on form "Filtros 21735 Id Integración Area Seleccionar Gerenciador Seleccionar Gerenciad…" at bounding box center [392, 183] width 584 height 182
paste input "0100"
type input "20100"
click at [177, 265] on button "search Buscar Comprobante" at bounding box center [151, 260] width 91 height 16
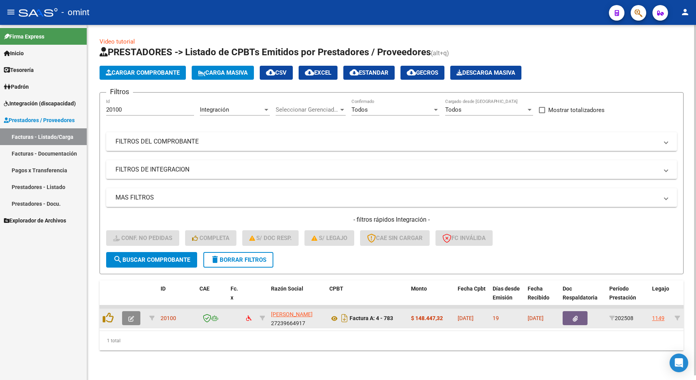
click at [129, 317] on icon "button" at bounding box center [131, 319] width 6 height 6
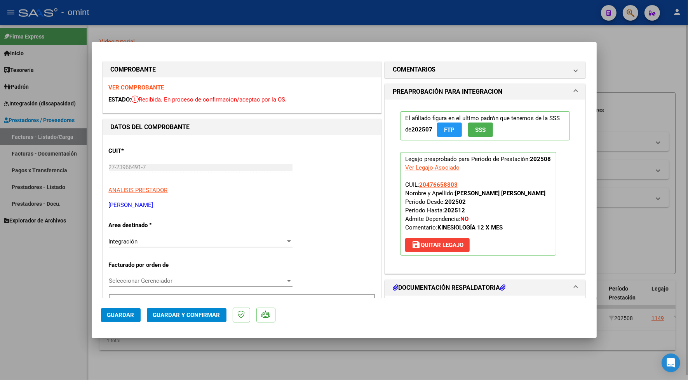
click at [403, 24] on div at bounding box center [344, 190] width 688 height 380
type input "$ 0,00"
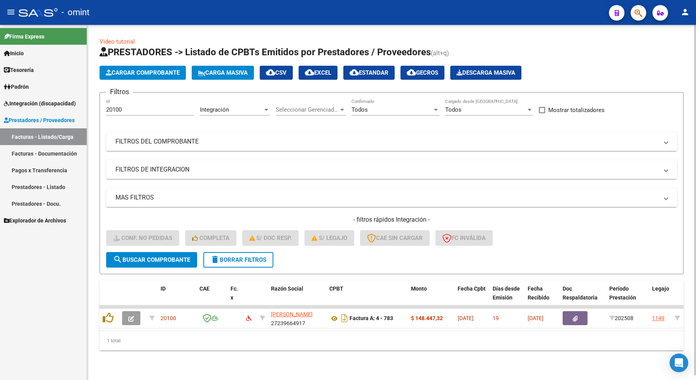
click at [212, 350] on div "1 total" at bounding box center [392, 340] width 584 height 19
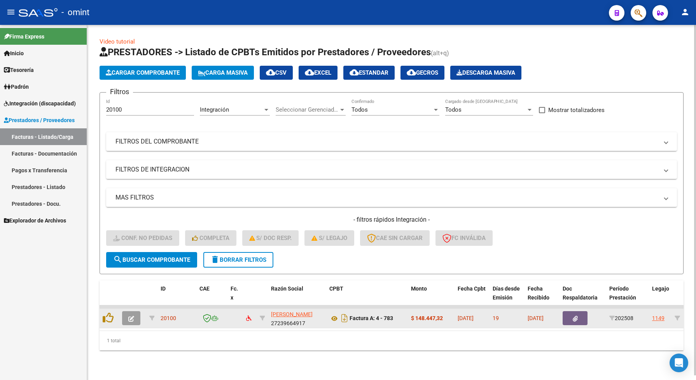
click at [125, 313] on button "button" at bounding box center [131, 318] width 18 height 14
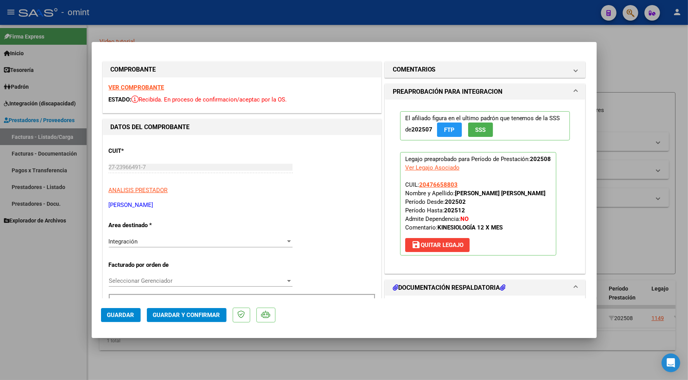
click at [133, 85] on strong "VER COMPROBANTE" at bounding box center [137, 87] width 56 height 7
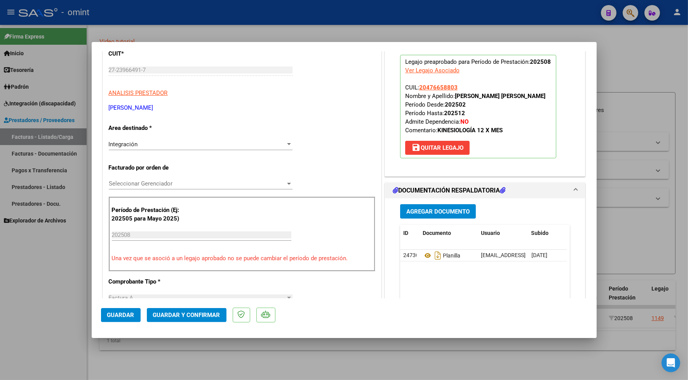
scroll to position [146, 0]
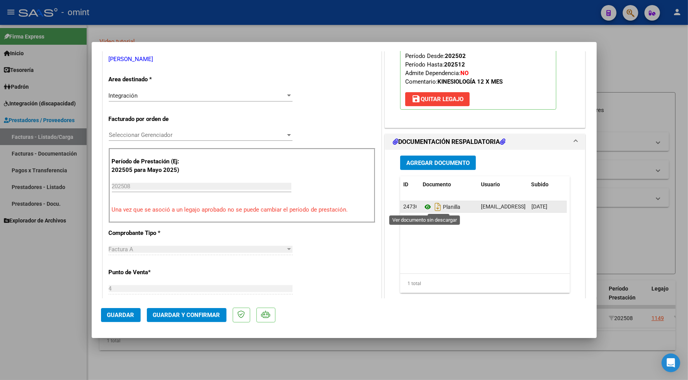
click at [424, 207] on icon at bounding box center [428, 206] width 10 height 9
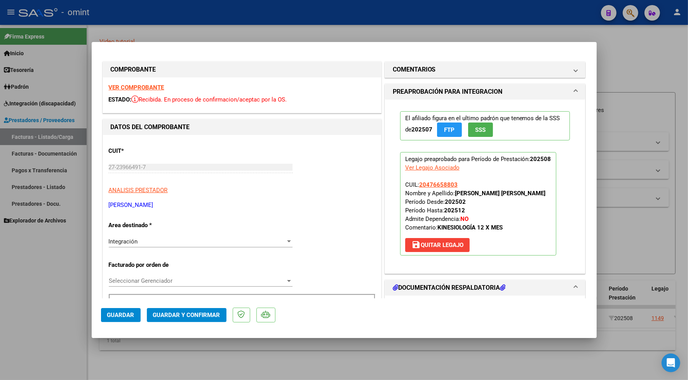
click at [189, 315] on span "Guardar y Confirmar" at bounding box center [186, 314] width 67 height 7
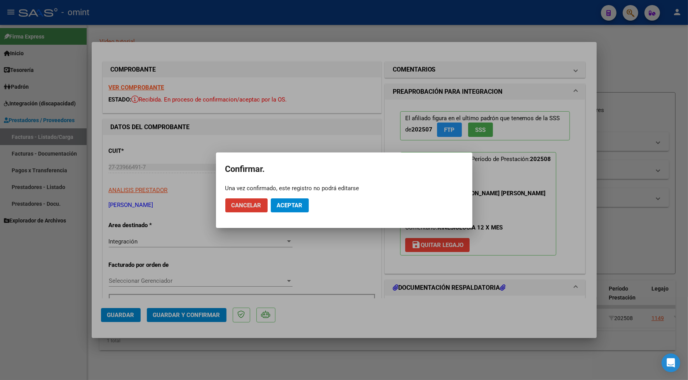
click at [295, 198] on button "Aceptar" at bounding box center [290, 205] width 38 height 14
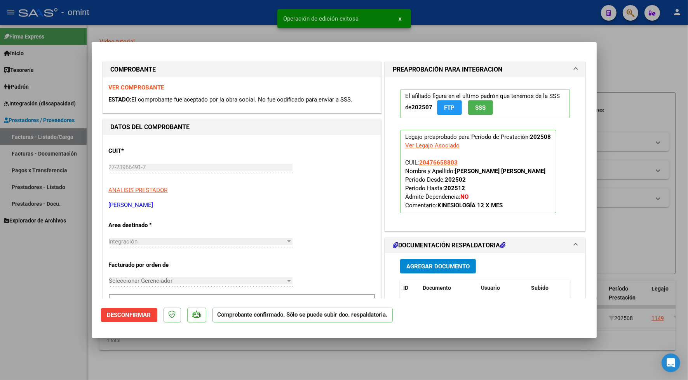
click at [158, 21] on div at bounding box center [344, 190] width 688 height 380
type input "$ 0,00"
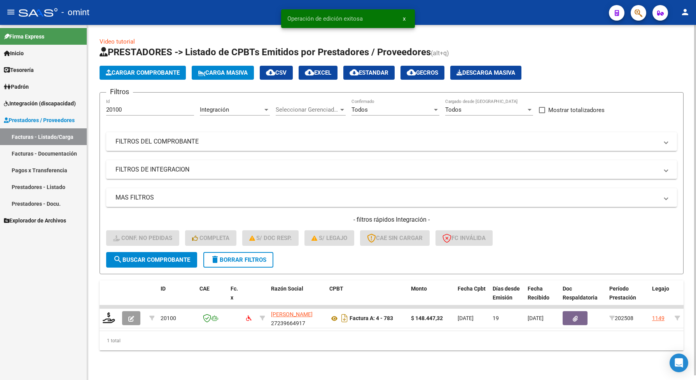
drag, startPoint x: 133, startPoint y: 113, endPoint x: 104, endPoint y: 110, distance: 29.7
click at [104, 110] on form "Filtros 20100 Id Integración Area Seleccionar Gerenciador Seleccionar Gerenciad…" at bounding box center [392, 183] width 584 height 182
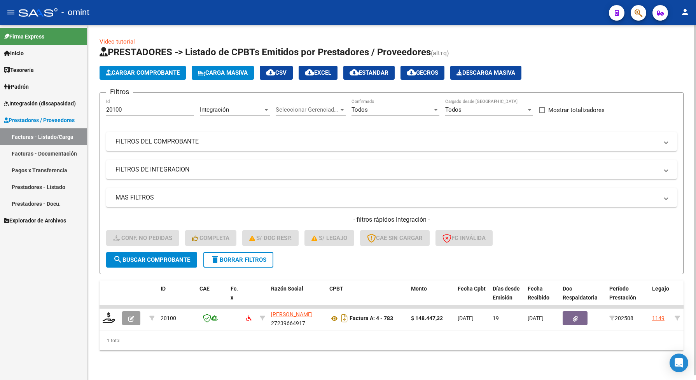
drag, startPoint x: 104, startPoint y: 110, endPoint x: 117, endPoint y: 110, distance: 13.6
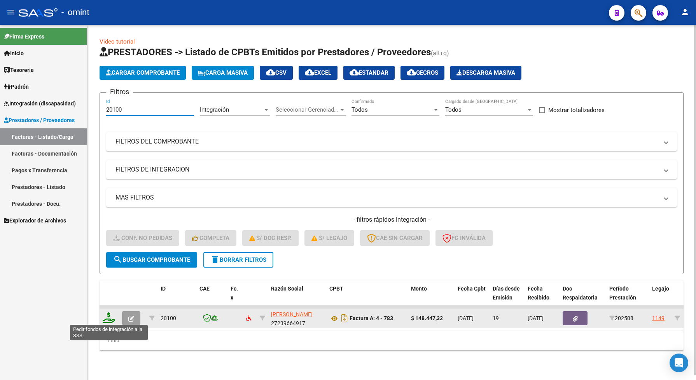
click at [107, 317] on icon at bounding box center [109, 317] width 12 height 11
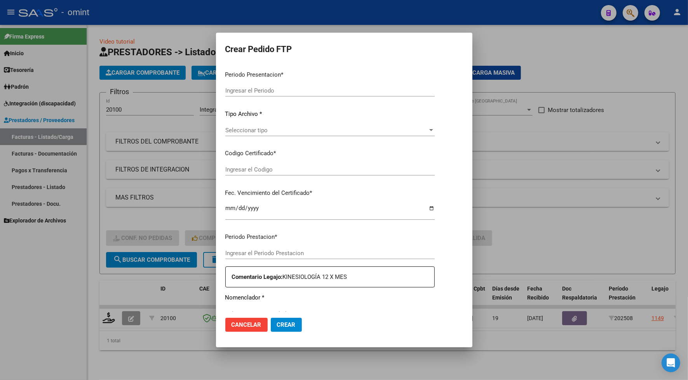
type input "202508"
type input "$ 148.447,32"
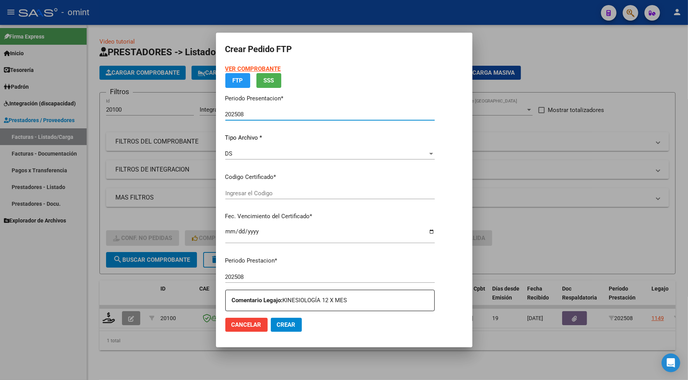
type input "5173468573"
type input "[DATE]"
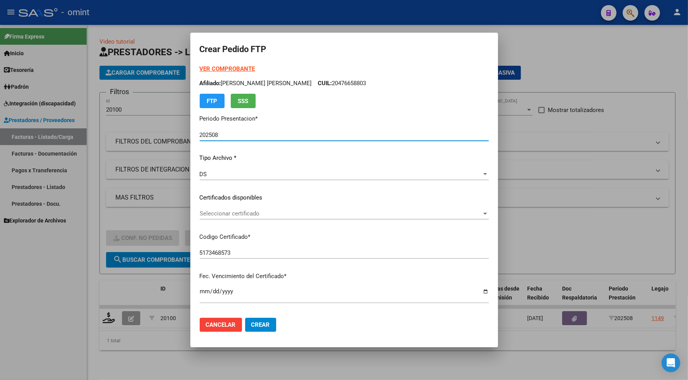
click at [229, 211] on span "Seleccionar certificado" at bounding box center [341, 213] width 282 height 7
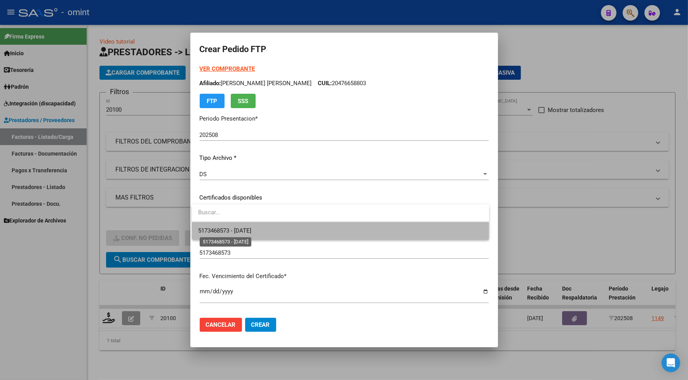
click at [234, 232] on span "5173468573 - [DATE]" at bounding box center [224, 230] width 53 height 7
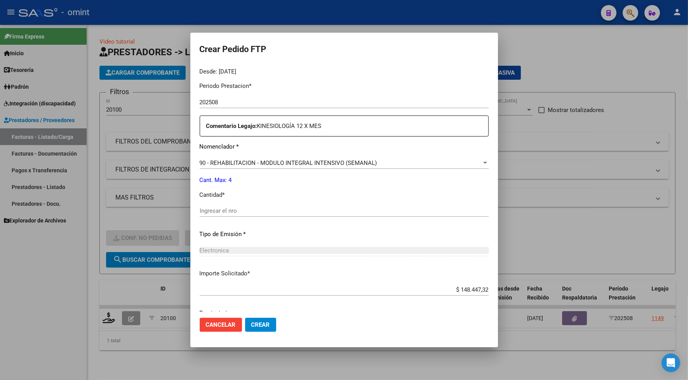
scroll to position [273, 0]
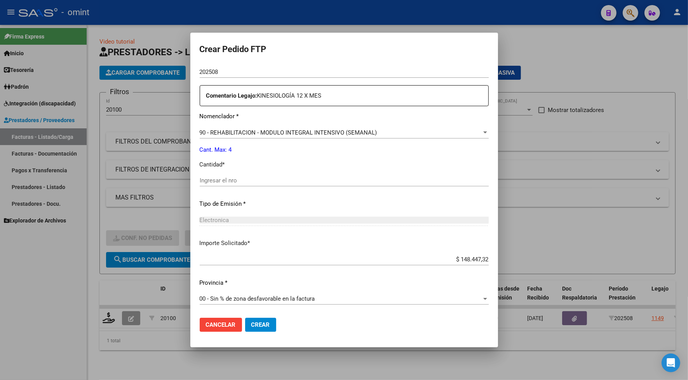
click at [222, 175] on div "Ingresar el nro" at bounding box center [344, 181] width 289 height 12
type input "4"
click at [261, 324] on span "Crear" at bounding box center [260, 324] width 19 height 7
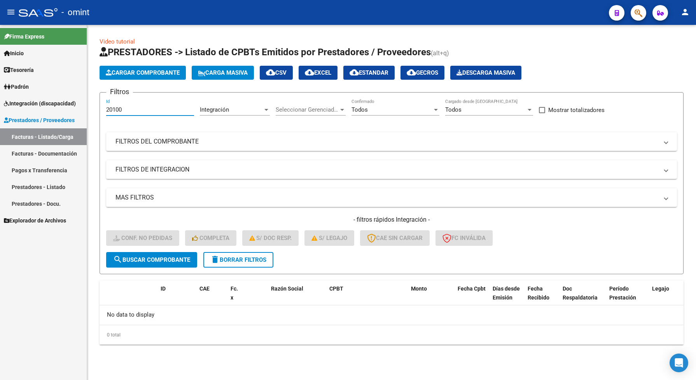
drag, startPoint x: 128, startPoint y: 109, endPoint x: 105, endPoint y: 112, distance: 23.5
click at [105, 112] on form "Filtros 20100 Id Integración Area Seleccionar Gerenciador Seleccionar Gerenciad…" at bounding box center [392, 183] width 584 height 182
paste input "1728"
type input "21728"
click at [154, 256] on span "search Buscar Comprobante" at bounding box center [151, 259] width 77 height 7
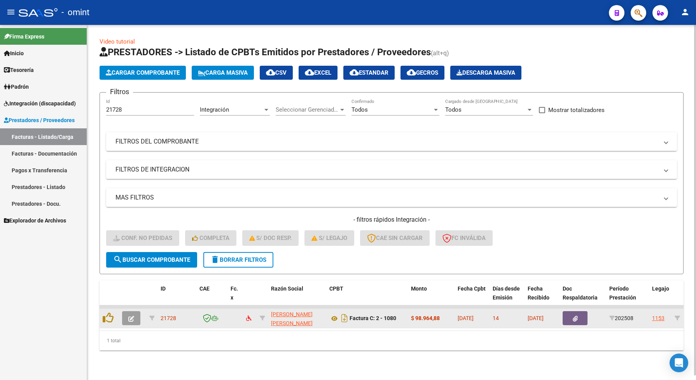
click at [136, 317] on button "button" at bounding box center [131, 318] width 18 height 14
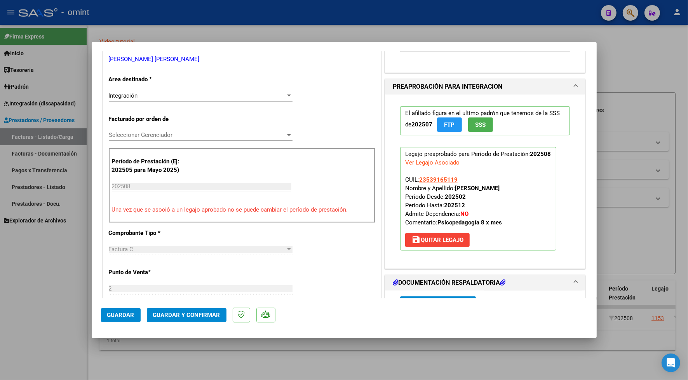
scroll to position [243, 0]
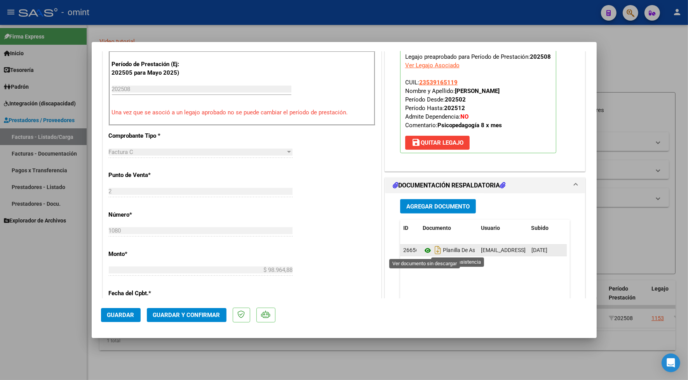
click at [423, 250] on icon at bounding box center [428, 250] width 10 height 9
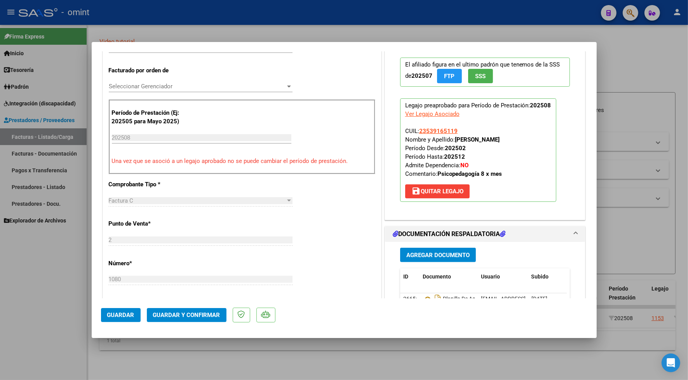
scroll to position [0, 0]
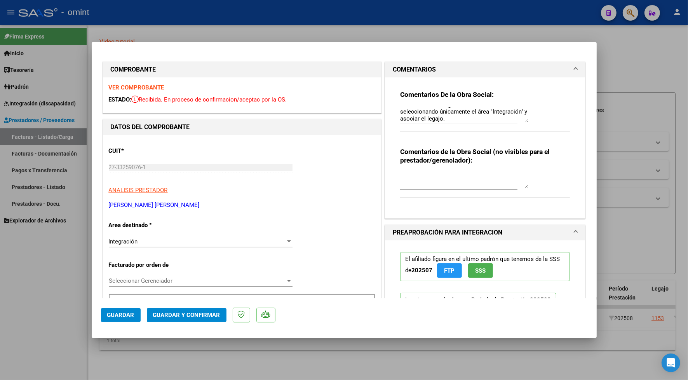
click at [143, 92] on div "VER COMPROBANTE ESTADO: Recibida. En proceso de confirmacion/aceptac por la OS." at bounding box center [242, 94] width 278 height 35
click at [143, 89] on strong "VER COMPROBANTE" at bounding box center [137, 87] width 56 height 7
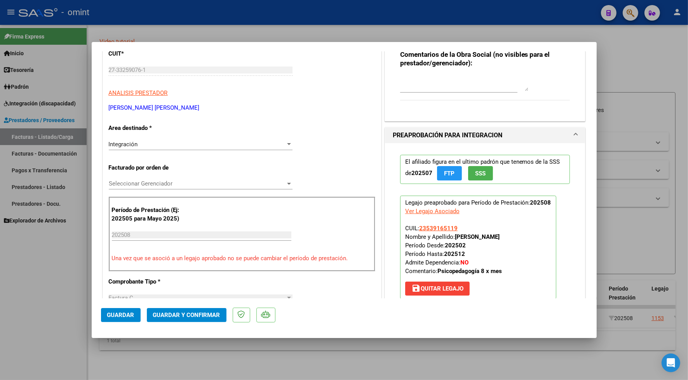
click at [222, 314] on button "Guardar y Confirmar" at bounding box center [187, 315] width 80 height 14
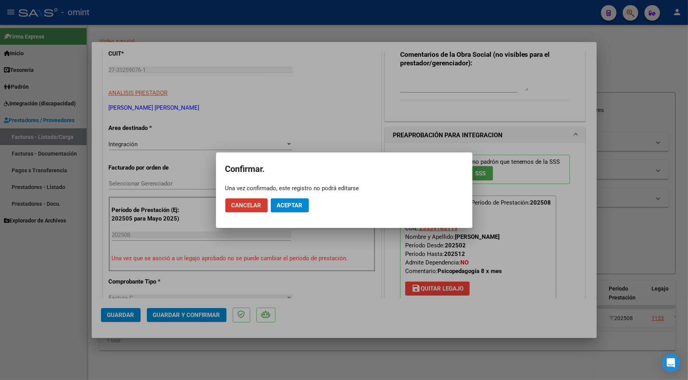
click at [299, 202] on span "Aceptar" at bounding box center [290, 205] width 26 height 7
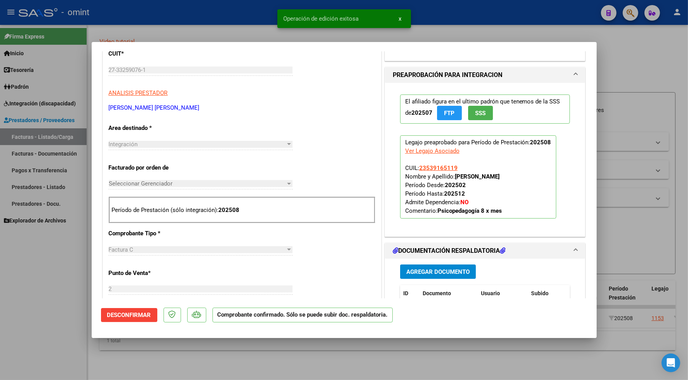
drag, startPoint x: 232, startPoint y: 20, endPoint x: 296, endPoint y: 65, distance: 77.6
click at [232, 19] on div at bounding box center [344, 190] width 688 height 380
type input "$ 0,00"
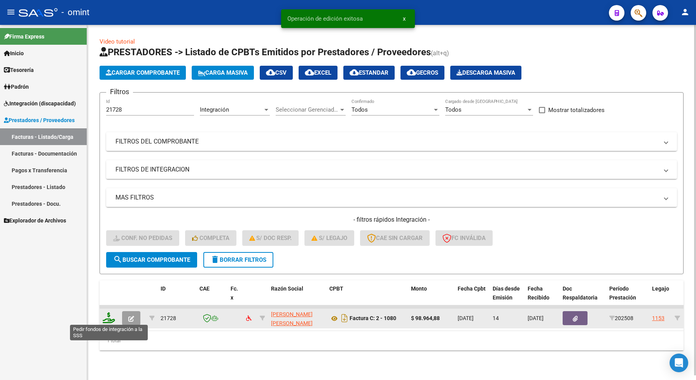
click at [106, 316] on icon at bounding box center [109, 317] width 12 height 11
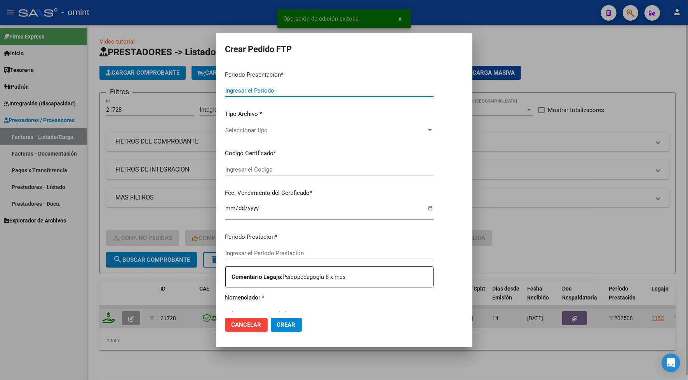
type input "202508"
type input "$ 98.964,88"
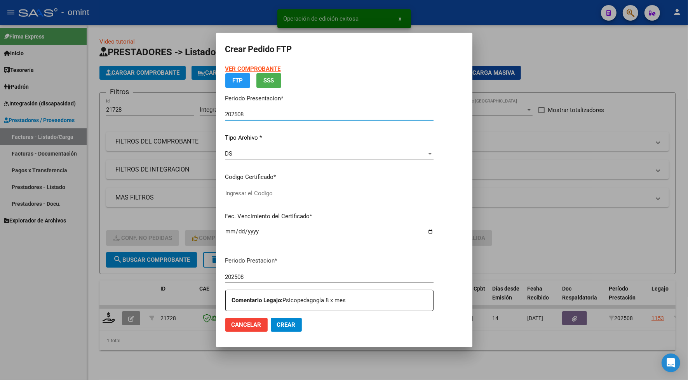
type input "7580509926"
type input "[DATE]"
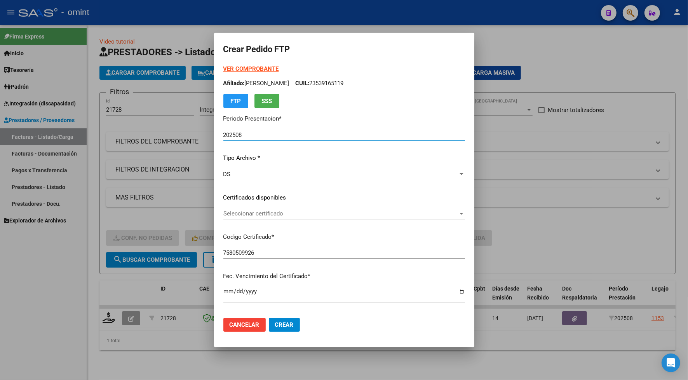
click at [237, 218] on div "Seleccionar certificado Seleccionar certificado" at bounding box center [344, 214] width 242 height 12
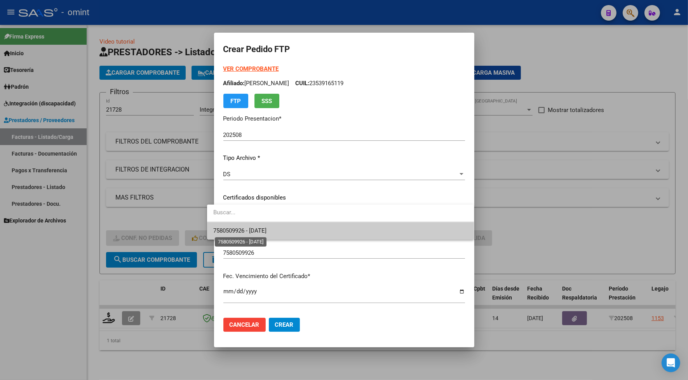
click at [241, 230] on span "7580509926 - [DATE]" at bounding box center [239, 230] width 53 height 7
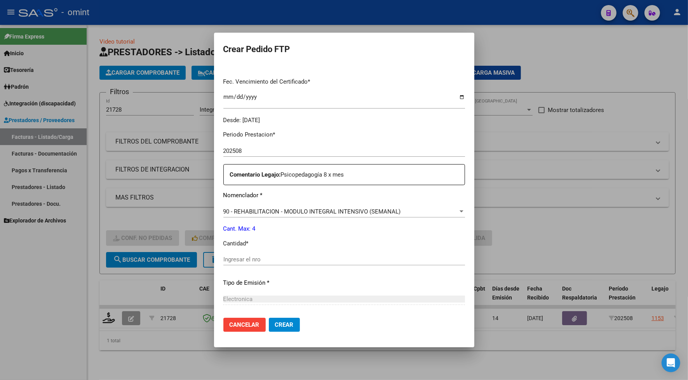
scroll to position [243, 0]
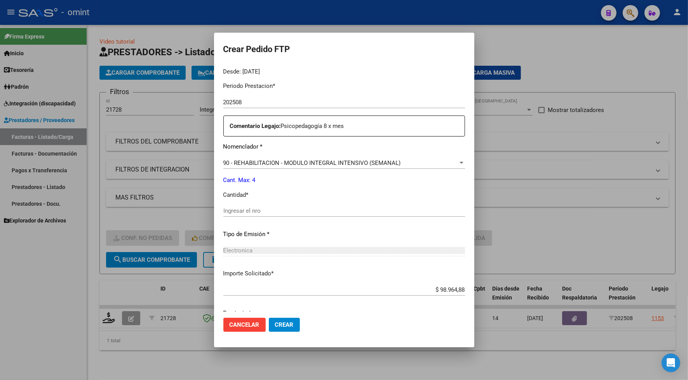
click at [227, 210] on input "Ingresar el nro" at bounding box center [344, 210] width 242 height 7
type input "4"
click at [281, 325] on span "Crear" at bounding box center [284, 324] width 19 height 7
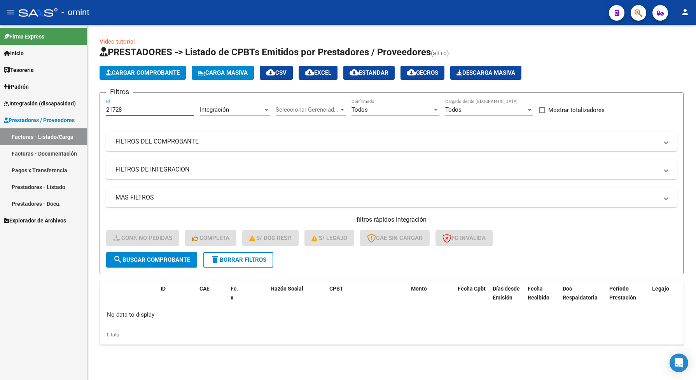
drag, startPoint x: 129, startPoint y: 110, endPoint x: 105, endPoint y: 110, distance: 24.5
click at [100, 109] on form "Filtros 21728 Id Integración Area Seleccionar Gerenciador Seleccionar Gerenciad…" at bounding box center [392, 183] width 584 height 182
paste input "39"
type input "21739"
click at [134, 258] on span "search Buscar Comprobante" at bounding box center [151, 259] width 77 height 7
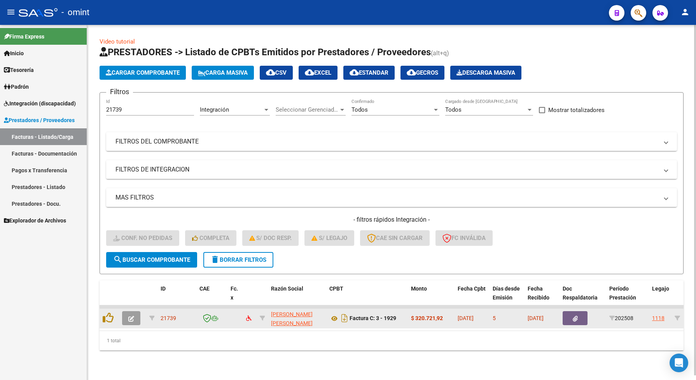
click at [127, 317] on button "button" at bounding box center [131, 318] width 18 height 14
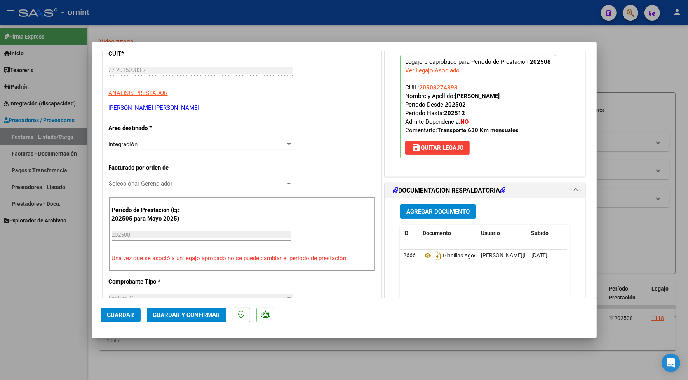
scroll to position [0, 0]
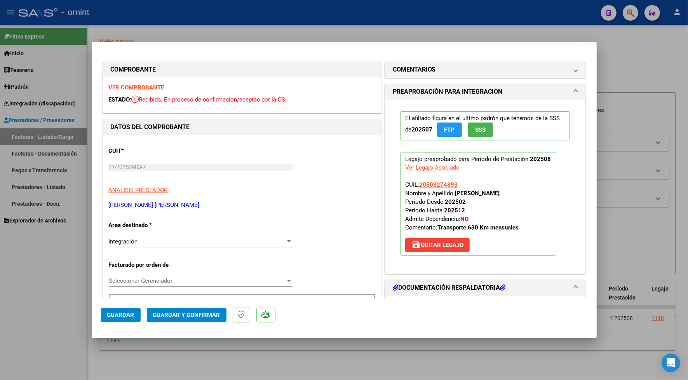
click at [146, 87] on strong "VER COMPROBANTE" at bounding box center [137, 87] width 56 height 7
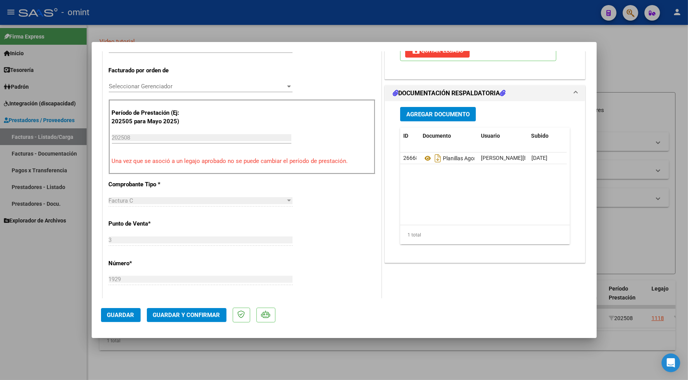
scroll to position [340, 0]
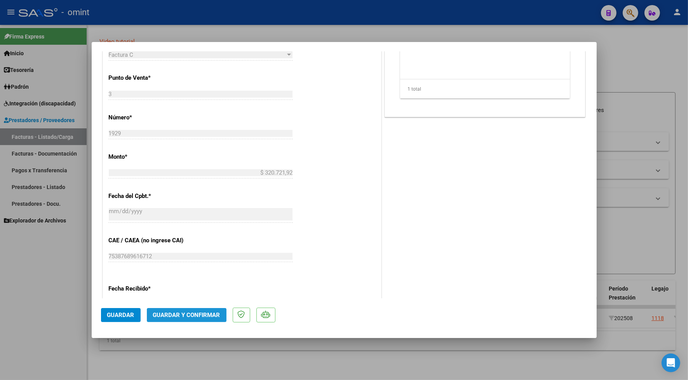
click at [207, 319] on button "Guardar y Confirmar" at bounding box center [187, 315] width 80 height 14
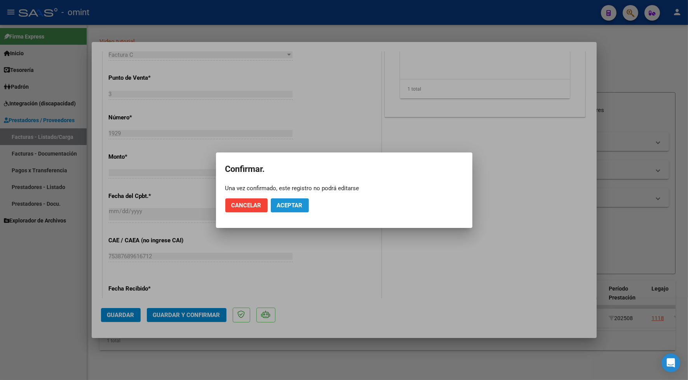
click at [300, 208] on span "Aceptar" at bounding box center [290, 205] width 26 height 7
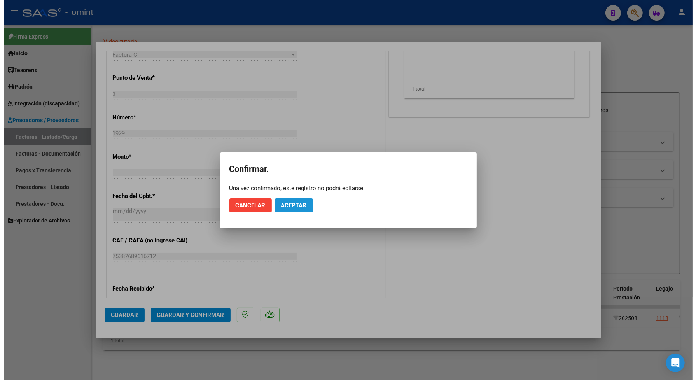
scroll to position [292, 0]
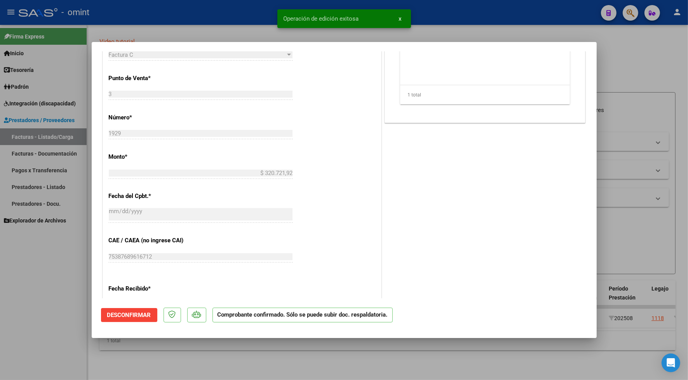
click at [150, 13] on div at bounding box center [344, 190] width 688 height 380
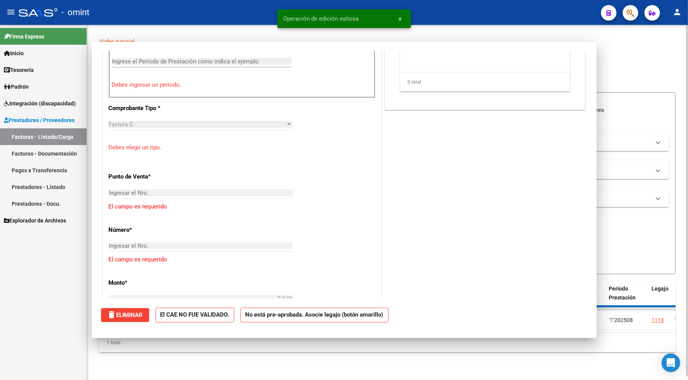
scroll to position [0, 0]
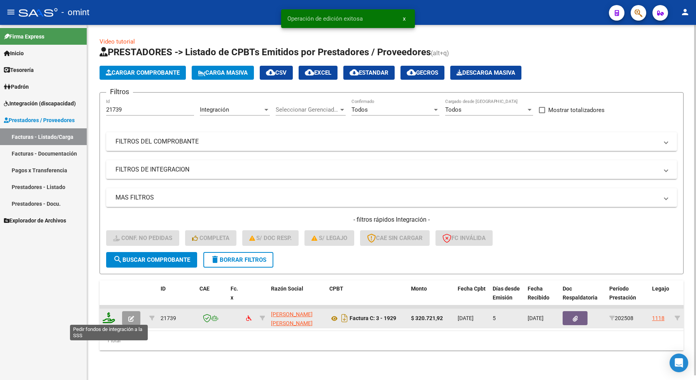
click at [104, 316] on icon at bounding box center [109, 317] width 12 height 11
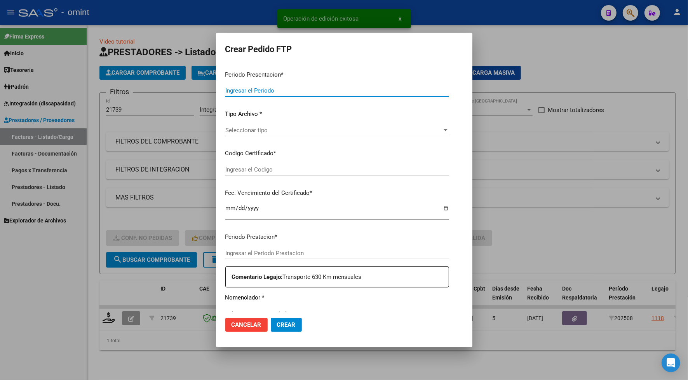
type input "202508"
type input "$ 320.721,92"
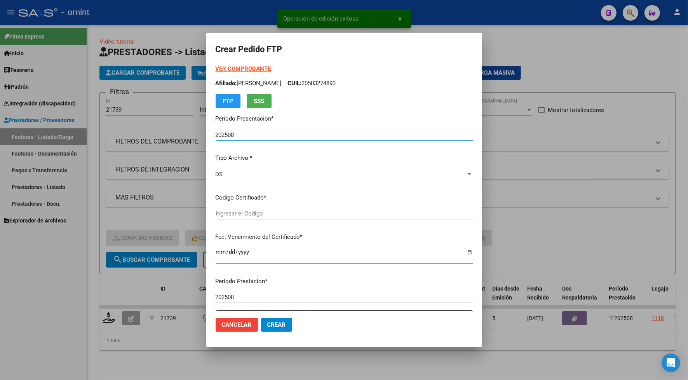
type input "6039046655"
type input "[DATE]"
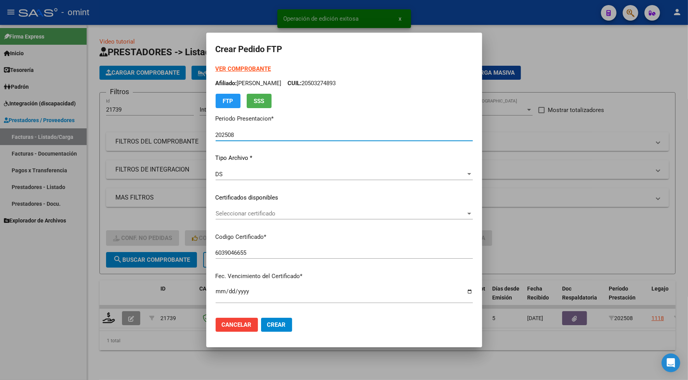
click at [226, 211] on span "Seleccionar certificado" at bounding box center [341, 213] width 250 height 7
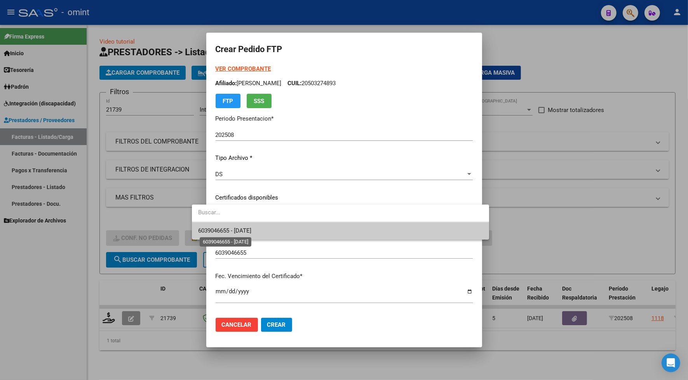
click at [227, 230] on span "6039046655 - [DATE]" at bounding box center [224, 230] width 53 height 7
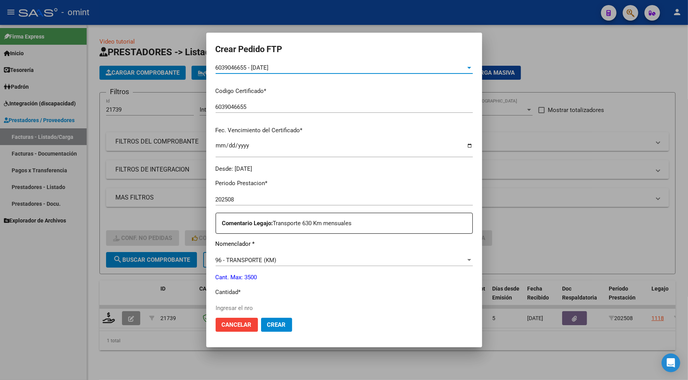
scroll to position [243, 0]
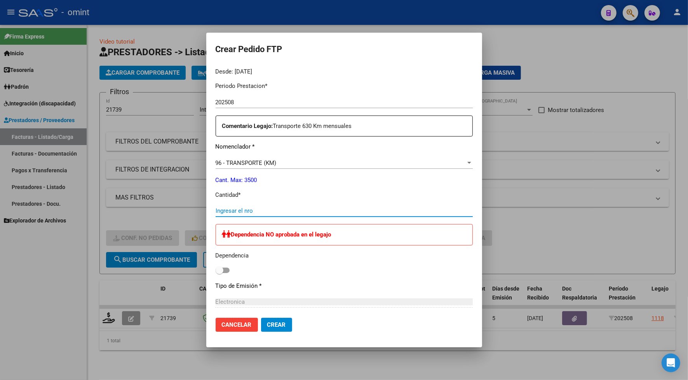
click at [222, 212] on input "Ingresar el nro" at bounding box center [344, 210] width 257 height 7
type input "592"
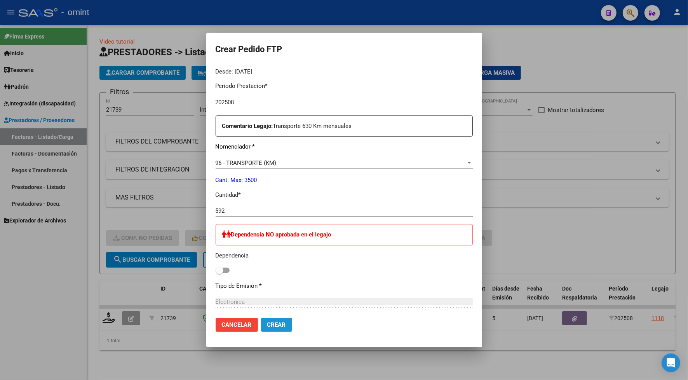
click at [267, 325] on span "Crear" at bounding box center [276, 324] width 19 height 7
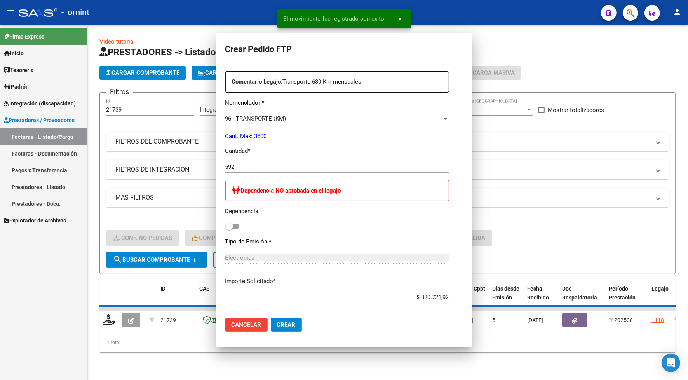
scroll to position [0, 0]
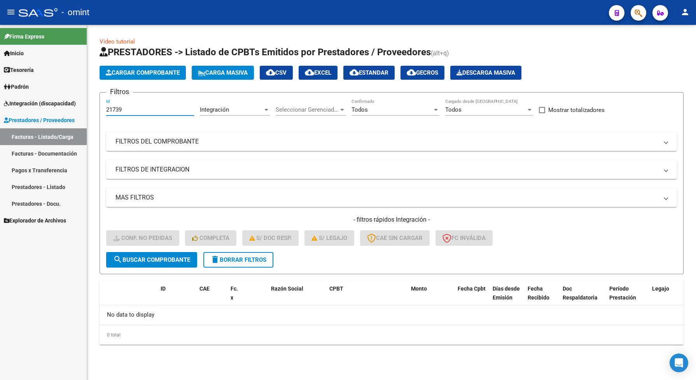
drag, startPoint x: 124, startPoint y: 112, endPoint x: 102, endPoint y: 113, distance: 22.2
click at [102, 113] on form "Filtros 21739 Id Integración Area Seleccionar Gerenciador Seleccionar Gerenciad…" at bounding box center [392, 183] width 584 height 182
paste input "8"
type input "21738"
click at [171, 260] on span "search Buscar Comprobante" at bounding box center [151, 259] width 77 height 7
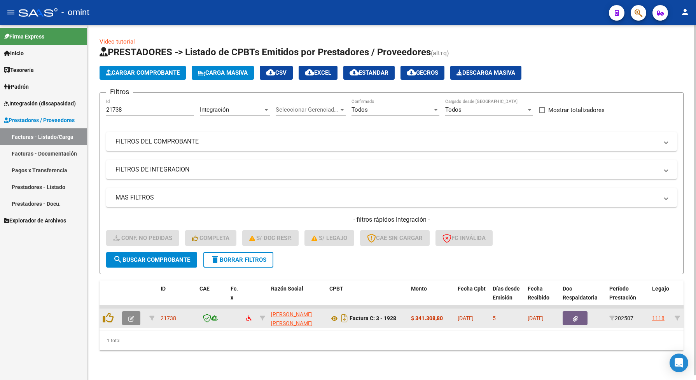
click at [131, 316] on icon "button" at bounding box center [131, 319] width 6 height 6
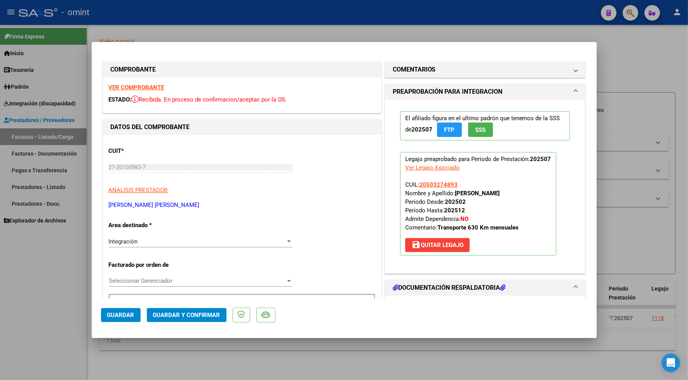
click at [145, 88] on strong "VER COMPROBANTE" at bounding box center [137, 87] width 56 height 7
click at [124, 85] on strong "VER COMPROBANTE" at bounding box center [137, 87] width 56 height 7
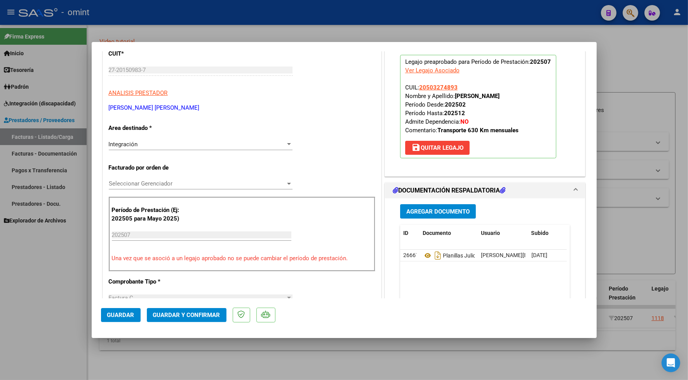
scroll to position [146, 0]
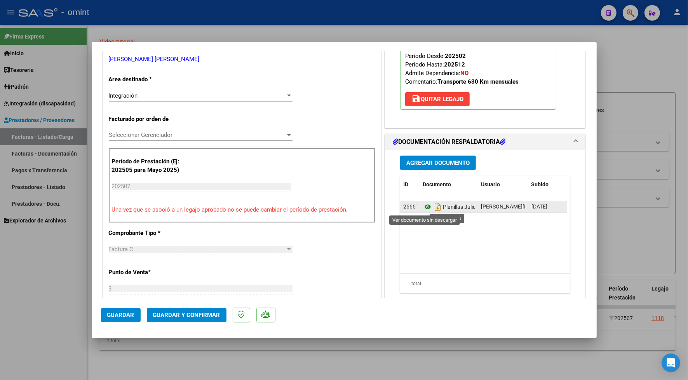
click at [426, 207] on icon at bounding box center [428, 206] width 10 height 9
click at [191, 315] on span "Guardar y Confirmar" at bounding box center [186, 314] width 67 height 7
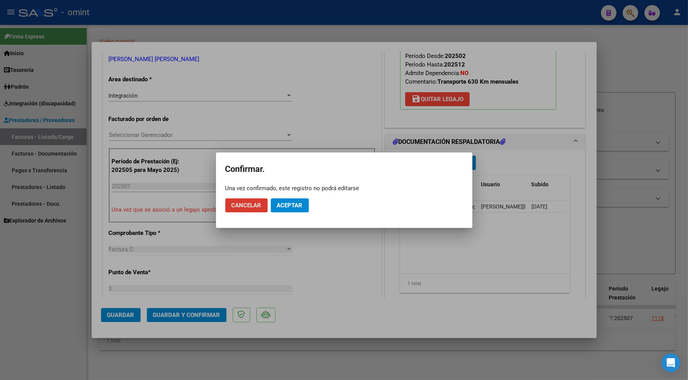
click at [287, 208] on button "Aceptar" at bounding box center [290, 205] width 38 height 14
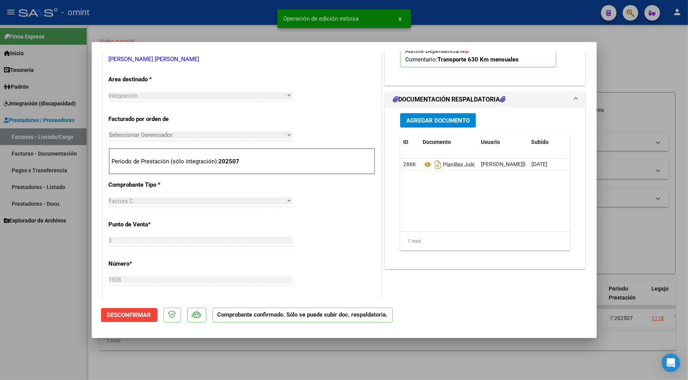
scroll to position [0, 0]
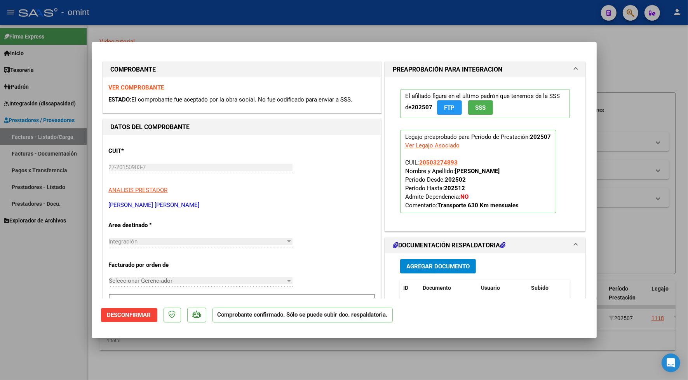
click at [197, 28] on div at bounding box center [344, 190] width 688 height 380
type input "$ 0,00"
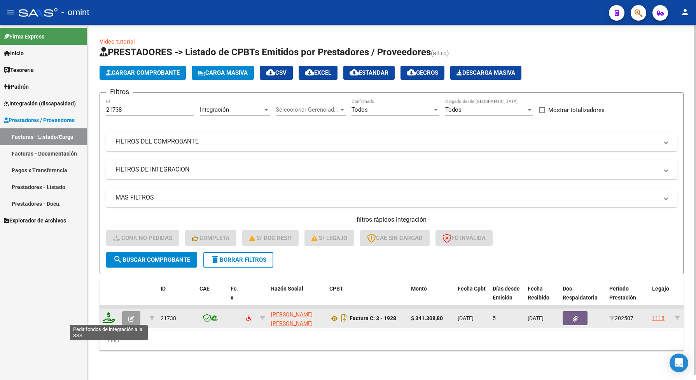
click at [107, 314] on icon at bounding box center [109, 317] width 12 height 11
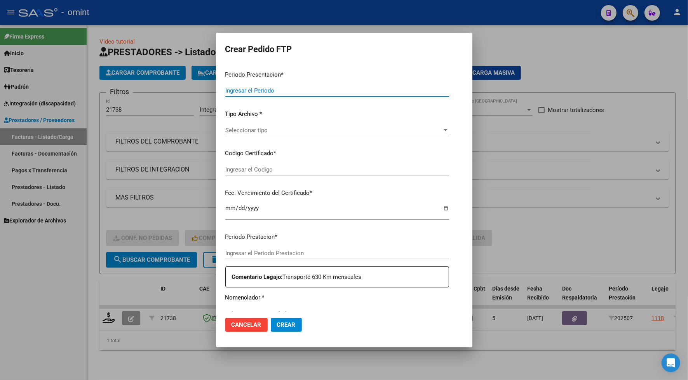
type input "202508"
type input "202507"
type input "$ 341.308,80"
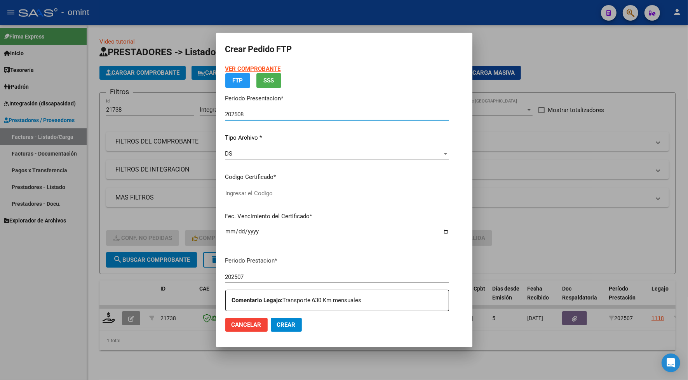
type input "6039046655"
type input "[DATE]"
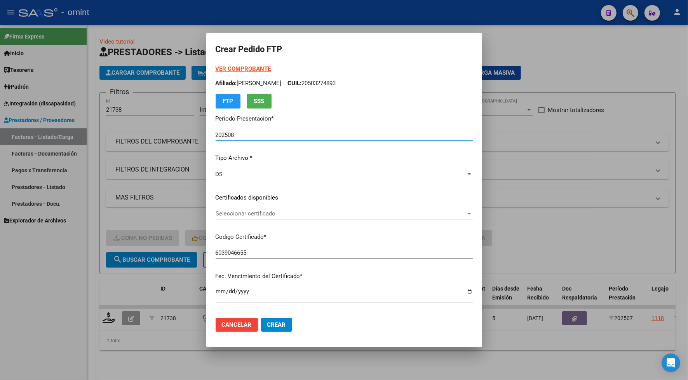
click at [255, 209] on div "Seleccionar certificado Seleccionar certificado" at bounding box center [344, 214] width 257 height 12
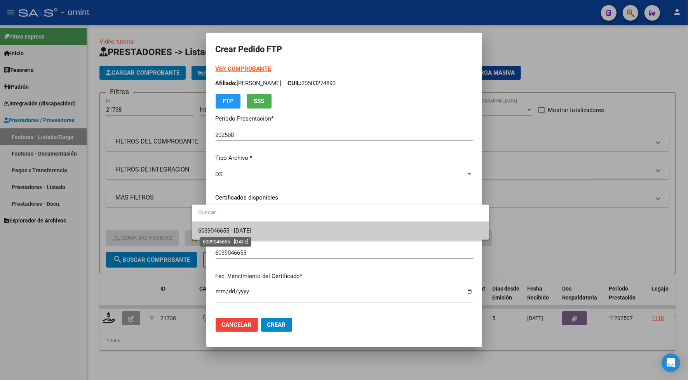
click at [249, 230] on span "6039046655 - [DATE]" at bounding box center [224, 230] width 53 height 7
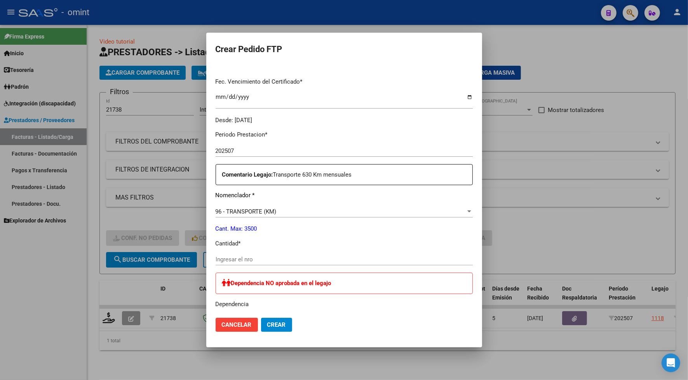
scroll to position [243, 0]
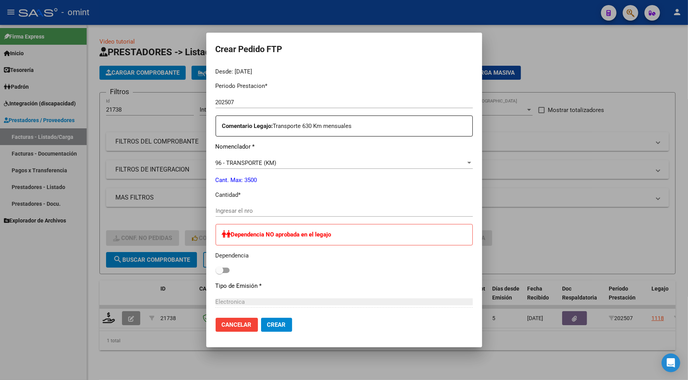
click at [226, 208] on input "Ingresar el nro" at bounding box center [344, 210] width 257 height 7
type input "620"
click at [267, 322] on span "Crear" at bounding box center [276, 324] width 19 height 7
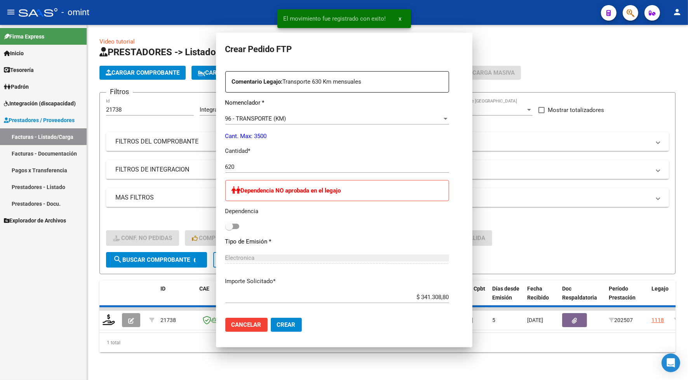
scroll to position [199, 0]
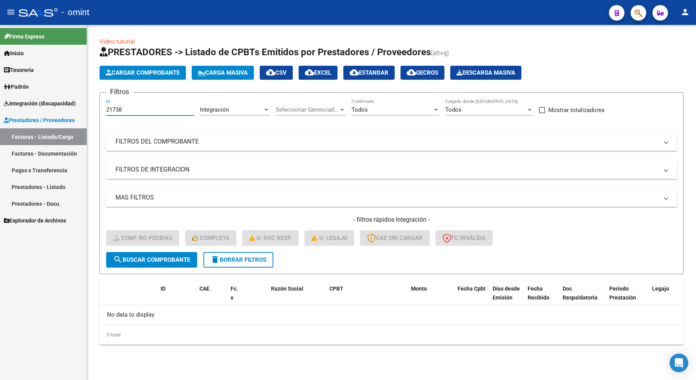
drag, startPoint x: 125, startPoint y: 109, endPoint x: 100, endPoint y: 109, distance: 24.9
click at [100, 109] on form "Filtros 21738 Id Integración Area Seleccionar Gerenciador Seleccionar Gerenciad…" at bounding box center [392, 183] width 584 height 182
paste input "7"
type input "21737"
click at [164, 257] on span "search Buscar Comprobante" at bounding box center [151, 259] width 77 height 7
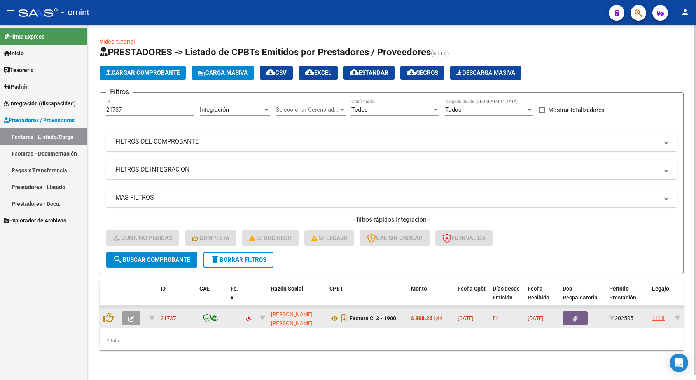
click at [134, 316] on button "button" at bounding box center [131, 318] width 18 height 14
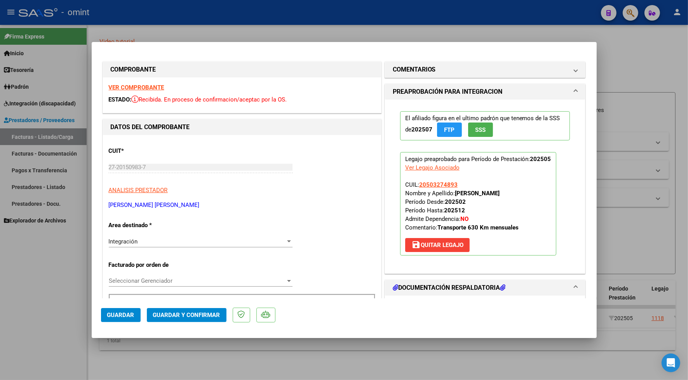
click at [154, 89] on strong "VER COMPROBANTE" at bounding box center [137, 87] width 56 height 7
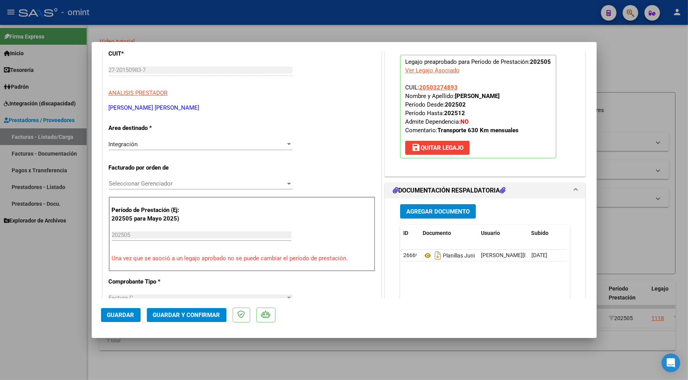
click at [155, 148] on div "Integración" at bounding box center [197, 144] width 177 height 7
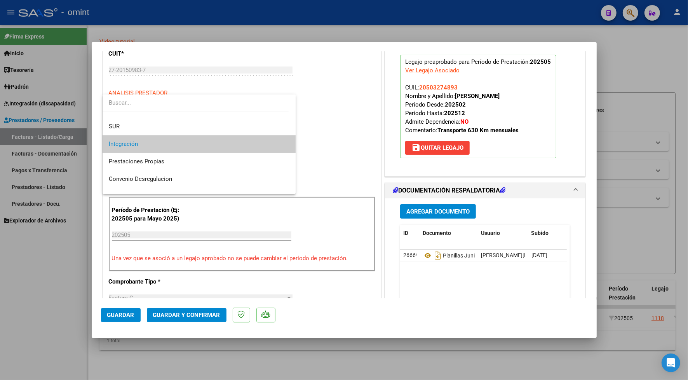
scroll to position [75, 0]
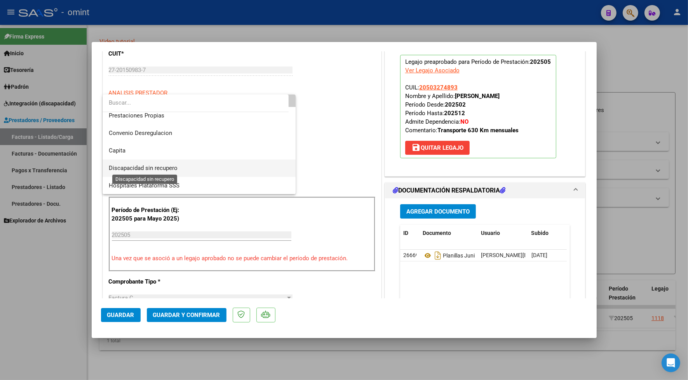
click at [152, 167] on span "Discapacidad sin recupero" at bounding box center [143, 167] width 69 height 7
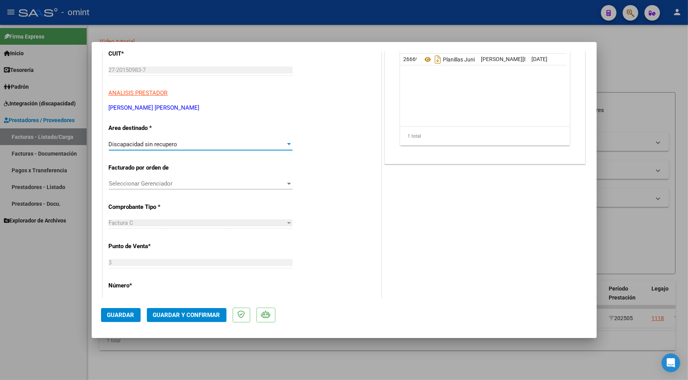
scroll to position [0, 0]
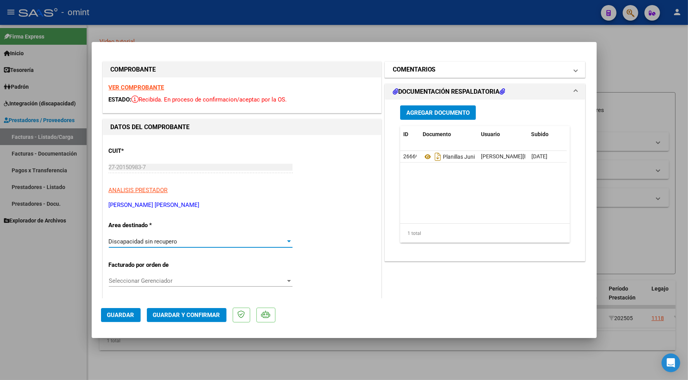
click at [425, 68] on h1 "COMENTARIOS" at bounding box center [414, 69] width 43 height 9
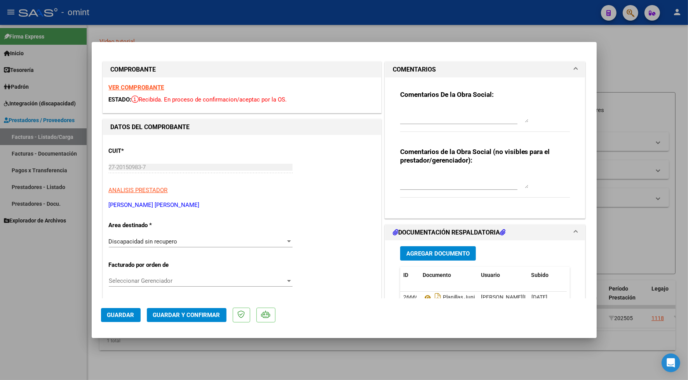
click at [415, 113] on textarea at bounding box center [464, 115] width 128 height 16
type textarea "ESTIMADO PRESTADOR LA FECHA DE EMISION DE LA FACTURA DEBE SER POSTERIOR A [DATE…"
click at [201, 313] on span "Guardar y Confirmar" at bounding box center [186, 314] width 67 height 7
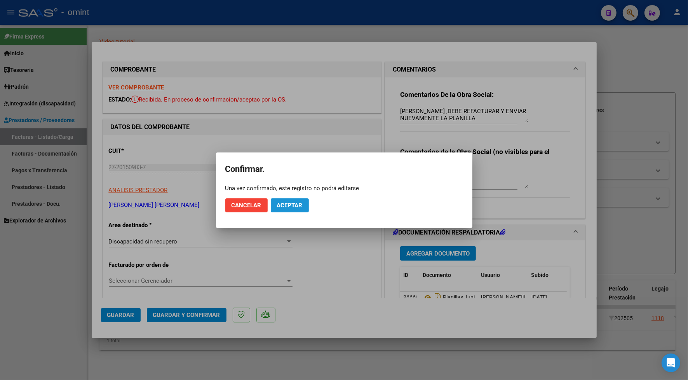
click at [290, 202] on span "Aceptar" at bounding box center [290, 205] width 26 height 7
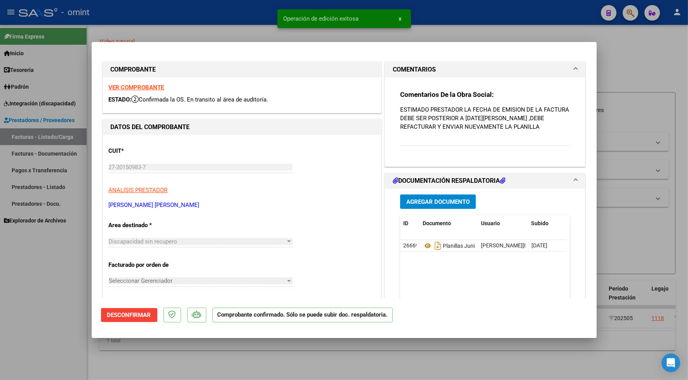
click at [339, 359] on div at bounding box center [344, 190] width 688 height 380
type input "$ 0,00"
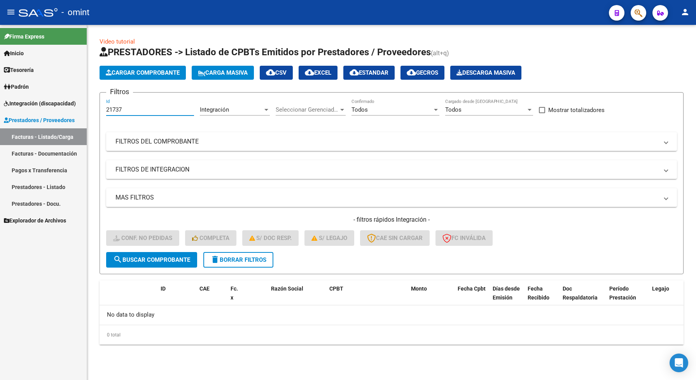
drag, startPoint x: 130, startPoint y: 106, endPoint x: 100, endPoint y: 108, distance: 30.4
click at [100, 108] on form "Filtros 21737 Id Integración Area Seleccionar Gerenciador Seleccionar Gerenciad…" at bounding box center [392, 183] width 584 height 182
paste input "0101"
type input "20101"
click at [169, 265] on button "search Buscar Comprobante" at bounding box center [151, 260] width 91 height 16
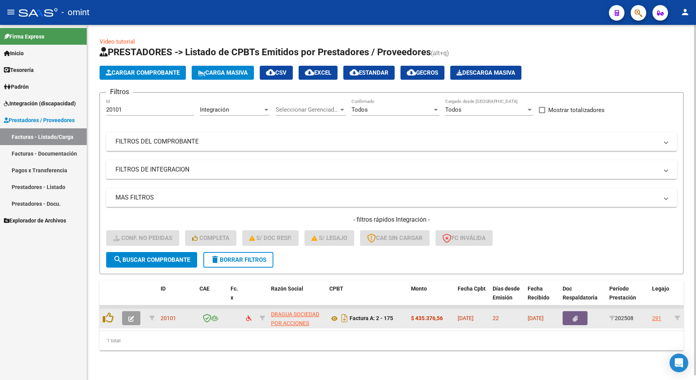
click at [133, 316] on icon "button" at bounding box center [131, 319] width 6 height 6
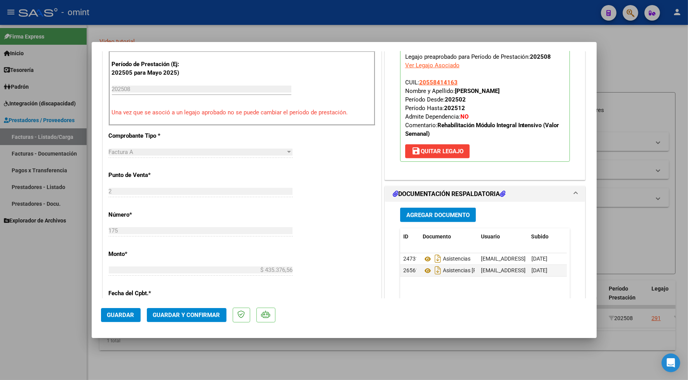
scroll to position [0, 0]
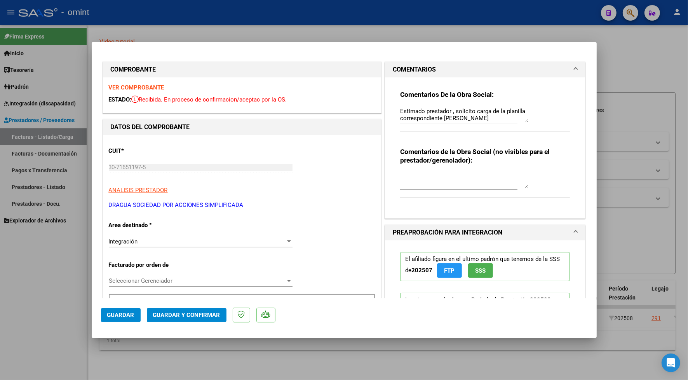
click at [139, 87] on strong "VER COMPROBANTE" at bounding box center [137, 87] width 56 height 7
click at [207, 315] on span "Guardar y Confirmar" at bounding box center [186, 314] width 67 height 7
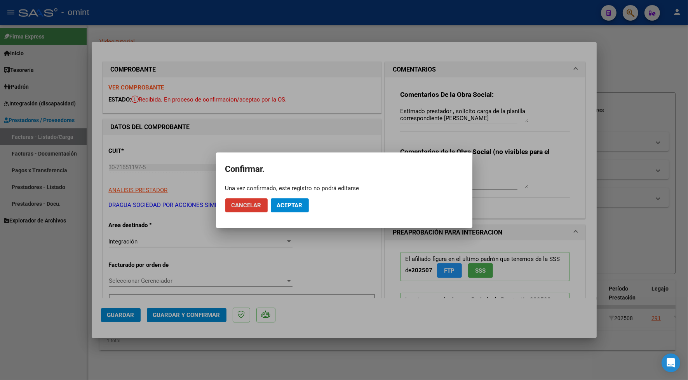
click at [297, 199] on button "Aceptar" at bounding box center [290, 205] width 38 height 14
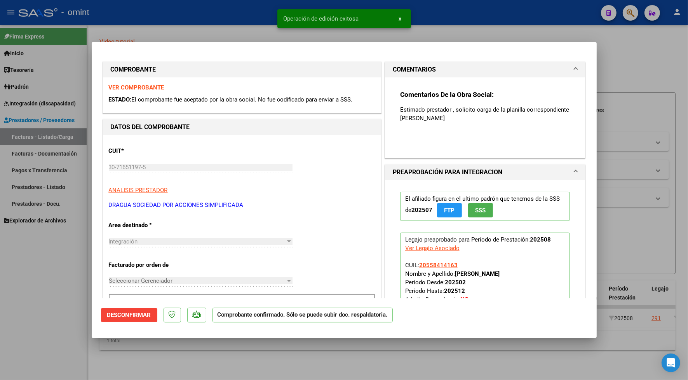
click at [222, 12] on div at bounding box center [344, 190] width 688 height 380
type input "$ 0,00"
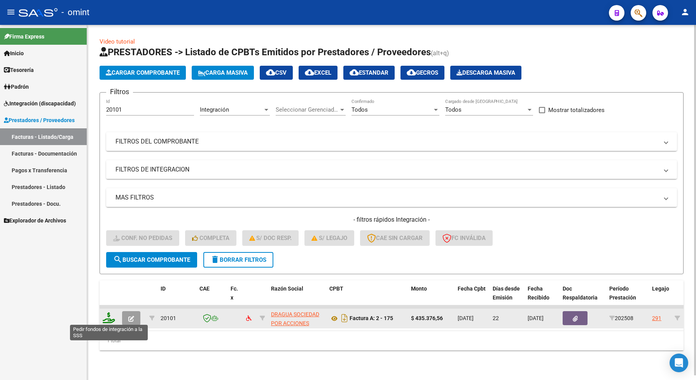
click at [112, 317] on icon at bounding box center [109, 317] width 12 height 11
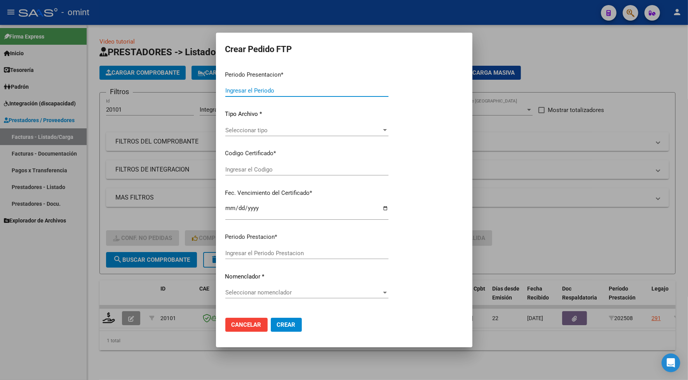
type input "202508"
type input "$ 435.376,56"
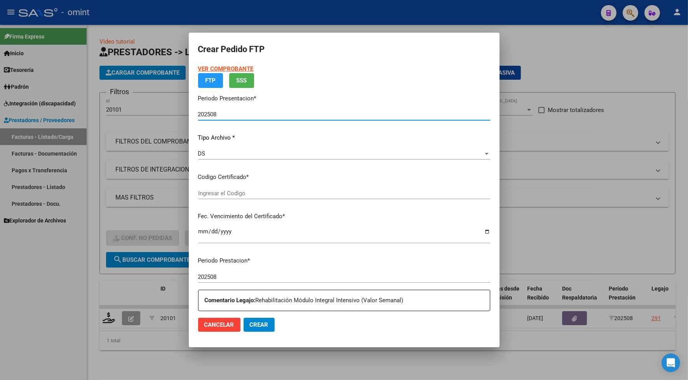
type input "7651349107"
type input "[DATE]"
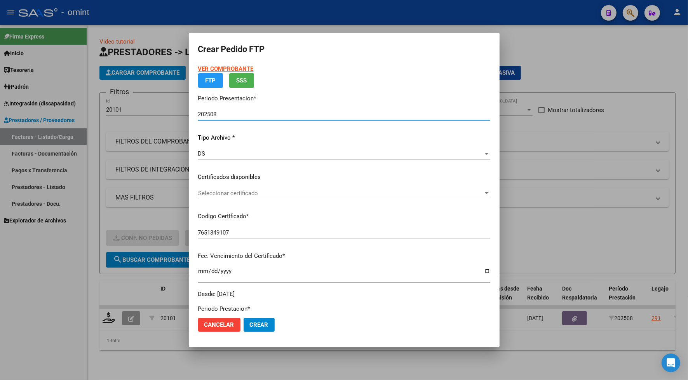
click at [232, 193] on span "Seleccionar certificado" at bounding box center [340, 193] width 285 height 7
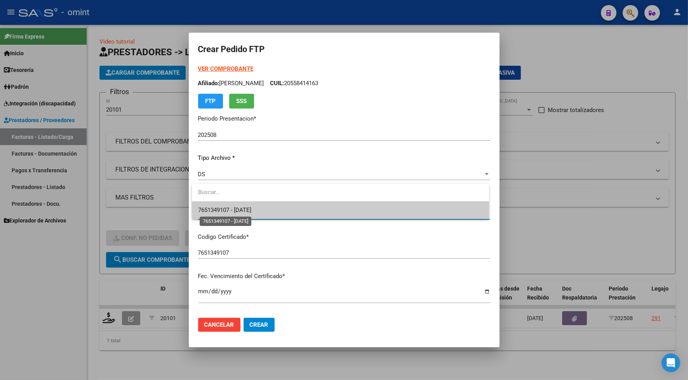
click at [234, 209] on span "7651349107 - [DATE]" at bounding box center [224, 209] width 53 height 7
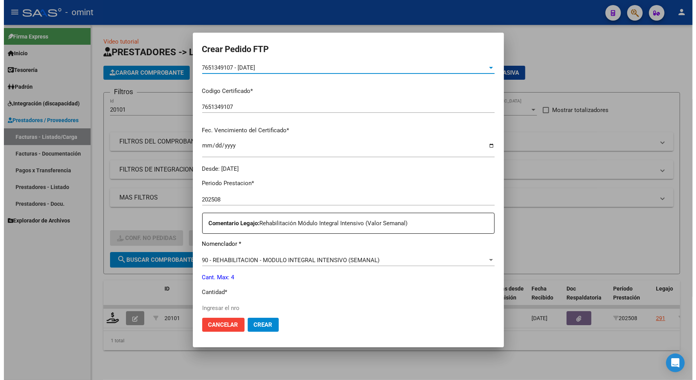
scroll to position [243, 0]
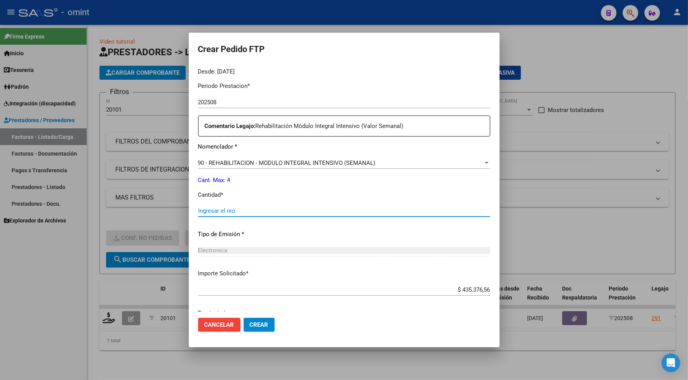
click at [216, 210] on input "Ingresar el nro" at bounding box center [344, 210] width 292 height 7
type input "4"
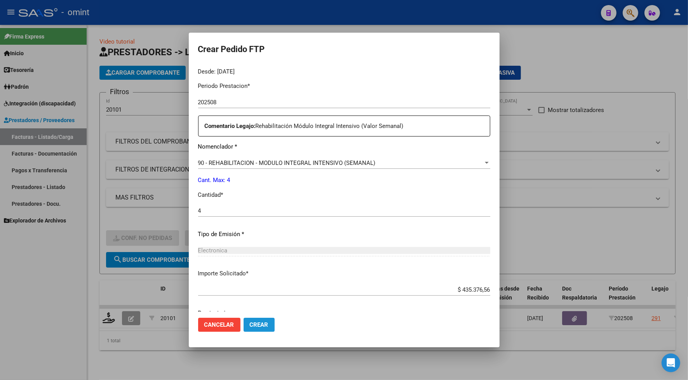
click at [253, 326] on span "Crear" at bounding box center [259, 324] width 19 height 7
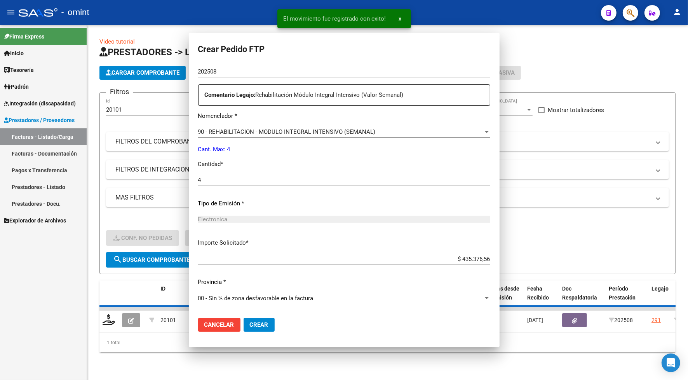
scroll to position [0, 0]
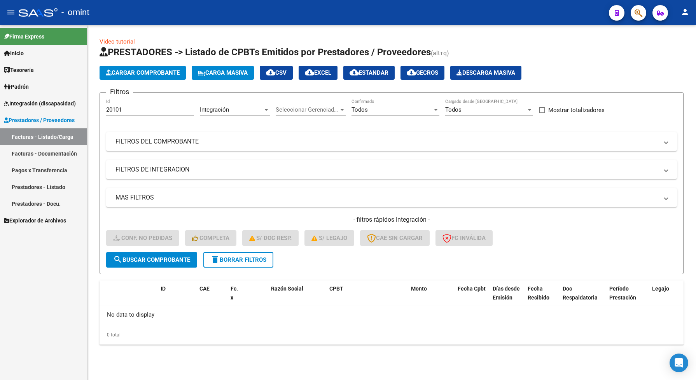
click at [169, 258] on span "search Buscar Comprobante" at bounding box center [151, 259] width 77 height 7
drag, startPoint x: 127, startPoint y: 110, endPoint x: 92, endPoint y: 107, distance: 35.1
click at [94, 110] on div "Video tutorial PRESTADORES -> Listado de CPBTs Emitidos por Prestadores / Prove…" at bounding box center [391, 197] width 609 height 344
paste input "1702"
type input "21702"
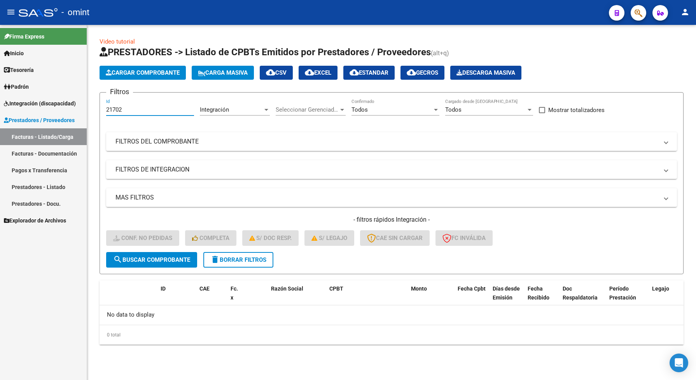
click at [177, 257] on span "search Buscar Comprobante" at bounding box center [151, 259] width 77 height 7
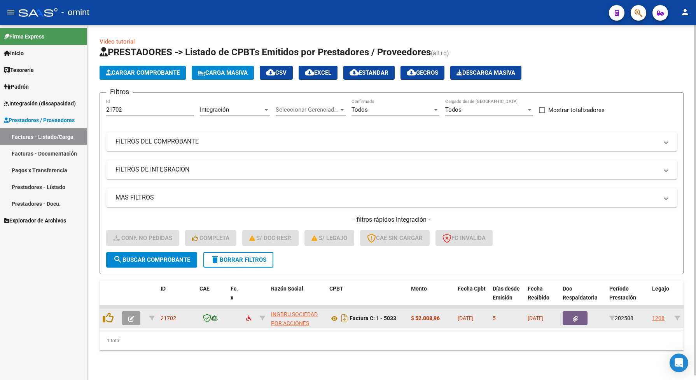
click at [131, 316] on icon "button" at bounding box center [131, 319] width 6 height 6
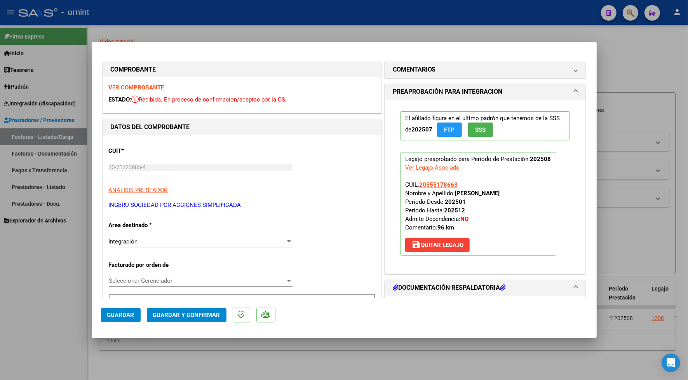
click at [115, 86] on strong "VER COMPROBANTE" at bounding box center [137, 87] width 56 height 7
click at [185, 312] on span "Guardar y Confirmar" at bounding box center [186, 314] width 67 height 7
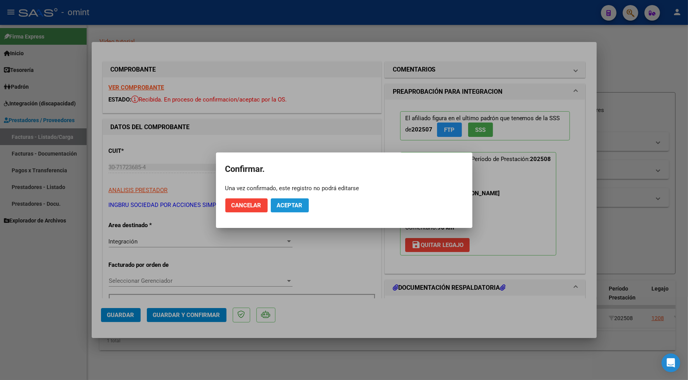
click at [293, 207] on span "Aceptar" at bounding box center [290, 205] width 26 height 7
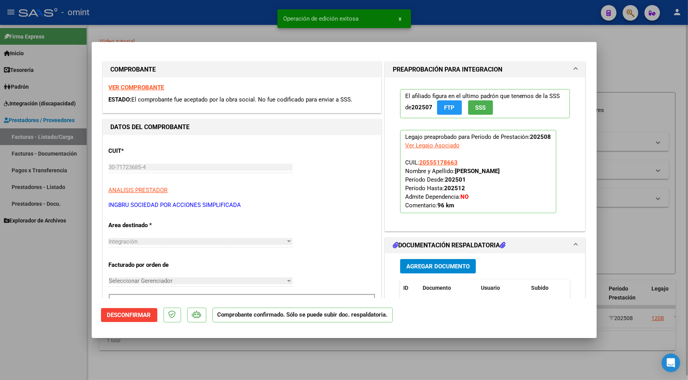
click at [192, 22] on div at bounding box center [344, 190] width 688 height 380
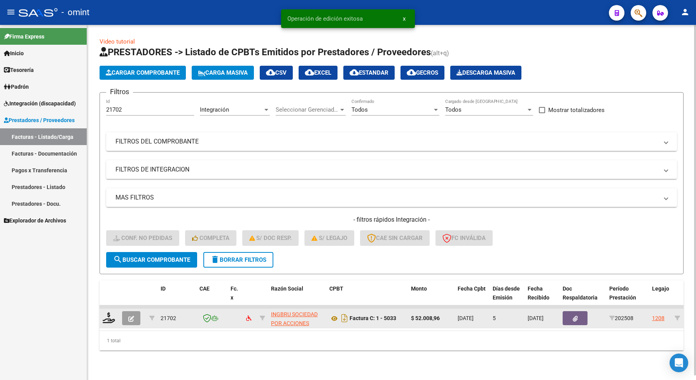
drag, startPoint x: 175, startPoint y: 316, endPoint x: 161, endPoint y: 313, distance: 14.3
click at [161, 314] on div "21702" at bounding box center [177, 318] width 33 height 9
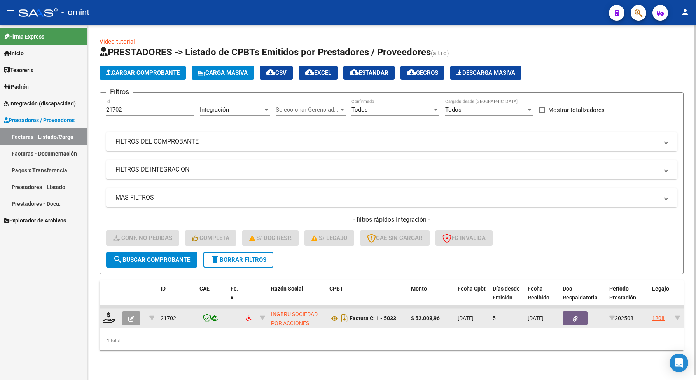
copy span "21702"
click at [107, 319] on icon at bounding box center [109, 317] width 12 height 11
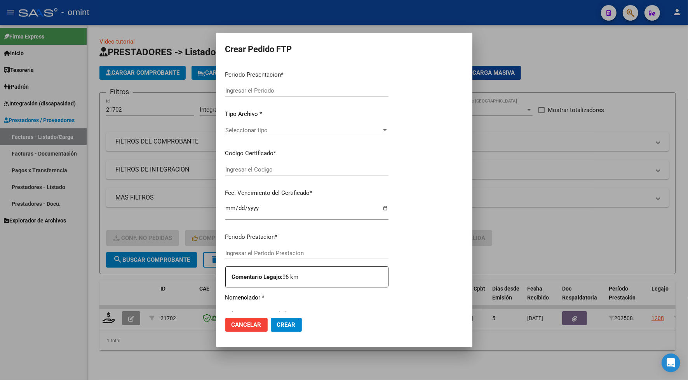
type input "202508"
type input "$ 52.008,96"
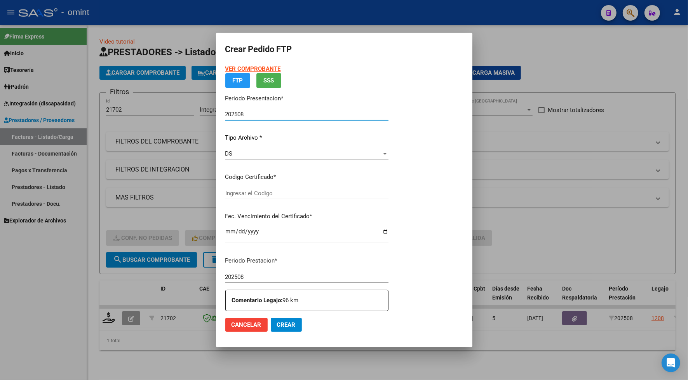
type input "1294058435"
type input "[DATE]"
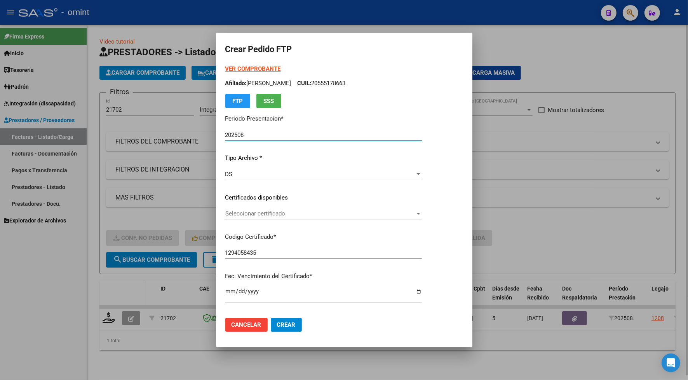
click at [136, 278] on div at bounding box center [344, 190] width 688 height 380
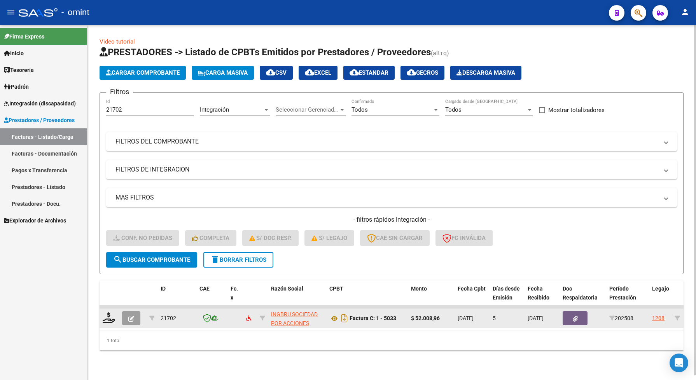
click at [134, 317] on button "button" at bounding box center [131, 318] width 18 height 14
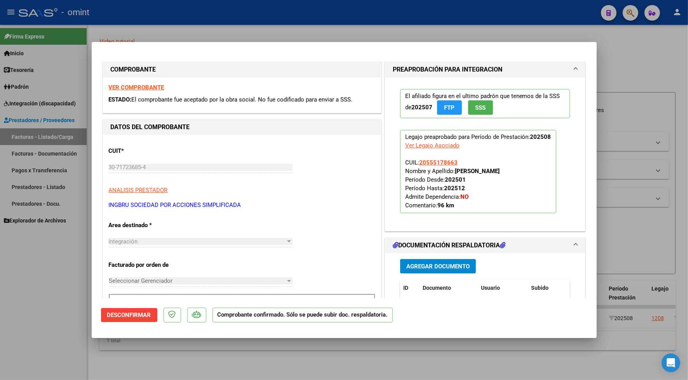
click at [155, 351] on div at bounding box center [344, 190] width 688 height 380
type input "$ 0,00"
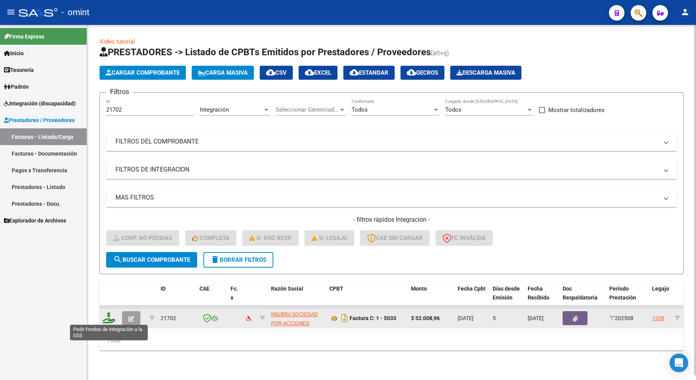
click at [110, 315] on icon at bounding box center [109, 317] width 12 height 11
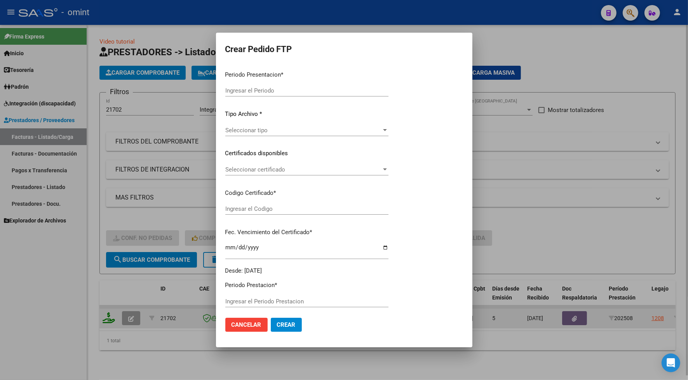
type input "202508"
type input "$ 52.008,96"
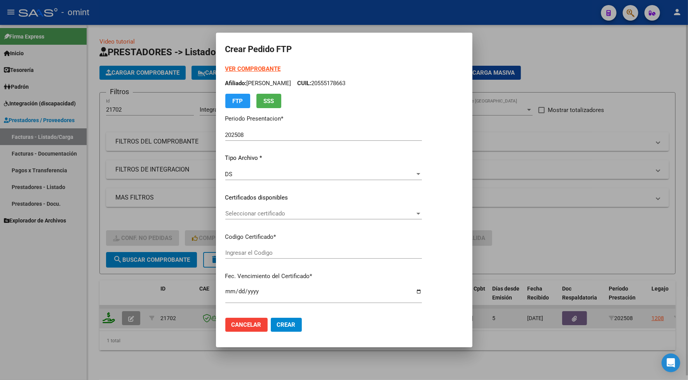
type input "1294058435"
type input "[DATE]"
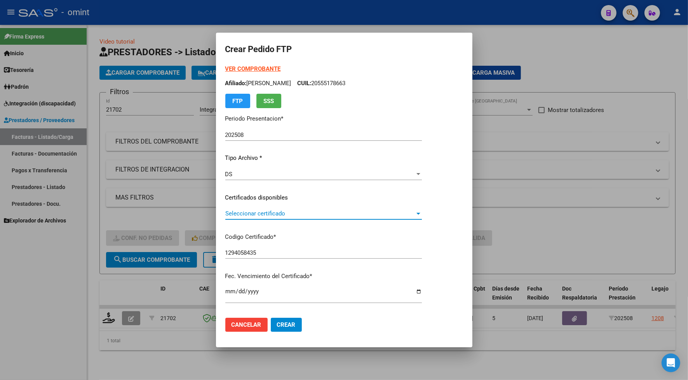
click at [260, 216] on span "Seleccionar certificado" at bounding box center [320, 213] width 190 height 7
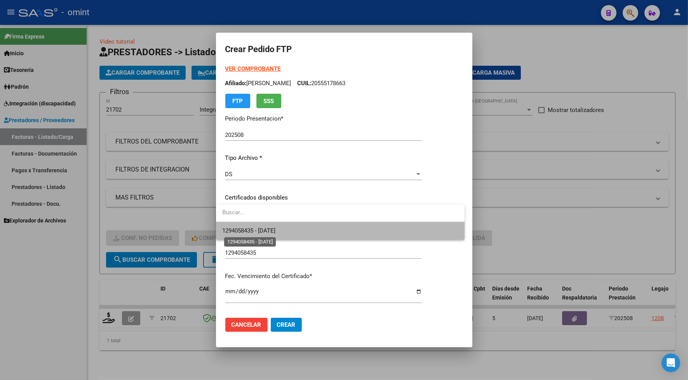
click at [257, 228] on span "1294058435 - [DATE]" at bounding box center [248, 230] width 53 height 7
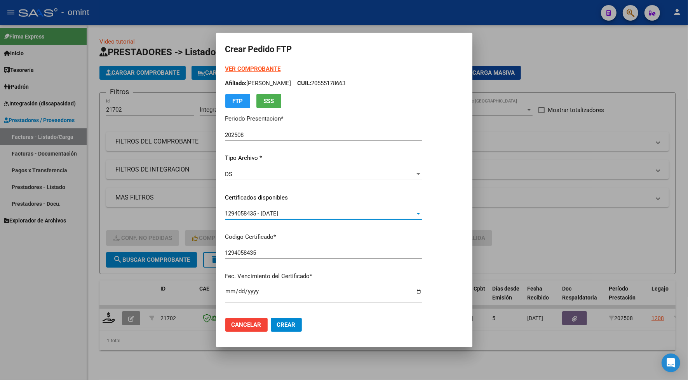
scroll to position [265, 0]
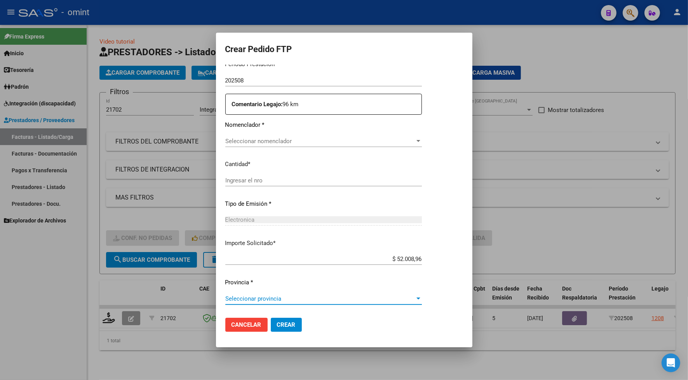
click at [241, 297] on span "Seleccionar provincia" at bounding box center [320, 298] width 190 height 7
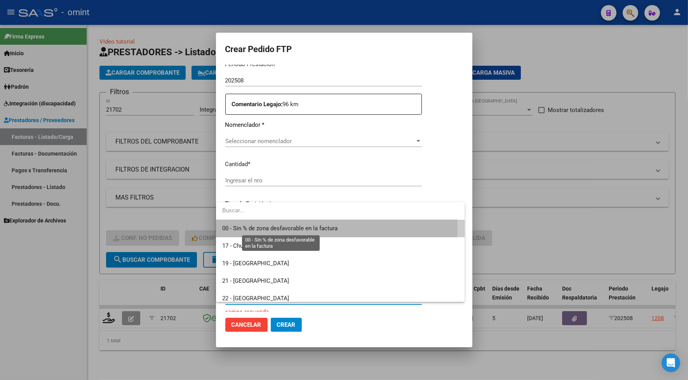
click at [246, 228] on span "00 - Sin % de zona desfavorable en la factura" at bounding box center [279, 228] width 115 height 7
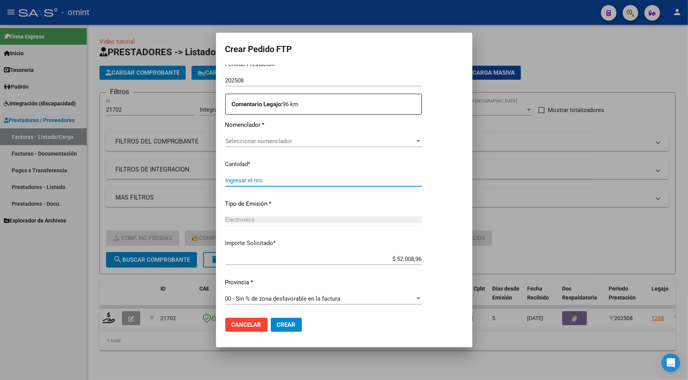
click at [243, 180] on input "Ingresar el nro" at bounding box center [323, 180] width 197 height 7
click at [251, 147] on div "Seleccionar nomenclador Seleccionar nomenclador" at bounding box center [323, 144] width 197 height 19
click at [251, 142] on span "Seleccionar nomenclador" at bounding box center [320, 141] width 190 height 7
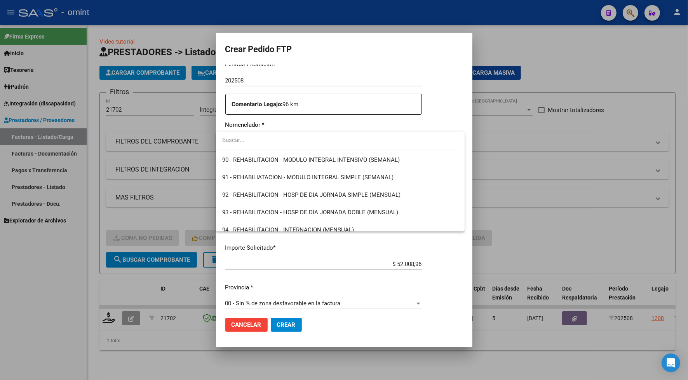
scroll to position [1649, 0]
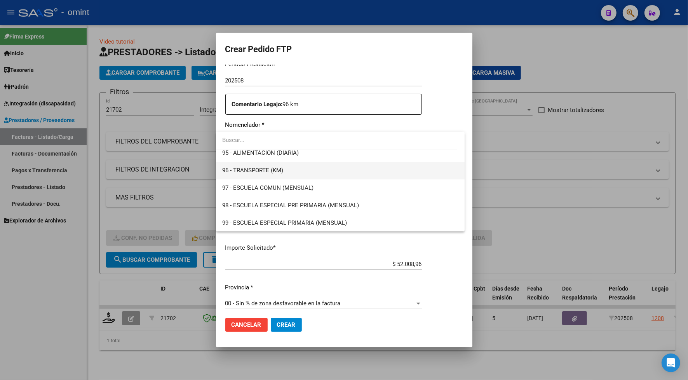
click at [288, 171] on span "96 - TRANSPORTE (KM)" at bounding box center [340, 170] width 236 height 17
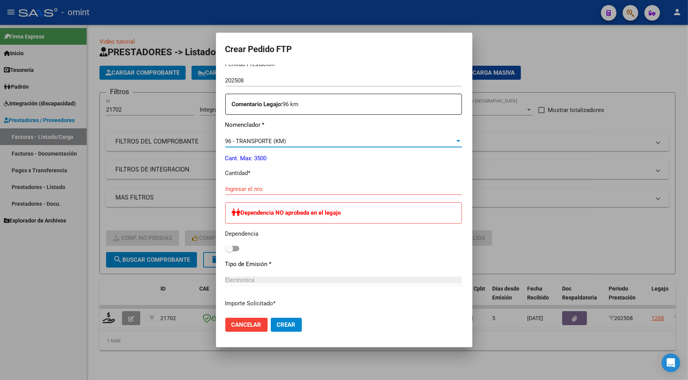
click at [225, 189] on input "Ingresar el nro" at bounding box center [343, 188] width 237 height 7
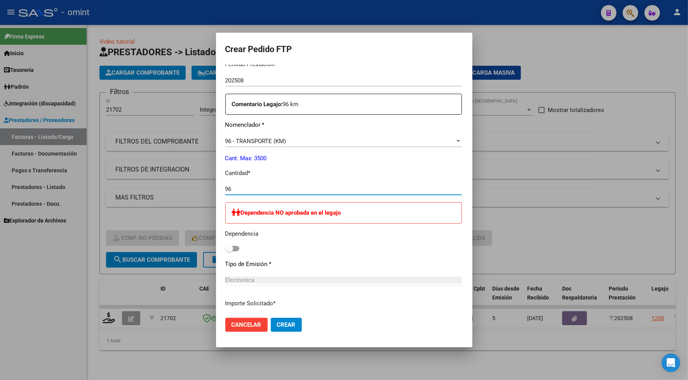
type input "96"
click at [277, 326] on span "Crear" at bounding box center [286, 324] width 19 height 7
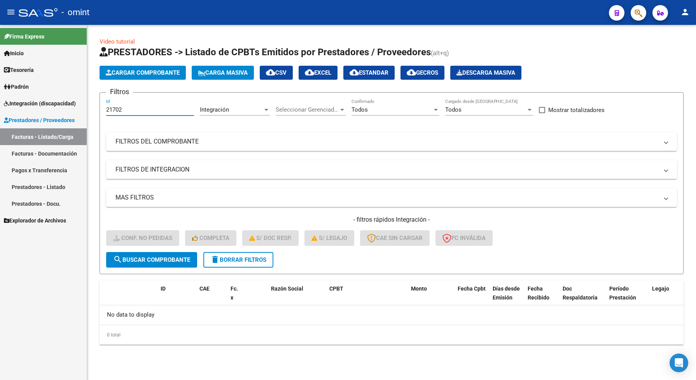
drag, startPoint x: 127, startPoint y: 107, endPoint x: 101, endPoint y: 107, distance: 26.4
click at [101, 107] on form "Filtros 21702 Id Integración Area Seleccionar Gerenciador Seleccionar Gerenciad…" at bounding box center [392, 183] width 584 height 182
paste input "1"
type input "21701"
click at [162, 259] on span "search Buscar Comprobante" at bounding box center [151, 259] width 77 height 7
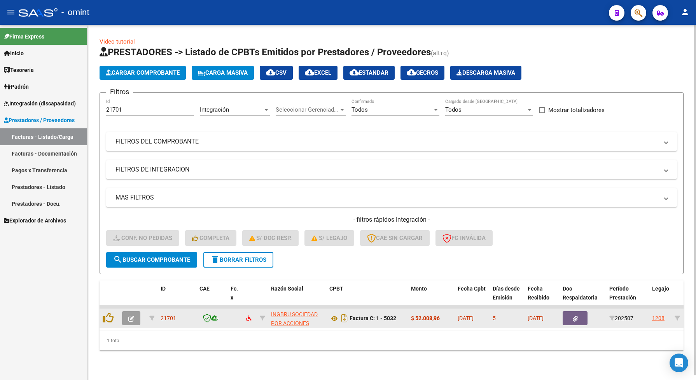
click at [130, 316] on icon "button" at bounding box center [131, 319] width 6 height 6
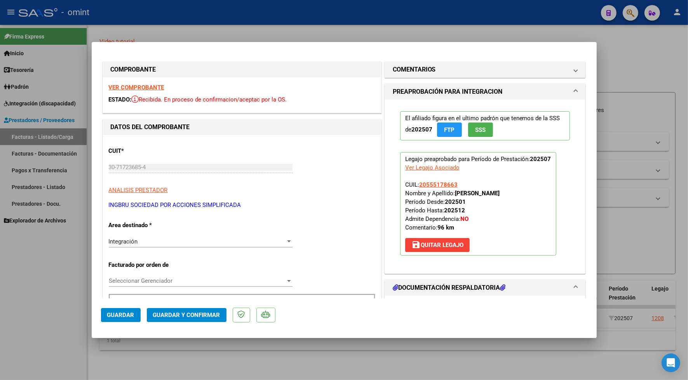
click at [159, 86] on strong "VER COMPROBANTE" at bounding box center [137, 87] width 56 height 7
click at [207, 312] on span "Guardar y Confirmar" at bounding box center [186, 314] width 67 height 7
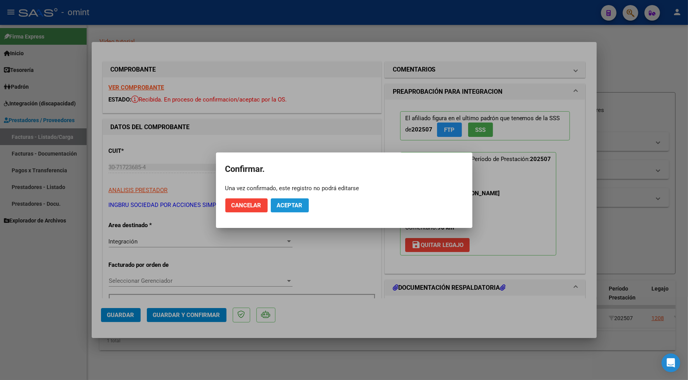
click at [290, 202] on span "Aceptar" at bounding box center [290, 205] width 26 height 7
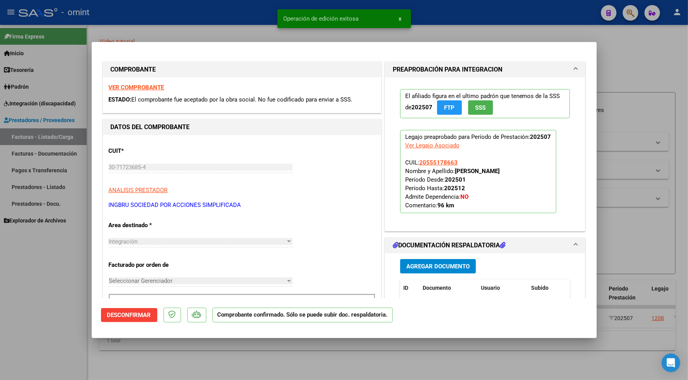
click at [190, 33] on div at bounding box center [344, 190] width 688 height 380
type input "$ 0,00"
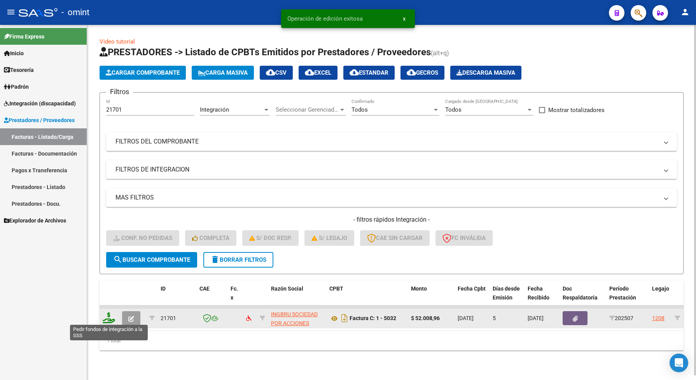
click at [106, 318] on icon at bounding box center [109, 317] width 12 height 11
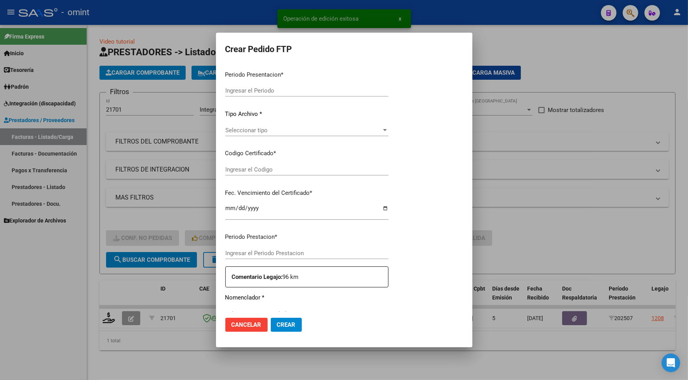
type input "202508"
type input "202507"
type input "$ 52.008,96"
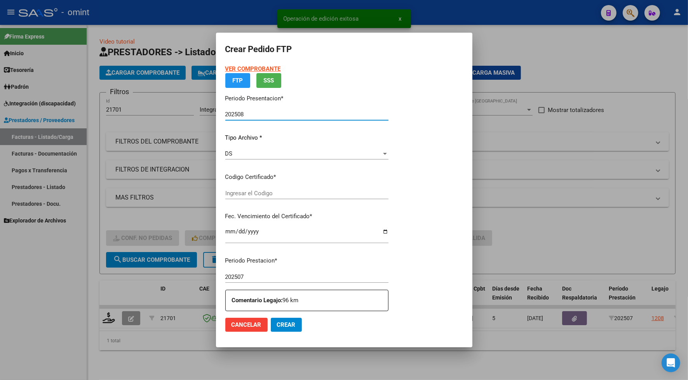
type input "1294058435"
type input "[DATE]"
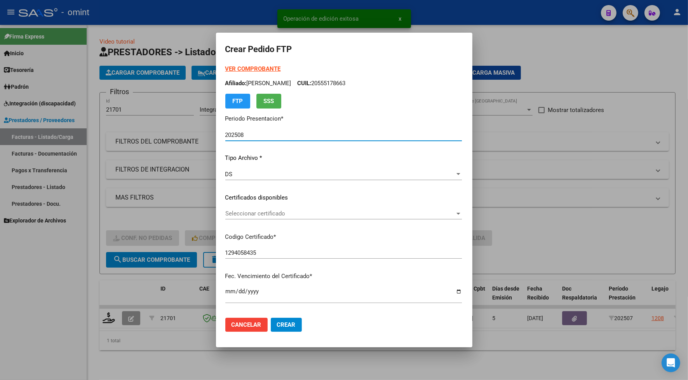
click at [243, 212] on span "Seleccionar certificado" at bounding box center [340, 213] width 230 height 7
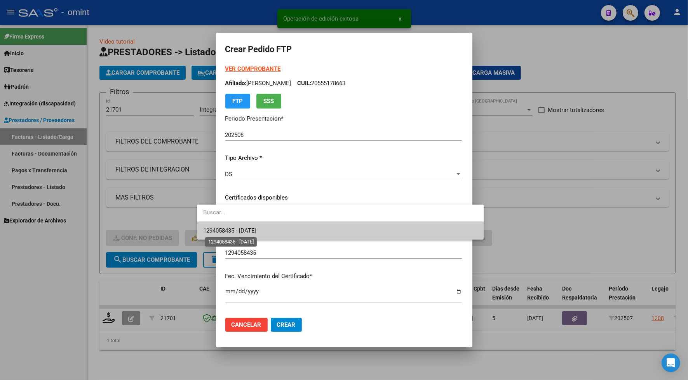
click at [236, 230] on span "1294058435 - [DATE]" at bounding box center [229, 230] width 53 height 7
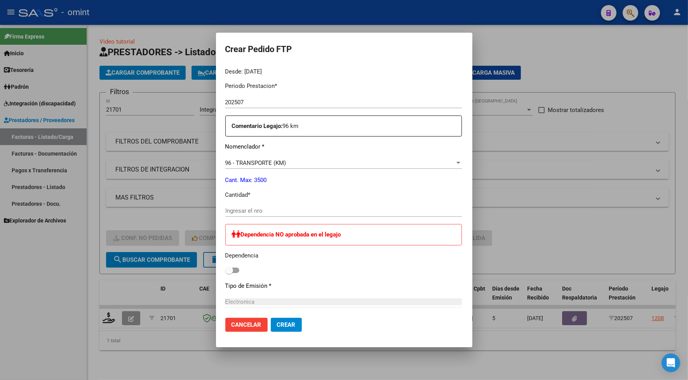
scroll to position [292, 0]
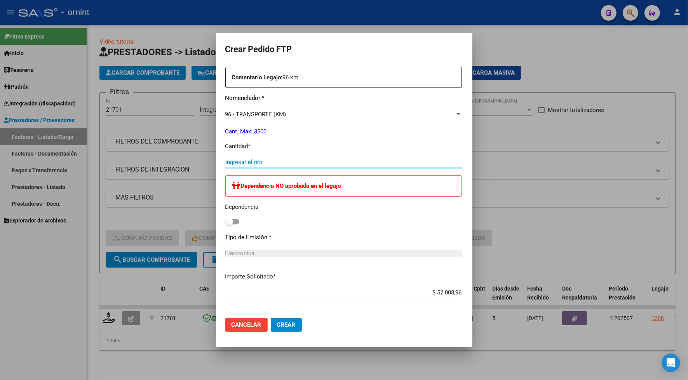
click at [225, 163] on input "Ingresar el nro" at bounding box center [343, 162] width 237 height 7
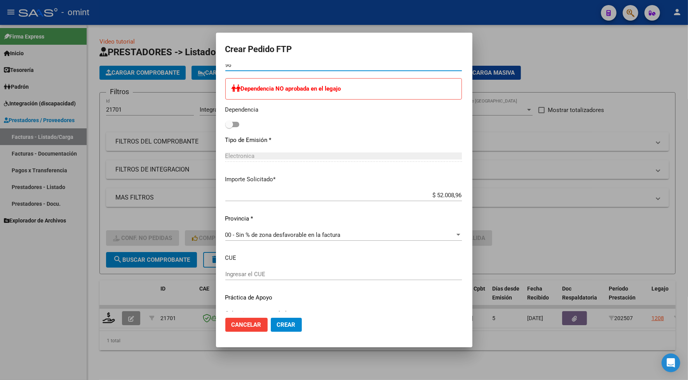
scroll to position [403, 0]
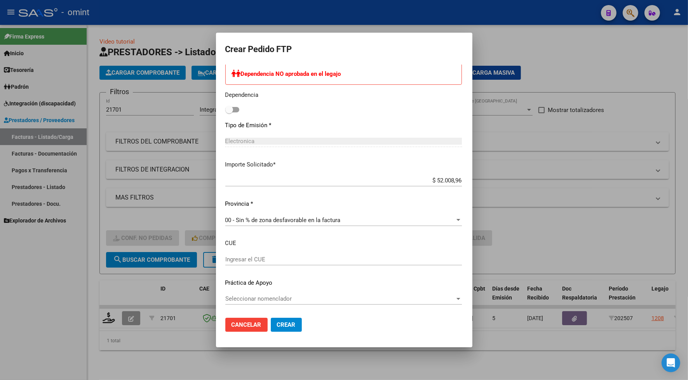
type input "96"
click at [277, 323] on span "Crear" at bounding box center [286, 324] width 19 height 7
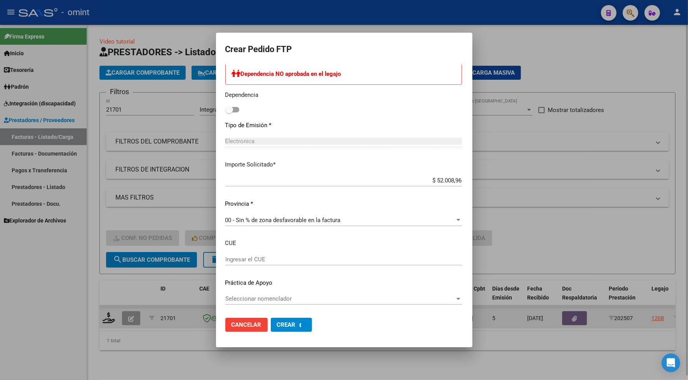
scroll to position [360, 0]
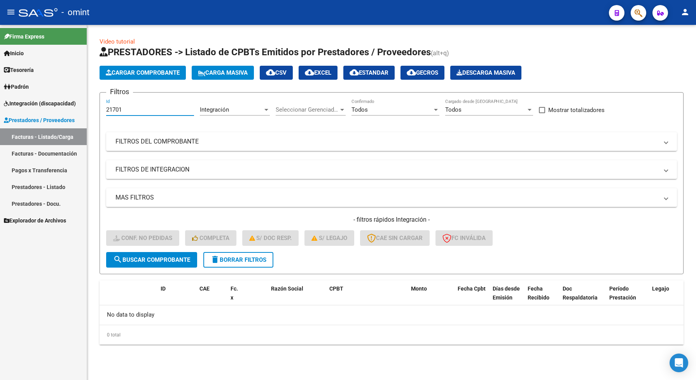
drag, startPoint x: 134, startPoint y: 108, endPoint x: 89, endPoint y: 101, distance: 45.5
click at [89, 101] on div "Video tutorial PRESTADORES -> Listado de CPBTs Emitidos por Prestadores / Prove…" at bounding box center [391, 197] width 609 height 344
paste input "0"
type input "21700"
click at [161, 257] on span "search Buscar Comprobante" at bounding box center [151, 259] width 77 height 7
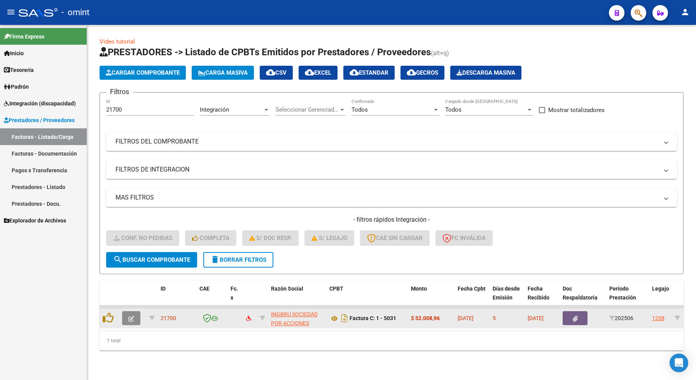
click at [129, 312] on button "button" at bounding box center [131, 318] width 18 height 14
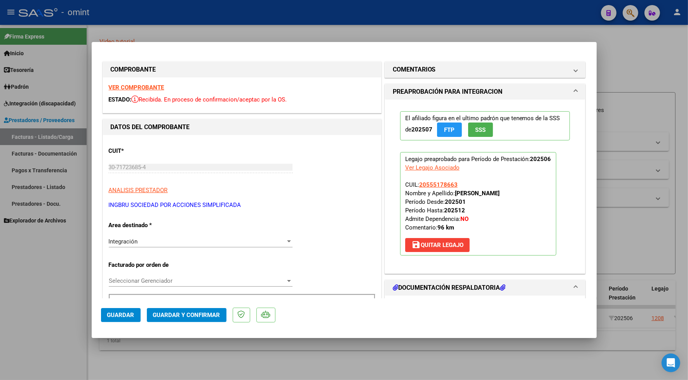
click at [158, 88] on strong "VER COMPROBANTE" at bounding box center [137, 87] width 56 height 7
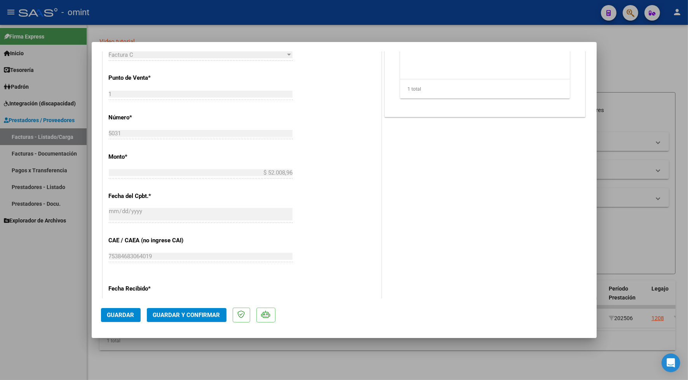
scroll to position [292, 0]
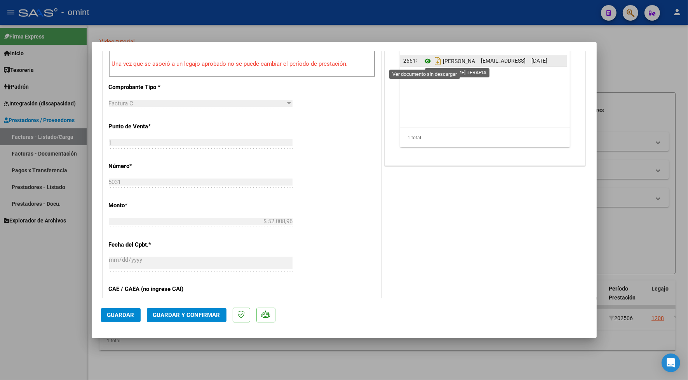
click at [424, 62] on icon at bounding box center [428, 60] width 10 height 9
click at [206, 317] on span "Guardar y Confirmar" at bounding box center [186, 314] width 67 height 7
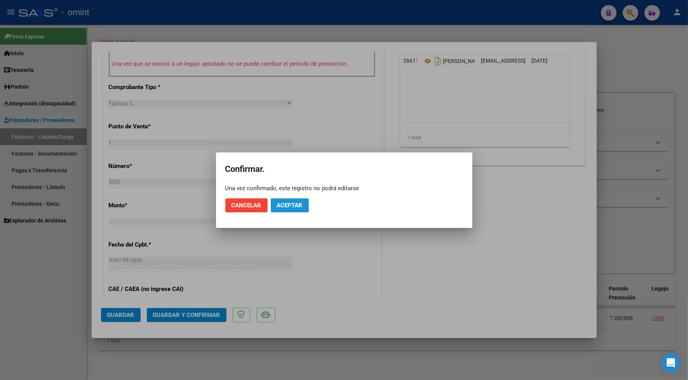
click at [304, 201] on button "Aceptar" at bounding box center [290, 205] width 38 height 14
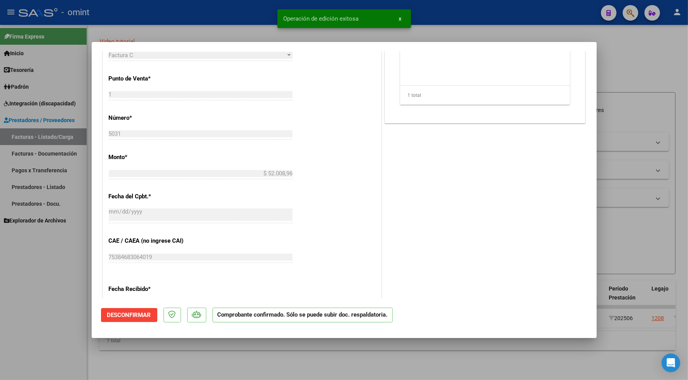
scroll to position [0, 0]
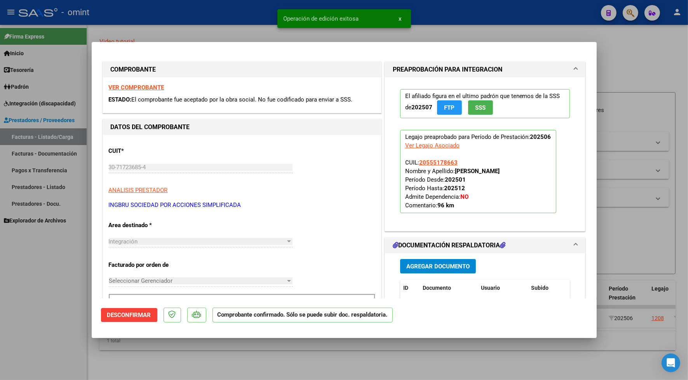
click at [230, 21] on div at bounding box center [344, 190] width 688 height 380
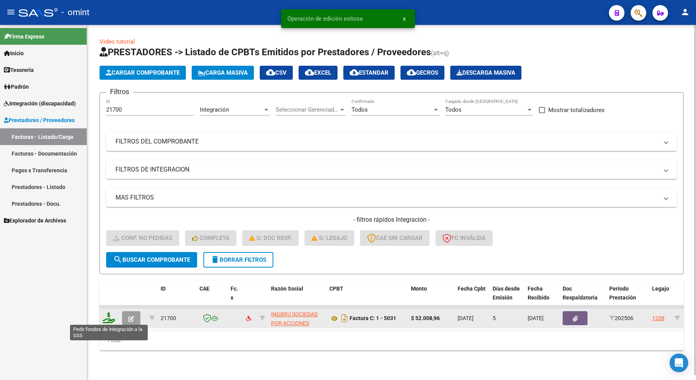
click at [107, 319] on icon at bounding box center [109, 317] width 12 height 11
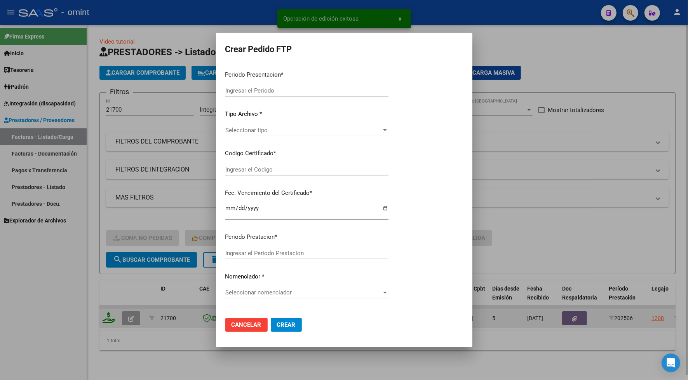
type input "202508"
type input "202506"
type input "$ 52.008,96"
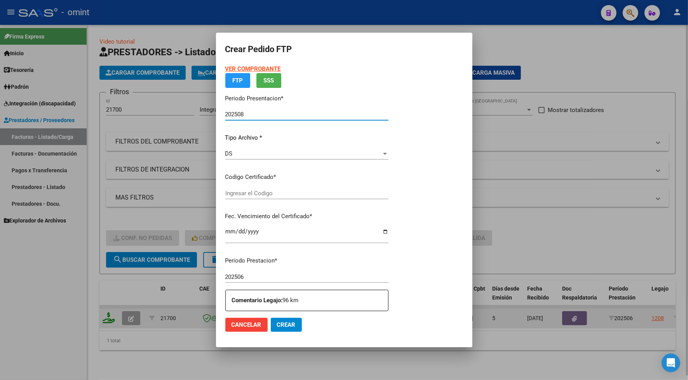
type input "1294058435"
type input "[DATE]"
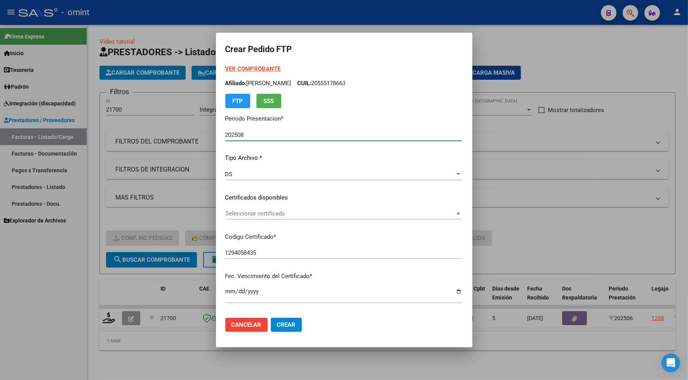
click at [230, 213] on span "Seleccionar certificado" at bounding box center [340, 213] width 230 height 7
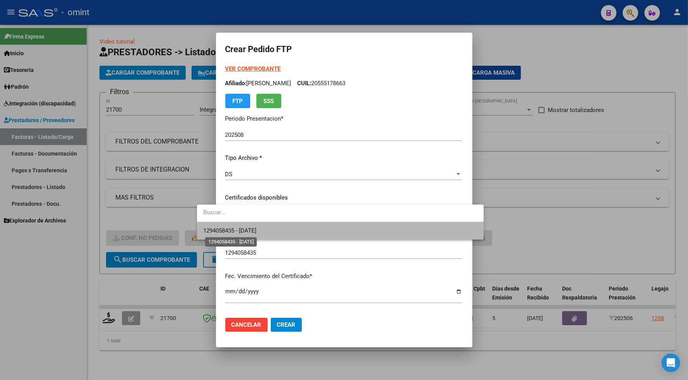
click at [236, 227] on span "1294058435 - [DATE]" at bounding box center [229, 230] width 53 height 7
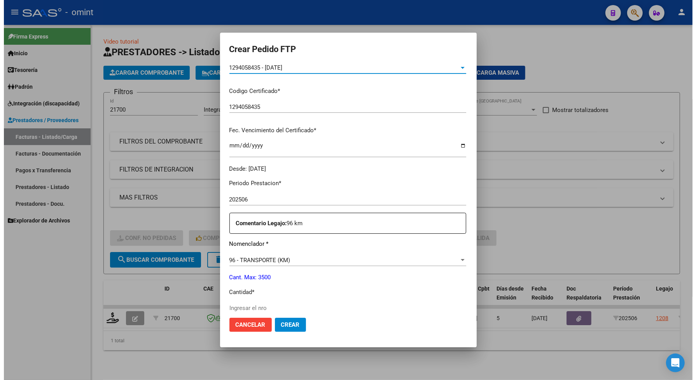
scroll to position [243, 0]
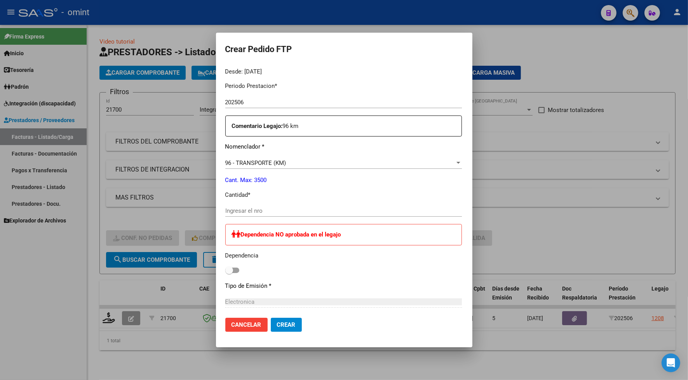
click at [236, 210] on input "Ingresar el nro" at bounding box center [343, 210] width 237 height 7
type input "96"
click at [271, 319] on button "Crear" at bounding box center [286, 325] width 31 height 14
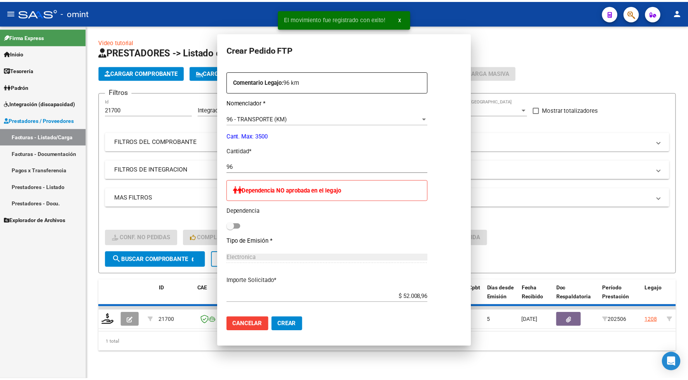
scroll to position [0, 0]
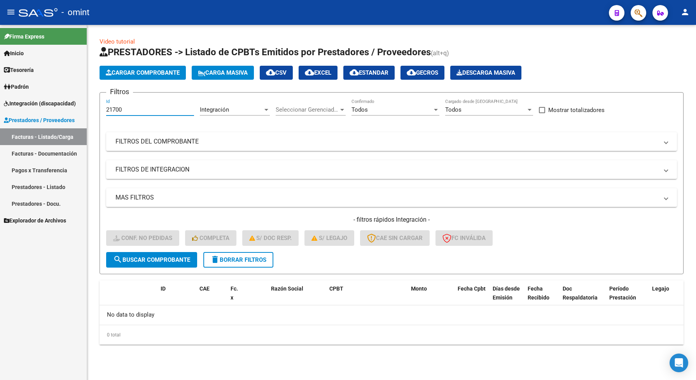
drag, startPoint x: 127, startPoint y: 110, endPoint x: 93, endPoint y: 107, distance: 35.1
click at [93, 107] on div "Video tutorial PRESTADORES -> Listado de CPBTs Emitidos por Prestadores / Prove…" at bounding box center [391, 197] width 609 height 344
paste input "22"
type input "21722"
click at [158, 253] on button "search Buscar Comprobante" at bounding box center [151, 260] width 91 height 16
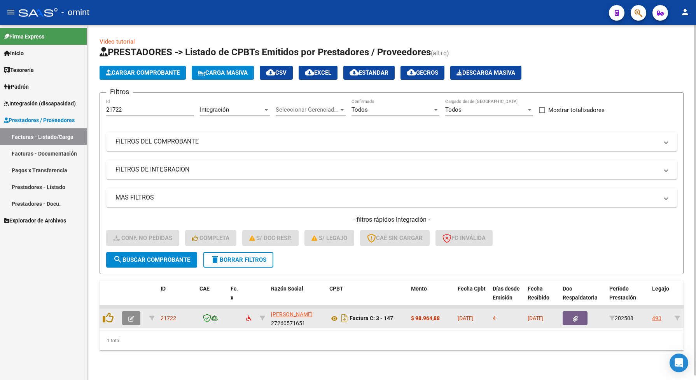
click at [135, 317] on button "button" at bounding box center [131, 318] width 18 height 14
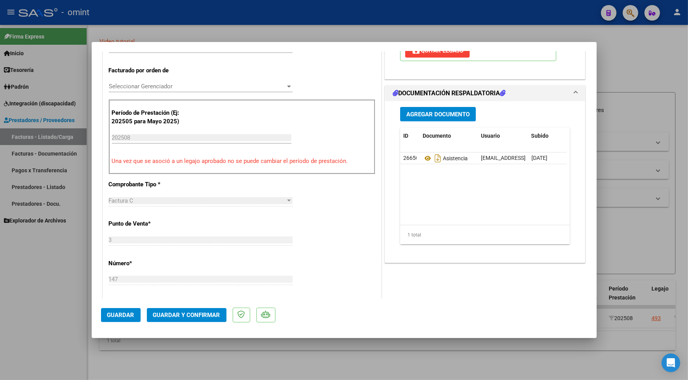
scroll to position [243, 0]
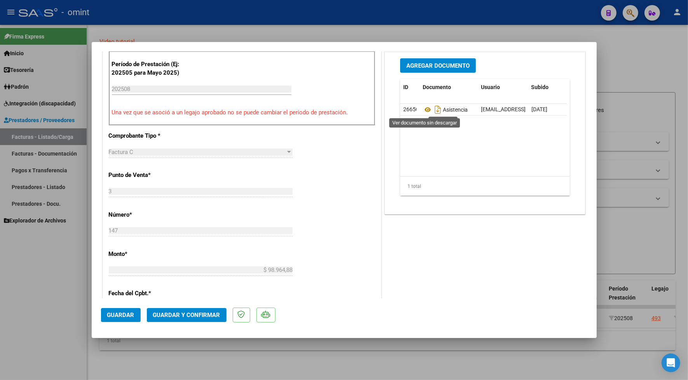
click at [423, 112] on icon at bounding box center [428, 109] width 10 height 9
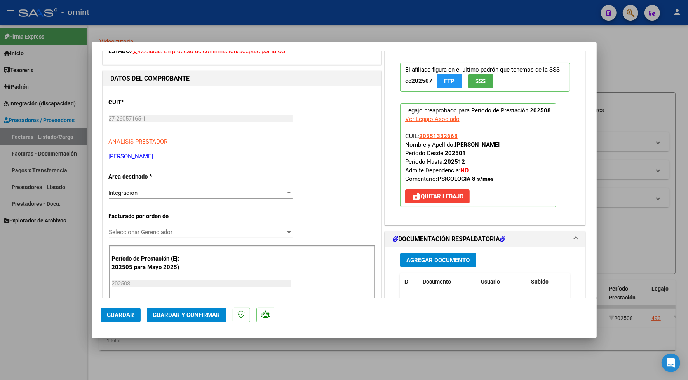
scroll to position [0, 0]
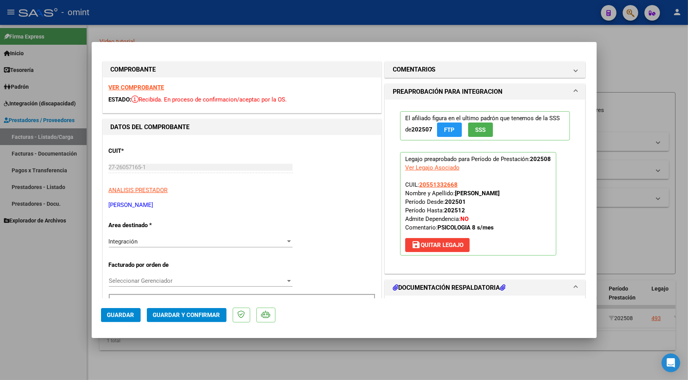
click at [154, 84] on strong "VER COMPROBANTE" at bounding box center [137, 87] width 56 height 7
click at [208, 309] on button "Guardar y Confirmar" at bounding box center [187, 315] width 80 height 14
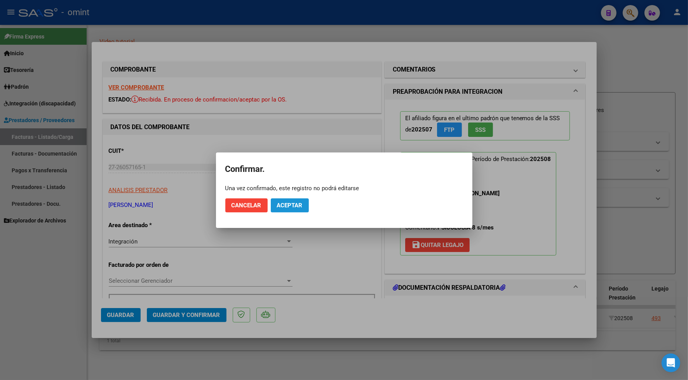
click at [294, 205] on span "Aceptar" at bounding box center [290, 205] width 26 height 7
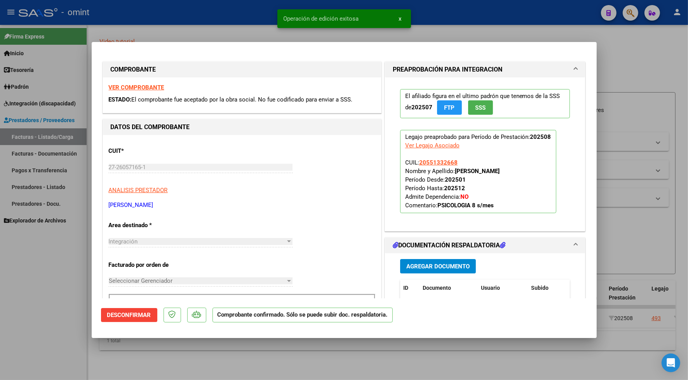
click at [189, 20] on div at bounding box center [344, 190] width 688 height 380
type input "$ 0,00"
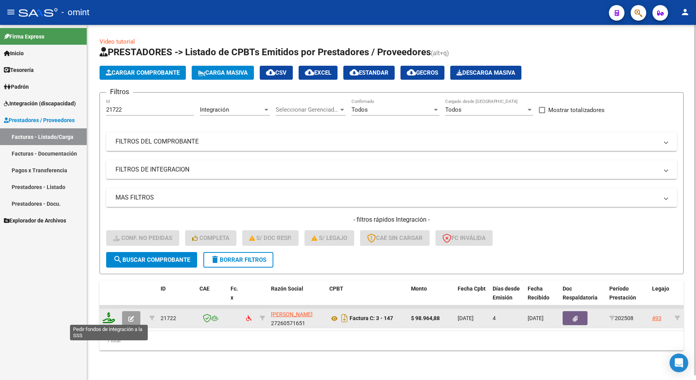
click at [108, 316] on icon at bounding box center [109, 317] width 12 height 11
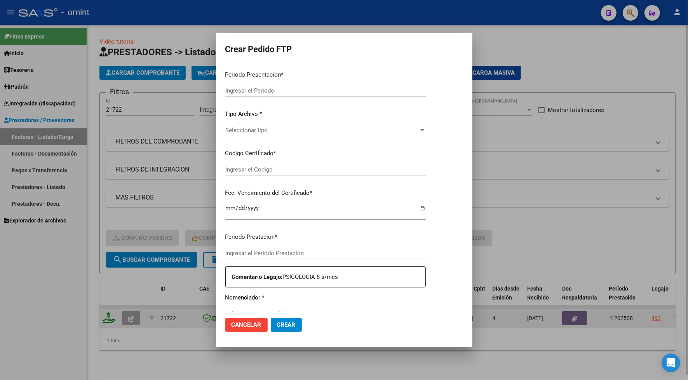
type input "202508"
type input "$ 98.964,88"
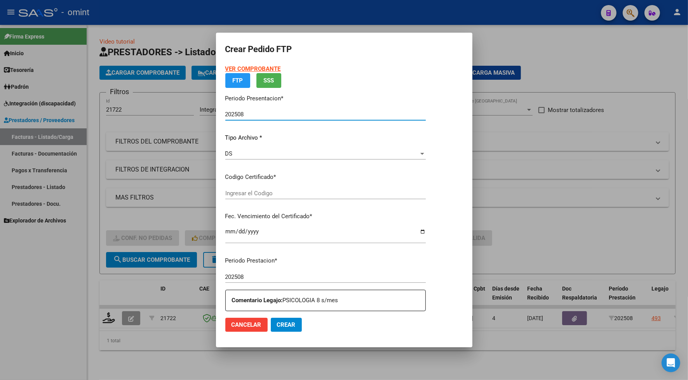
type input "126836815"
type input "[DATE]"
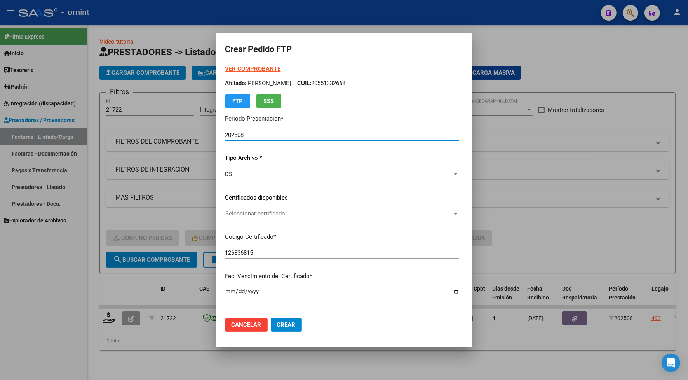
click at [244, 213] on span "Seleccionar certificado" at bounding box center [338, 213] width 227 height 7
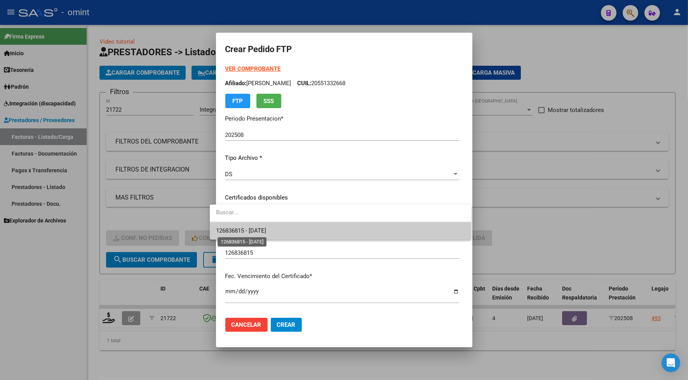
click at [251, 229] on span "126836815 - [DATE]" at bounding box center [241, 230] width 50 height 7
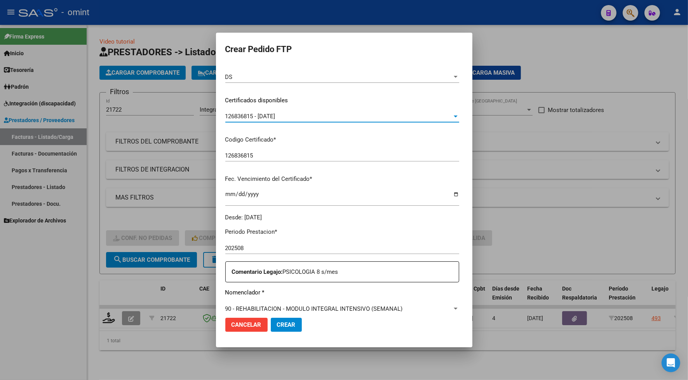
scroll to position [146, 0]
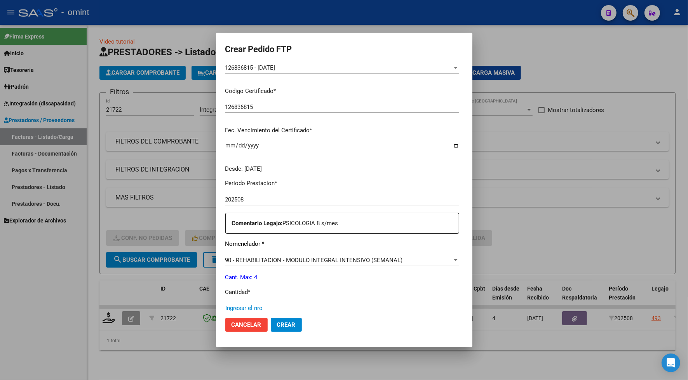
click at [239, 306] on input "Ingresar el nro" at bounding box center [342, 307] width 234 height 7
type input "4"
click at [278, 323] on span "Crear" at bounding box center [286, 324] width 19 height 7
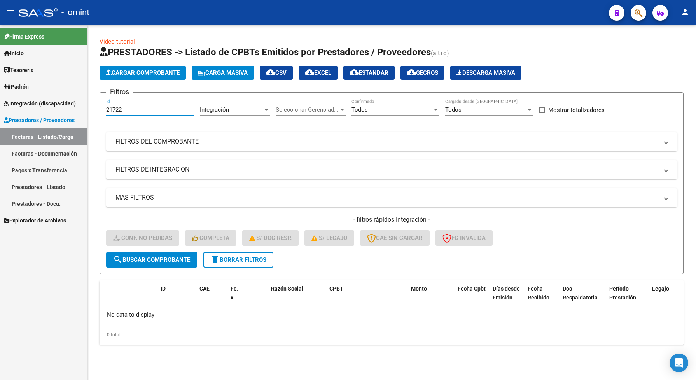
drag, startPoint x: 125, startPoint y: 111, endPoint x: 99, endPoint y: 110, distance: 25.7
click at [100, 110] on form "Filtros 21722 Id Integración Area Seleccionar Gerenciador Seleccionar Gerenciad…" at bounding box center [392, 183] width 584 height 182
paste input "36"
type input "21736"
click at [157, 257] on span "search Buscar Comprobante" at bounding box center [151, 259] width 77 height 7
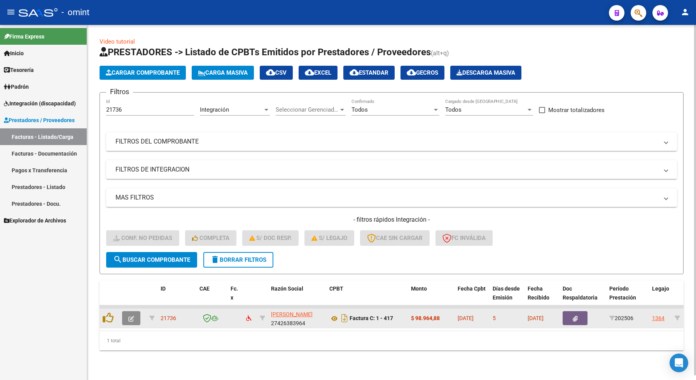
click at [131, 316] on icon "button" at bounding box center [131, 319] width 6 height 6
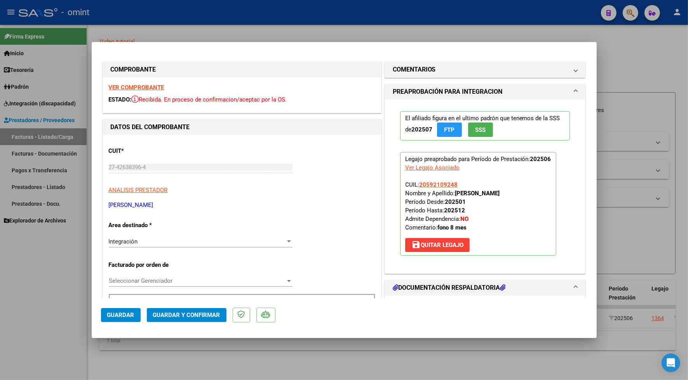
scroll to position [97, 0]
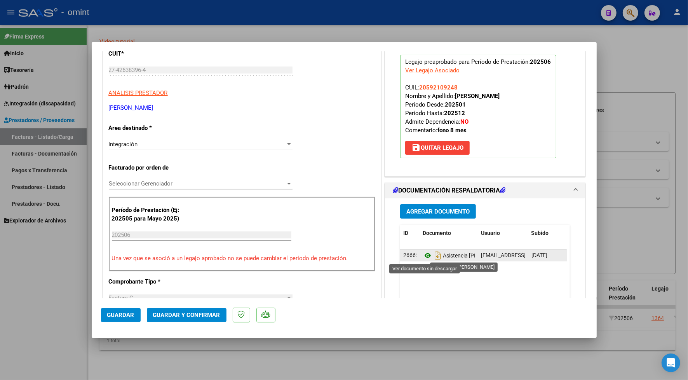
click at [426, 257] on icon at bounding box center [428, 255] width 10 height 9
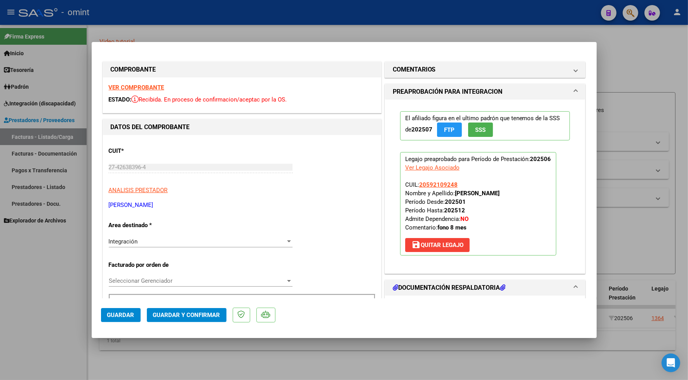
click at [145, 87] on strong "VER COMPROBANTE" at bounding box center [137, 87] width 56 height 7
click at [190, 313] on span "Guardar y Confirmar" at bounding box center [186, 314] width 67 height 7
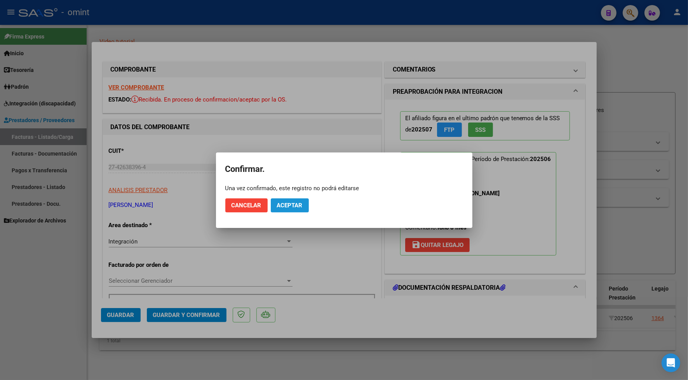
click at [279, 207] on span "Aceptar" at bounding box center [290, 205] width 26 height 7
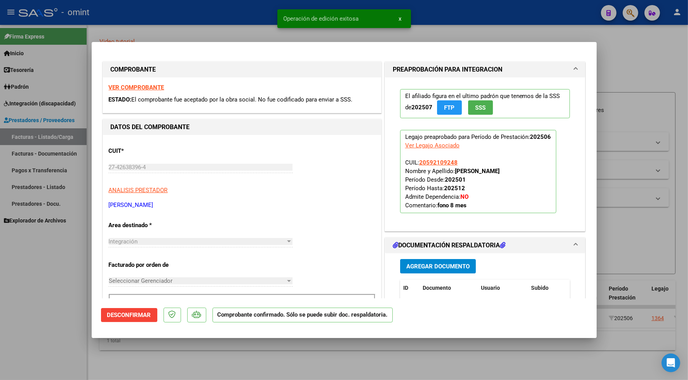
click at [192, 30] on div at bounding box center [344, 190] width 688 height 380
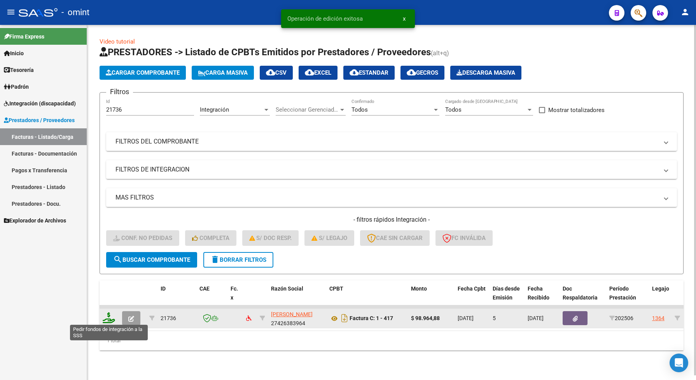
click at [107, 318] on icon at bounding box center [109, 317] width 12 height 11
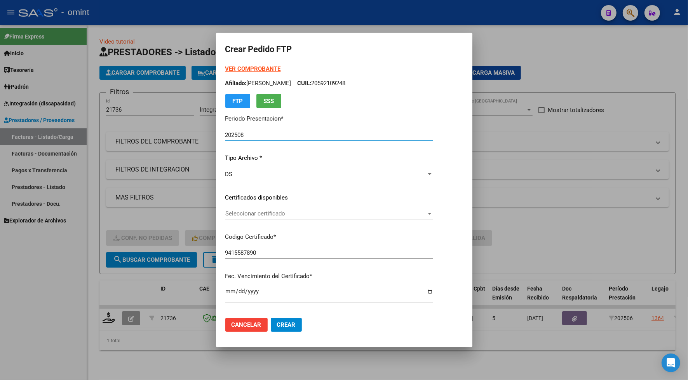
click at [243, 213] on span "Seleccionar certificado" at bounding box center [325, 213] width 201 height 7
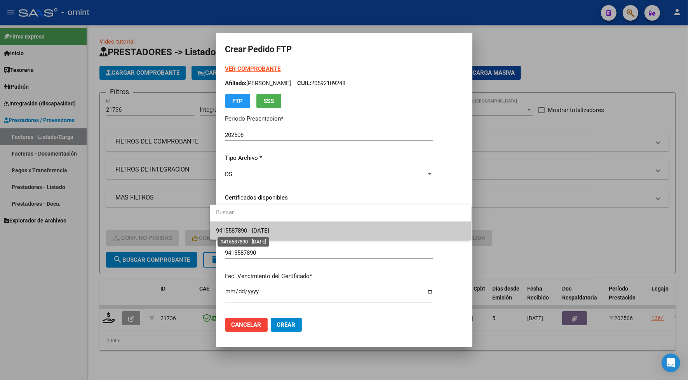
click at [244, 232] on span "9415587890 - [DATE]" at bounding box center [242, 230] width 53 height 7
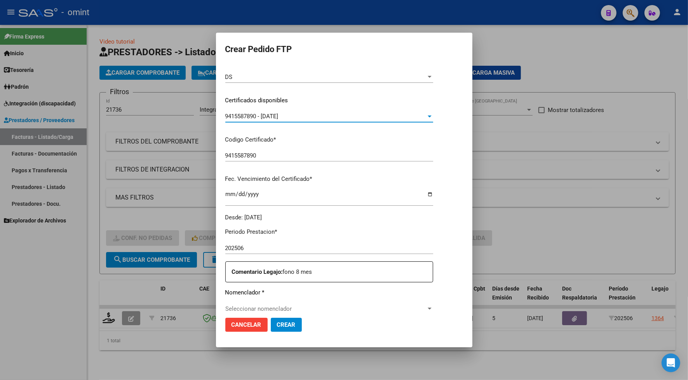
scroll to position [146, 0]
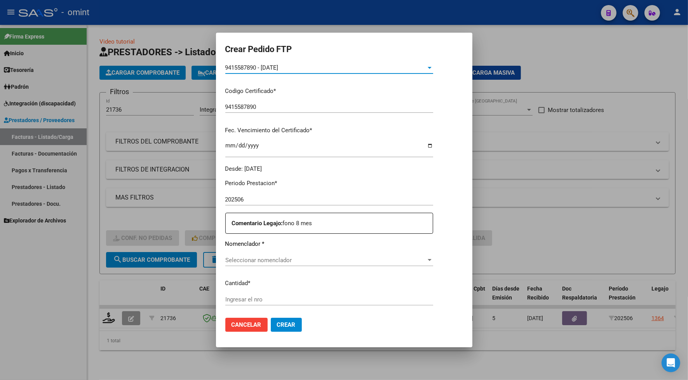
click at [240, 255] on div "Seleccionar nomenclador Seleccionar nomenclador" at bounding box center [329, 260] width 208 height 12
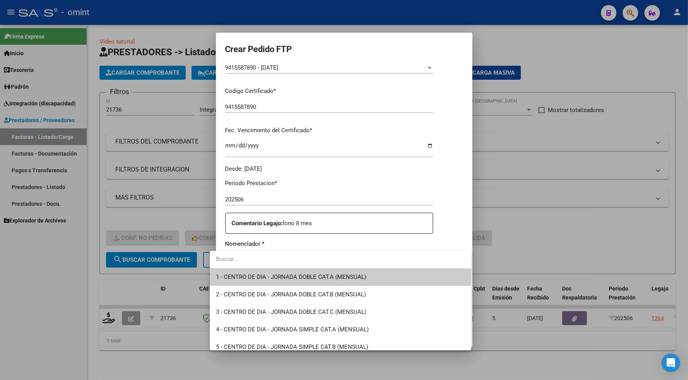
click at [185, 210] on div at bounding box center [344, 190] width 688 height 380
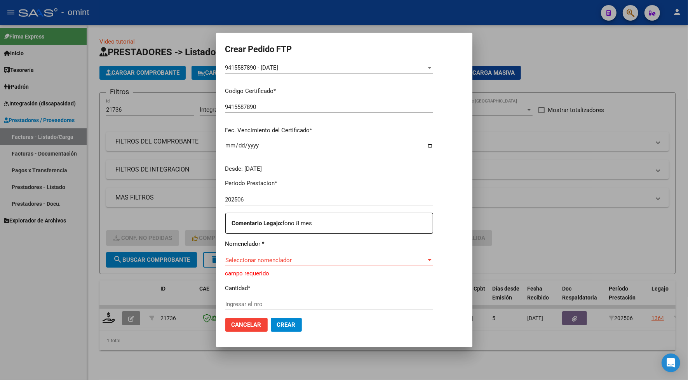
click at [360, 16] on div at bounding box center [344, 190] width 688 height 380
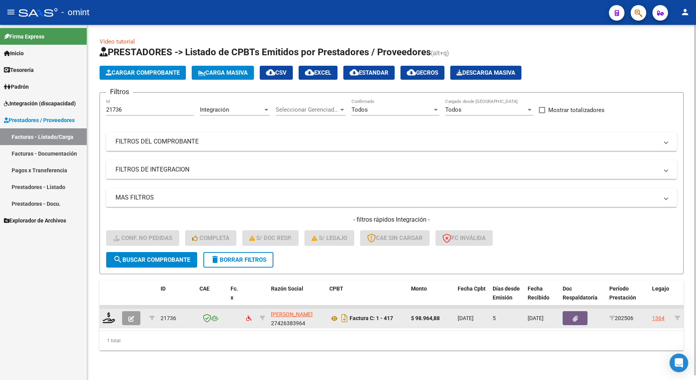
click at [125, 316] on button "button" at bounding box center [131, 318] width 18 height 14
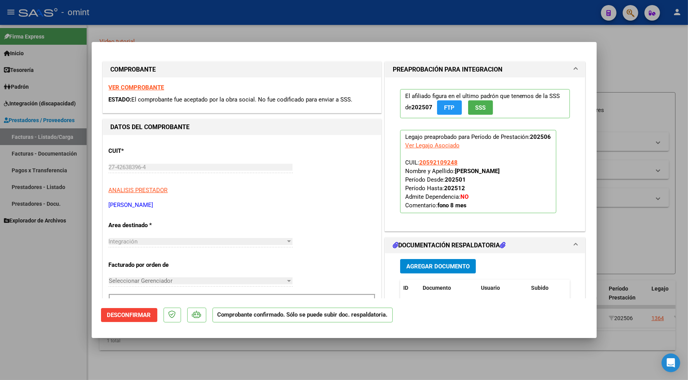
click at [212, 19] on div at bounding box center [344, 190] width 688 height 380
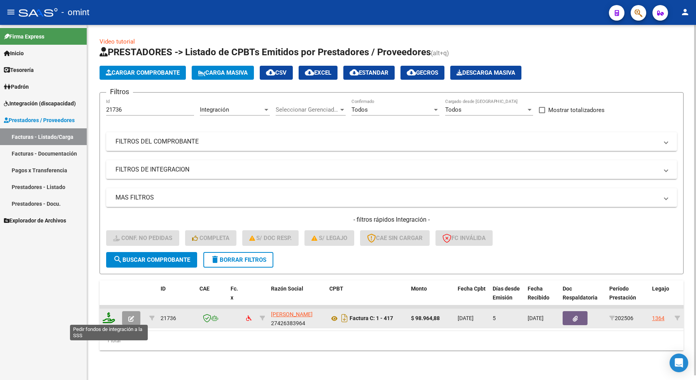
click at [108, 317] on icon at bounding box center [109, 317] width 12 height 11
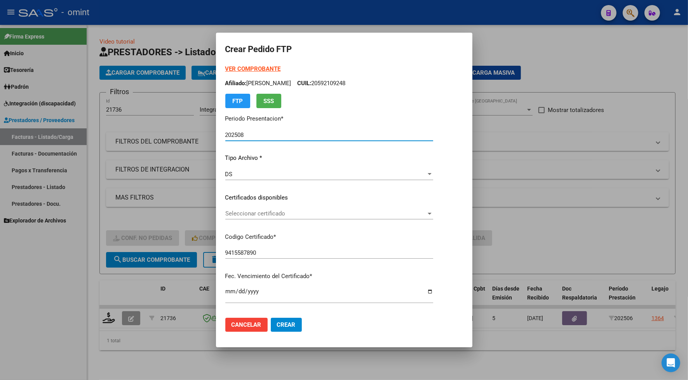
click at [256, 210] on span "Seleccionar certificado" at bounding box center [325, 213] width 201 height 7
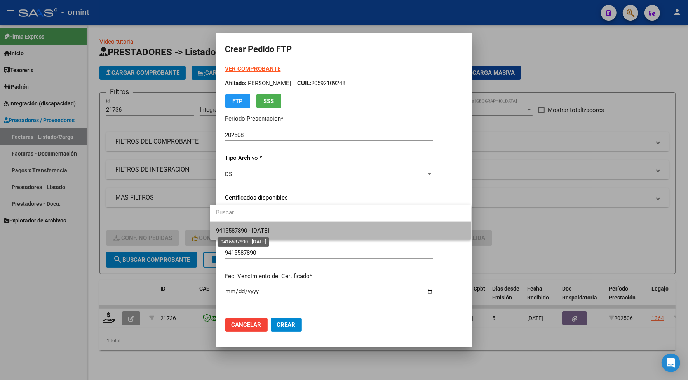
click at [260, 228] on span "9415587890 - [DATE]" at bounding box center [242, 230] width 53 height 7
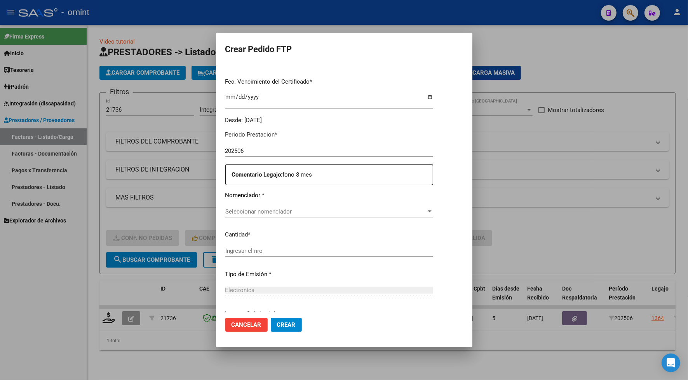
scroll to position [265, 0]
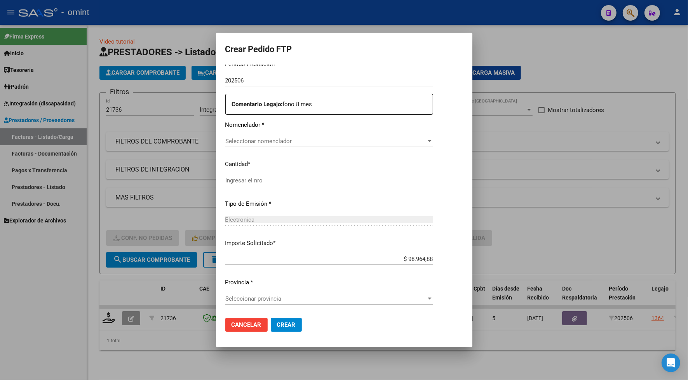
click at [248, 141] on span "Seleccionar nomenclador" at bounding box center [325, 141] width 201 height 7
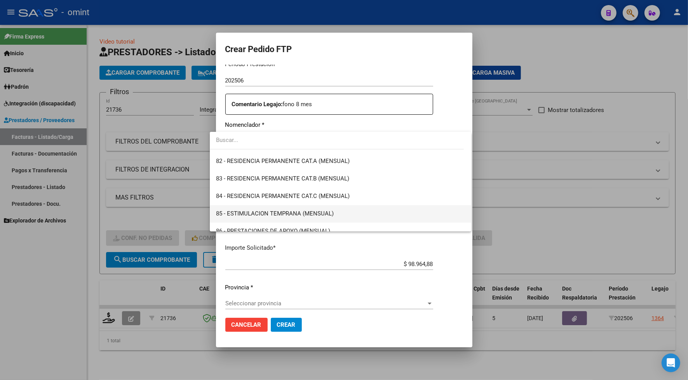
scroll to position [1559, 0]
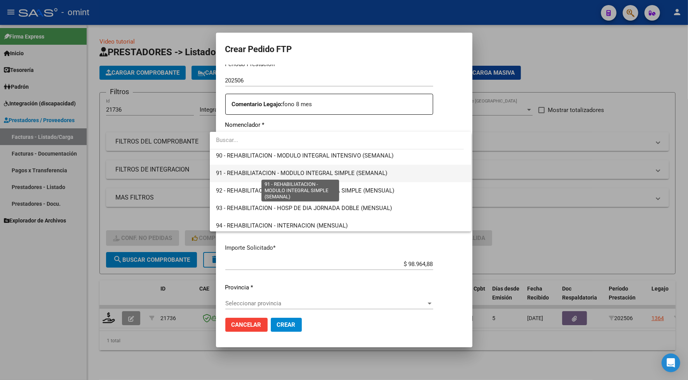
click at [309, 169] on span "91 - REHABILIATACION - MODULO INTEGRAL SIMPLE (SEMANAL)" at bounding box center [340, 172] width 249 height 17
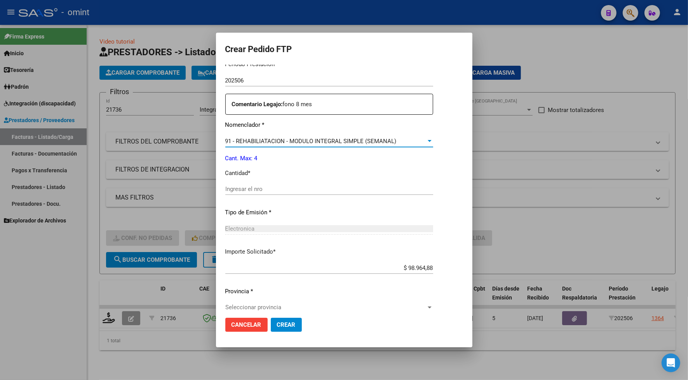
click at [246, 190] on input "Ingresar el nro" at bounding box center [329, 188] width 208 height 7
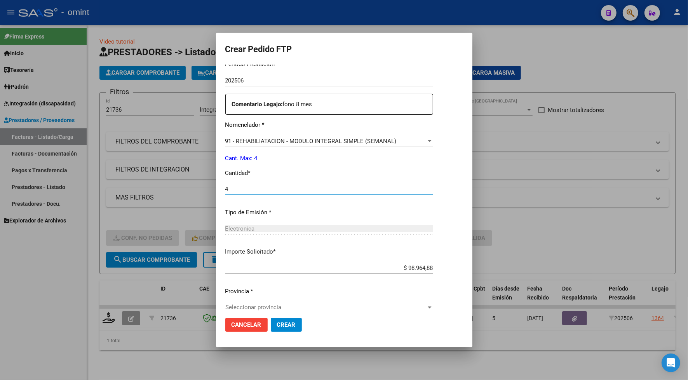
scroll to position [273, 0]
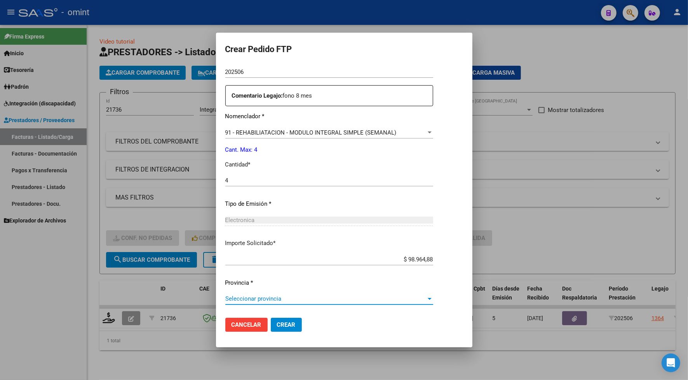
click at [264, 297] on span "Seleccionar provincia" at bounding box center [325, 298] width 201 height 7
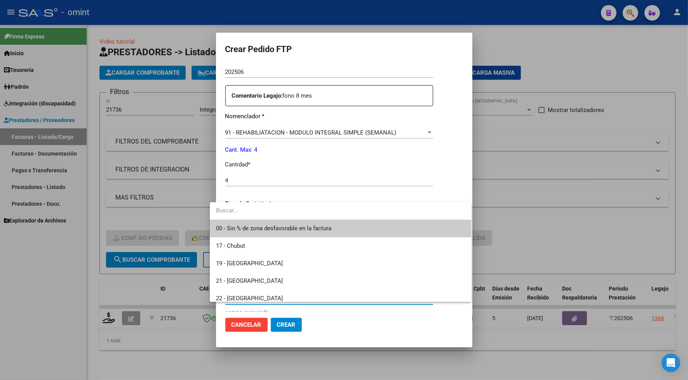
click at [251, 232] on span "00 - Sin % de zona desfavorable en la factura" at bounding box center [273, 228] width 115 height 7
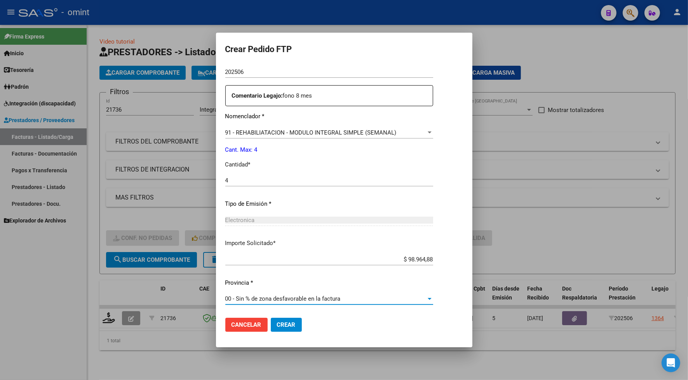
click at [285, 321] on span "Crear" at bounding box center [286, 324] width 19 height 7
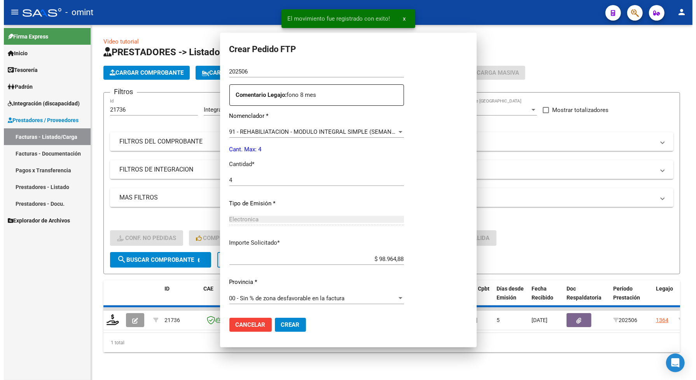
scroll to position [0, 0]
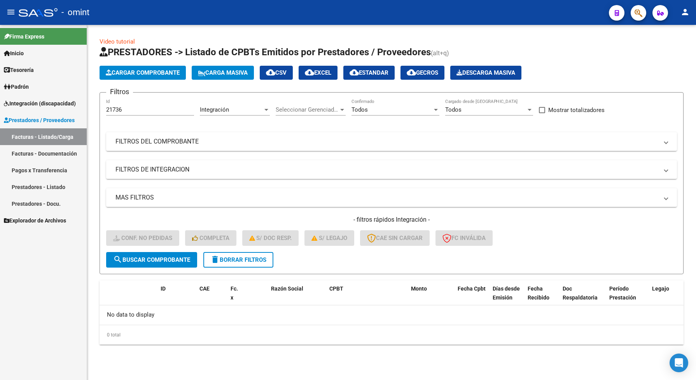
drag, startPoint x: 136, startPoint y: 115, endPoint x: 106, endPoint y: 110, distance: 30.4
click at [105, 109] on form "Filtros 21736 Id Integración Area Seleccionar Gerenciador Seleccionar Gerenciad…" at bounding box center [392, 183] width 584 height 182
drag, startPoint x: 106, startPoint y: 110, endPoint x: 138, endPoint y: 108, distance: 32.3
drag, startPoint x: 138, startPoint y: 108, endPoint x: 134, endPoint y: 97, distance: 11.6
click at [134, 97] on form "Filtros 21736 Id Integración Area Seleccionar Gerenciador Seleccionar Gerenciad…" at bounding box center [392, 183] width 584 height 182
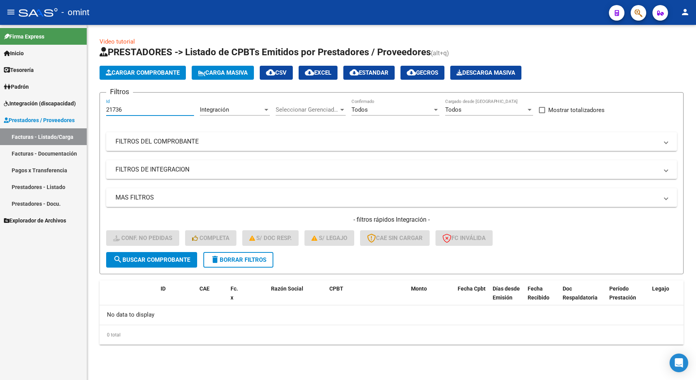
drag, startPoint x: 127, startPoint y: 109, endPoint x: 107, endPoint y: 112, distance: 20.3
click at [107, 112] on input "21736" at bounding box center [150, 109] width 88 height 7
paste input "13"
click at [161, 256] on span "search Buscar Comprobante" at bounding box center [151, 259] width 77 height 7
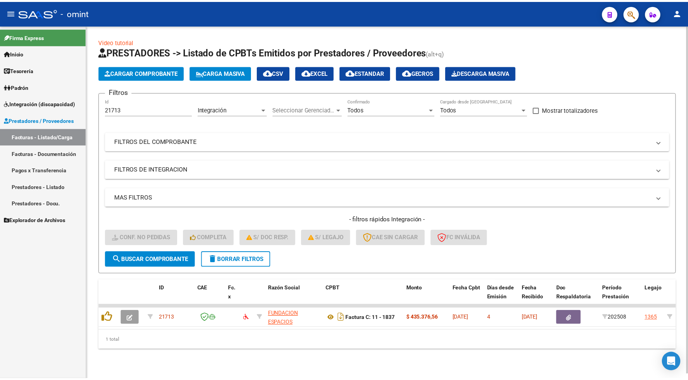
scroll to position [1, 0]
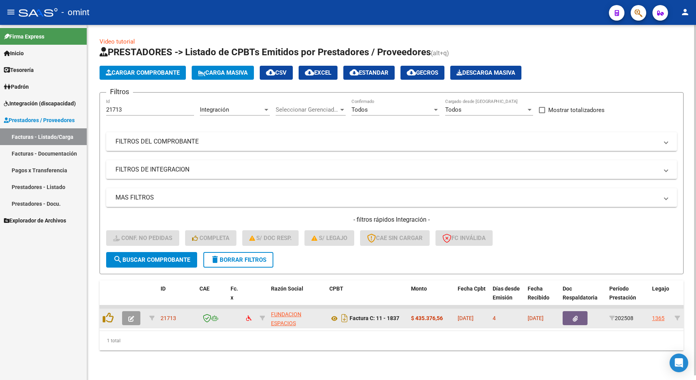
click at [125, 316] on button "button" at bounding box center [131, 318] width 18 height 14
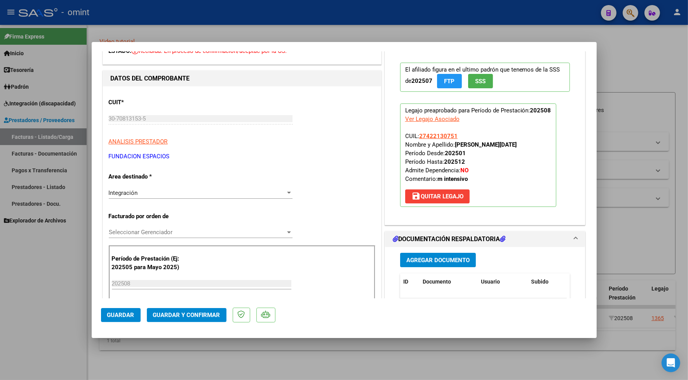
scroll to position [194, 0]
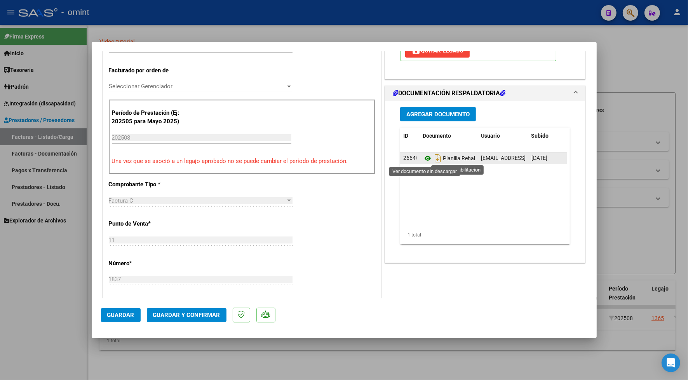
click at [423, 159] on icon at bounding box center [428, 158] width 10 height 9
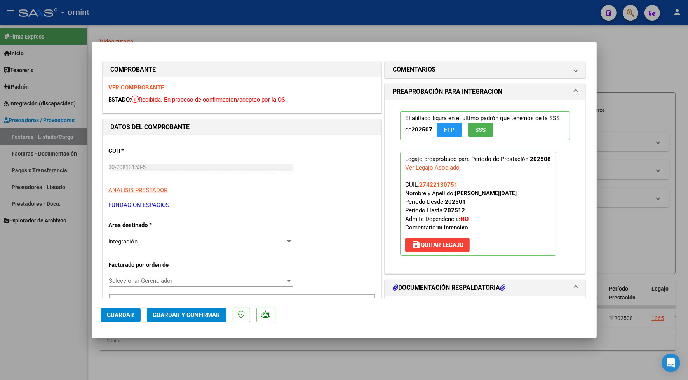
click at [131, 89] on strong "VER COMPROBANTE" at bounding box center [137, 87] width 56 height 7
click at [194, 309] on button "Guardar y Confirmar" at bounding box center [187, 315] width 80 height 14
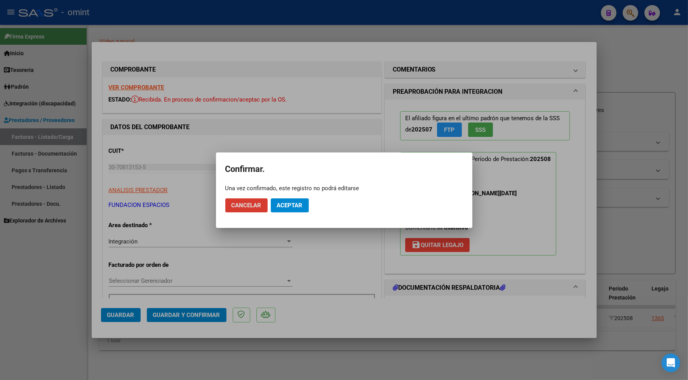
click at [286, 206] on span "Aceptar" at bounding box center [290, 205] width 26 height 7
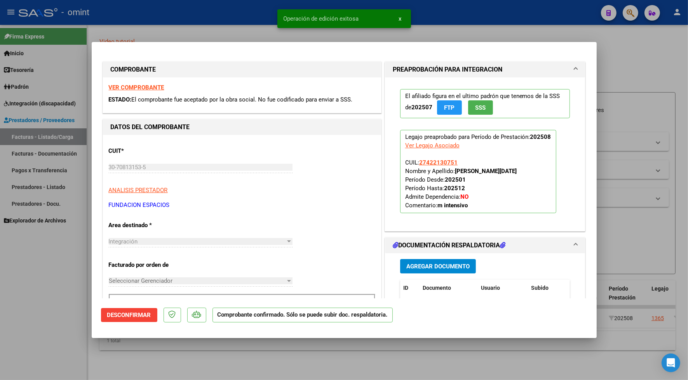
click at [283, 205] on p "FUNDACION ESPACIOS" at bounding box center [242, 205] width 267 height 9
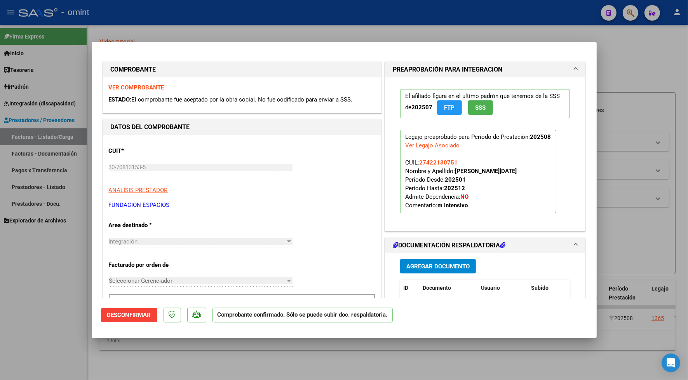
click at [209, 40] on div at bounding box center [344, 190] width 688 height 380
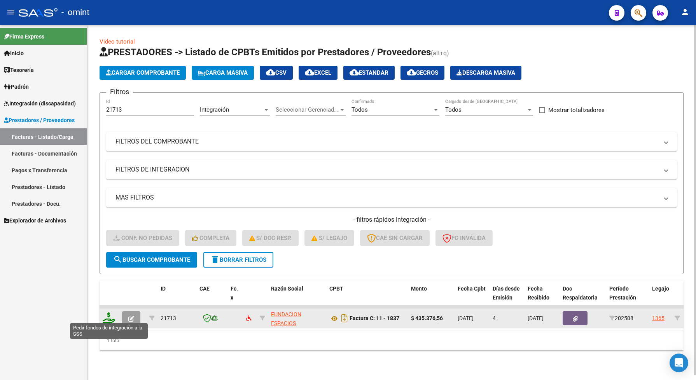
click at [108, 316] on icon at bounding box center [109, 317] width 12 height 11
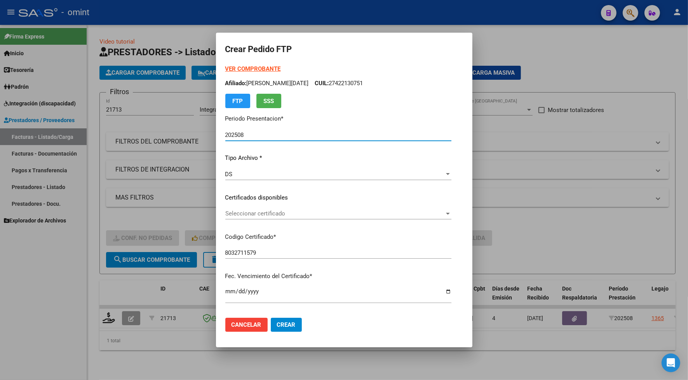
click at [267, 206] on div "VER COMPROBANTE ARCA Padrón Afiliado: [PERSON_NAME][DATE] CUIL: 27422130751 FTP…" at bounding box center [338, 192] width 226 height 254
click at [263, 214] on span "Seleccionar certificado" at bounding box center [334, 213] width 219 height 7
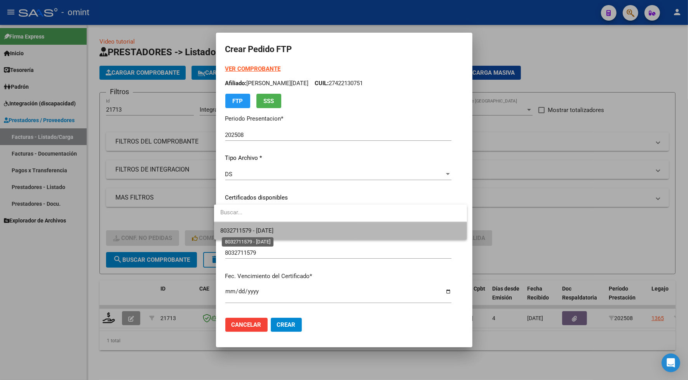
click at [263, 231] on span "8032711579 - [DATE]" at bounding box center [246, 230] width 53 height 7
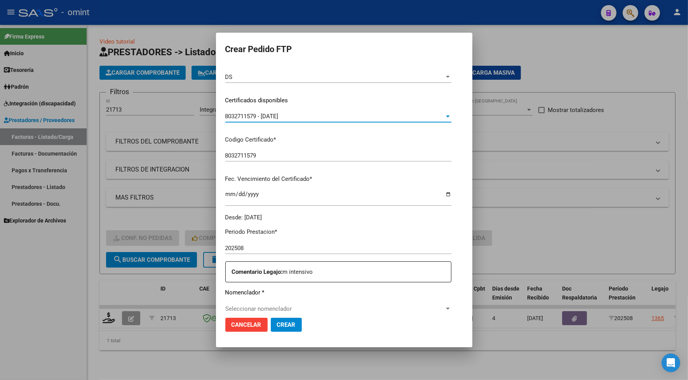
scroll to position [146, 0]
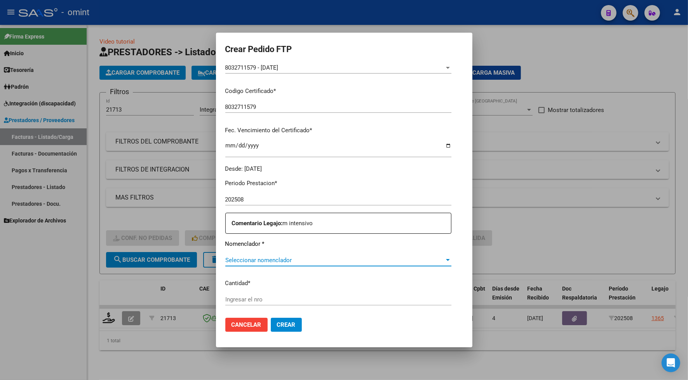
click at [255, 258] on span "Seleccionar nomenclador" at bounding box center [334, 260] width 219 height 7
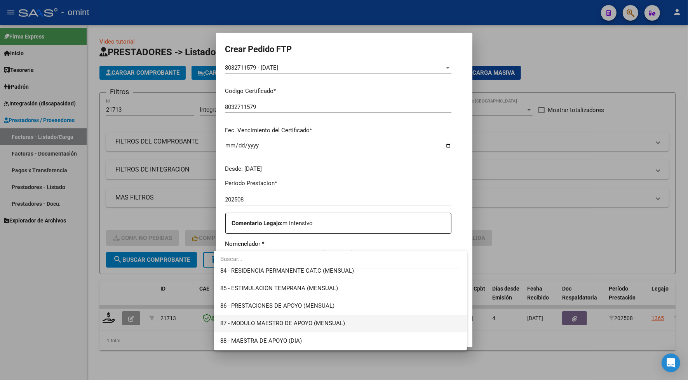
scroll to position [1555, 0]
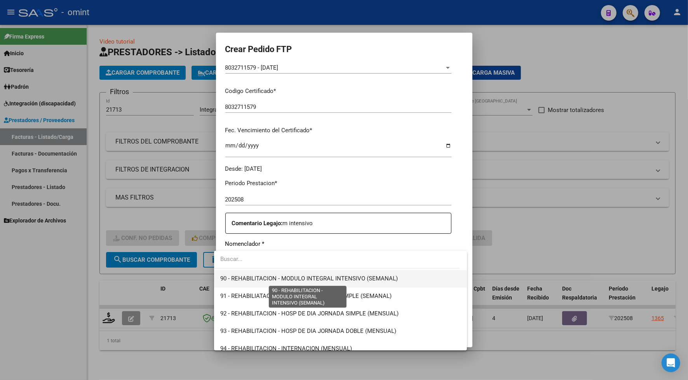
click at [318, 279] on span "90 - REHABILITACION - MODULO INTEGRAL INTENSIVO (SEMANAL)" at bounding box center [309, 278] width 178 height 7
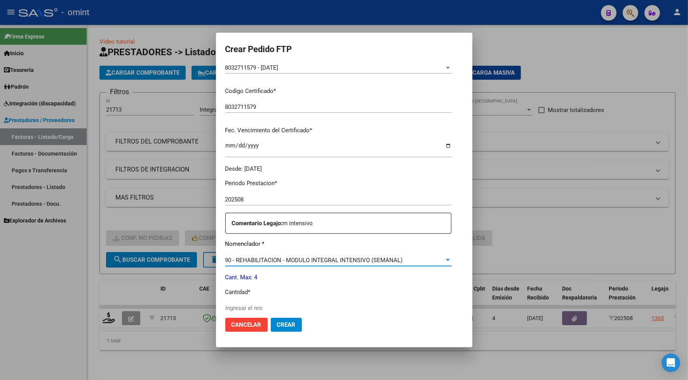
click at [251, 308] on input "Ingresar el nro" at bounding box center [338, 307] width 226 height 7
click at [271, 323] on button "Crear" at bounding box center [286, 325] width 31 height 14
click at [285, 330] on button "Crear" at bounding box center [286, 325] width 31 height 14
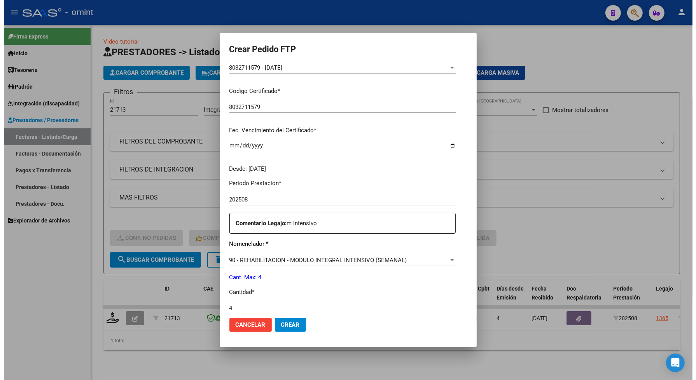
scroll to position [273, 0]
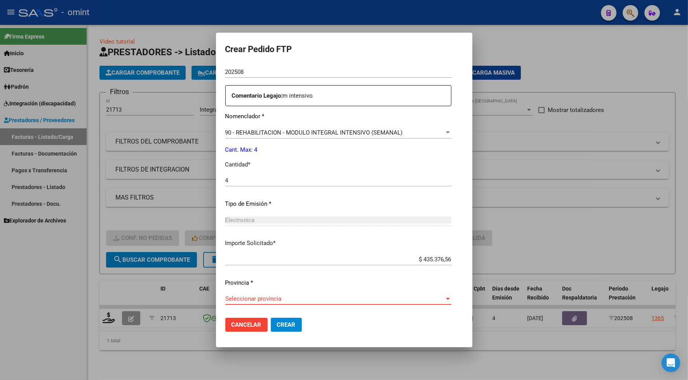
click at [266, 300] on span "Seleccionar provincia" at bounding box center [334, 298] width 219 height 7
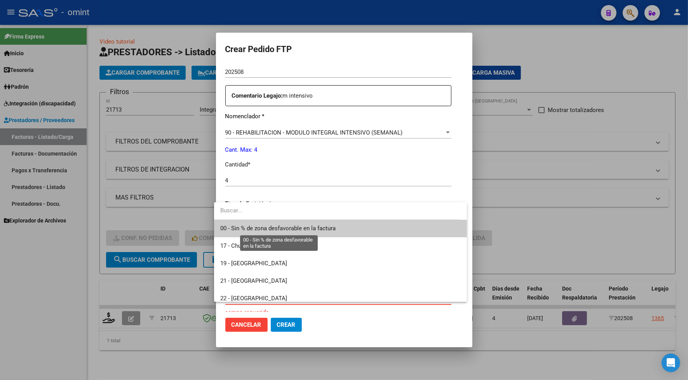
click at [254, 227] on span "00 - Sin % de zona desfavorable en la factura" at bounding box center [277, 228] width 115 height 7
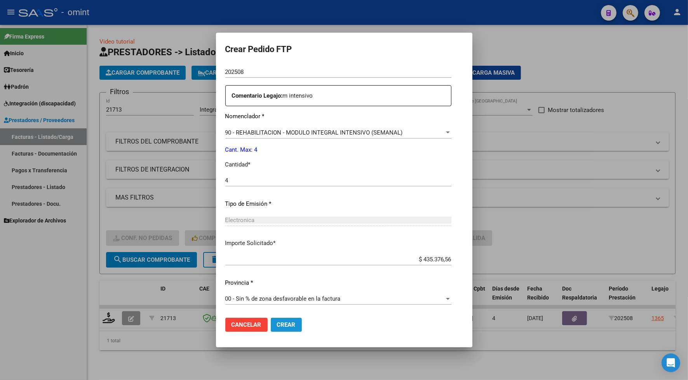
click at [280, 328] on button "Crear" at bounding box center [286, 325] width 31 height 14
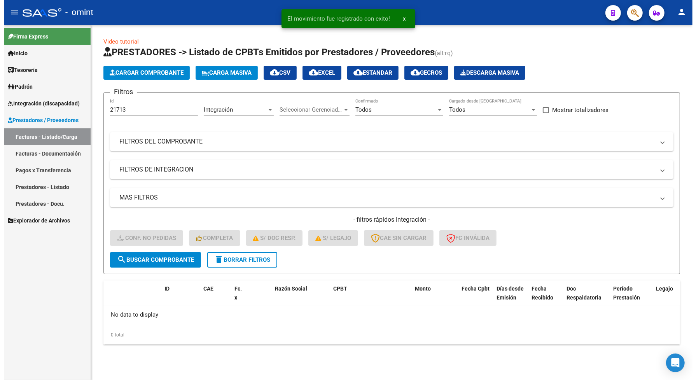
scroll to position [0, 0]
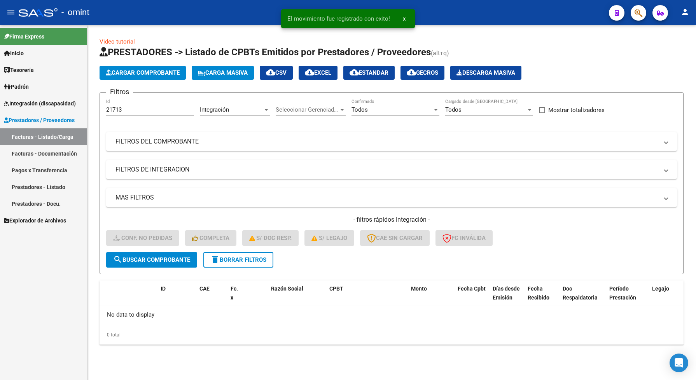
click at [300, 357] on div "Video tutorial PRESTADORES -> Listado de CPBTs Emitidos por Prestadores / Prove…" at bounding box center [391, 197] width 609 height 344
